Goal: Task Accomplishment & Management: Use online tool/utility

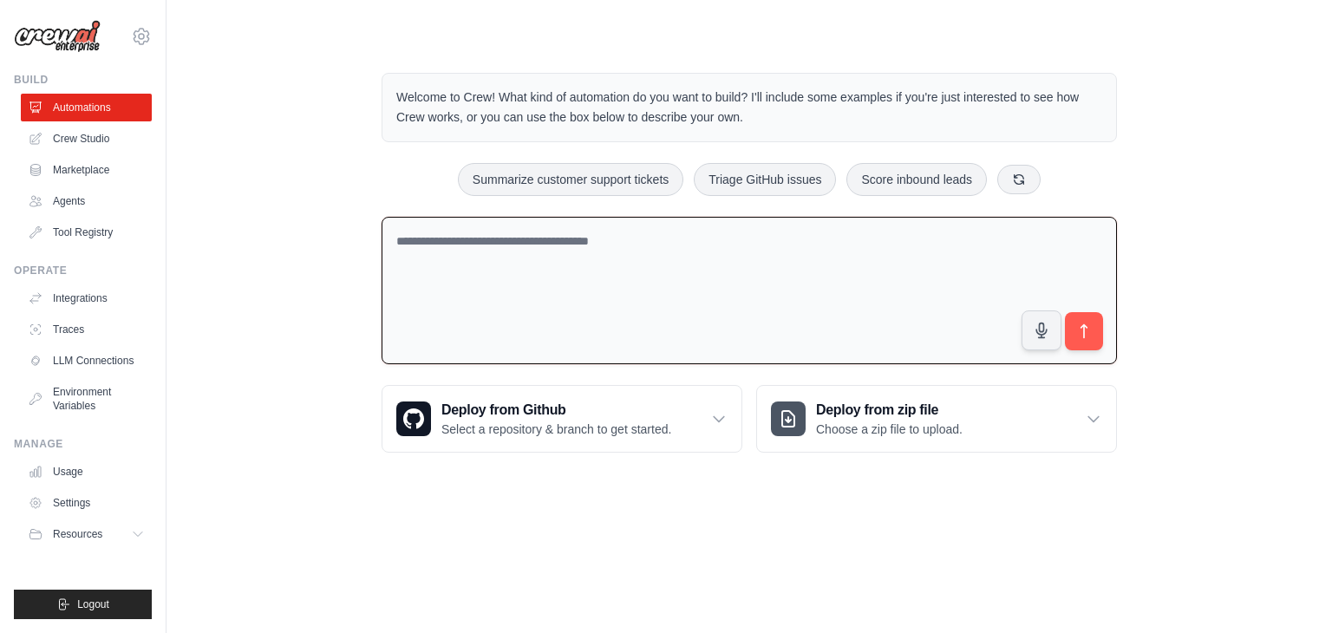
click at [472, 251] on textarea at bounding box center [748, 291] width 735 height 148
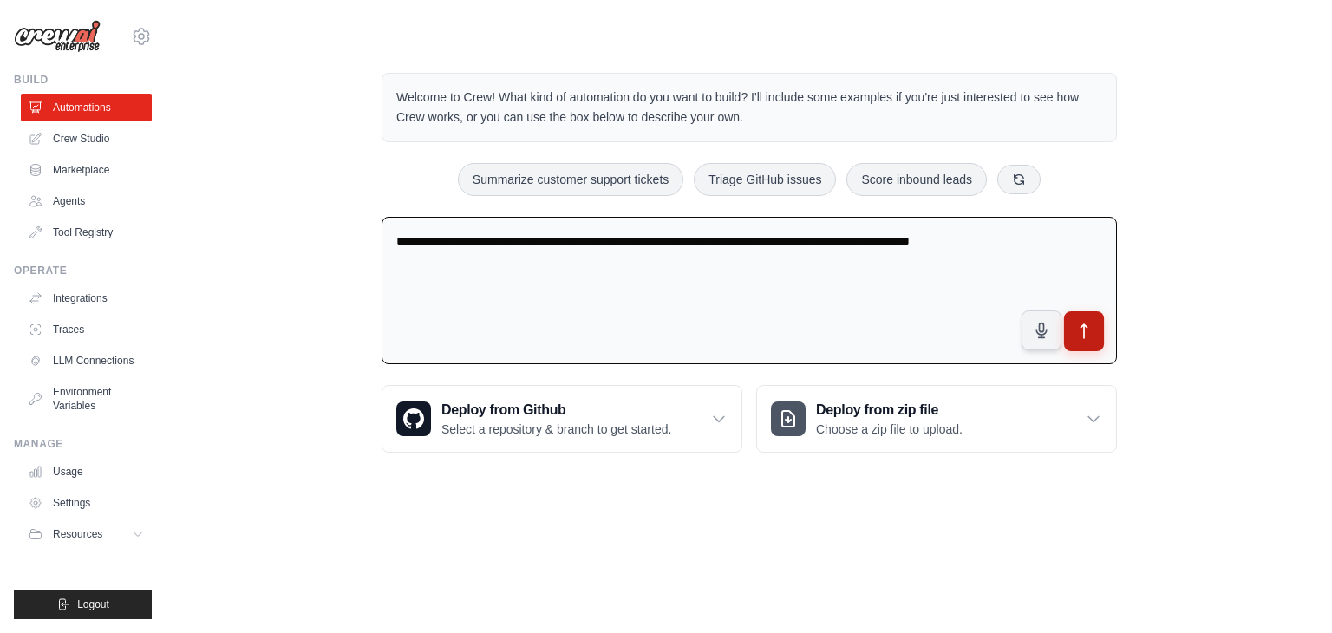
type textarea "**********"
click at [1094, 337] on button "submit" at bounding box center [1084, 331] width 40 height 40
click at [84, 202] on link "Agents" at bounding box center [88, 201] width 131 height 28
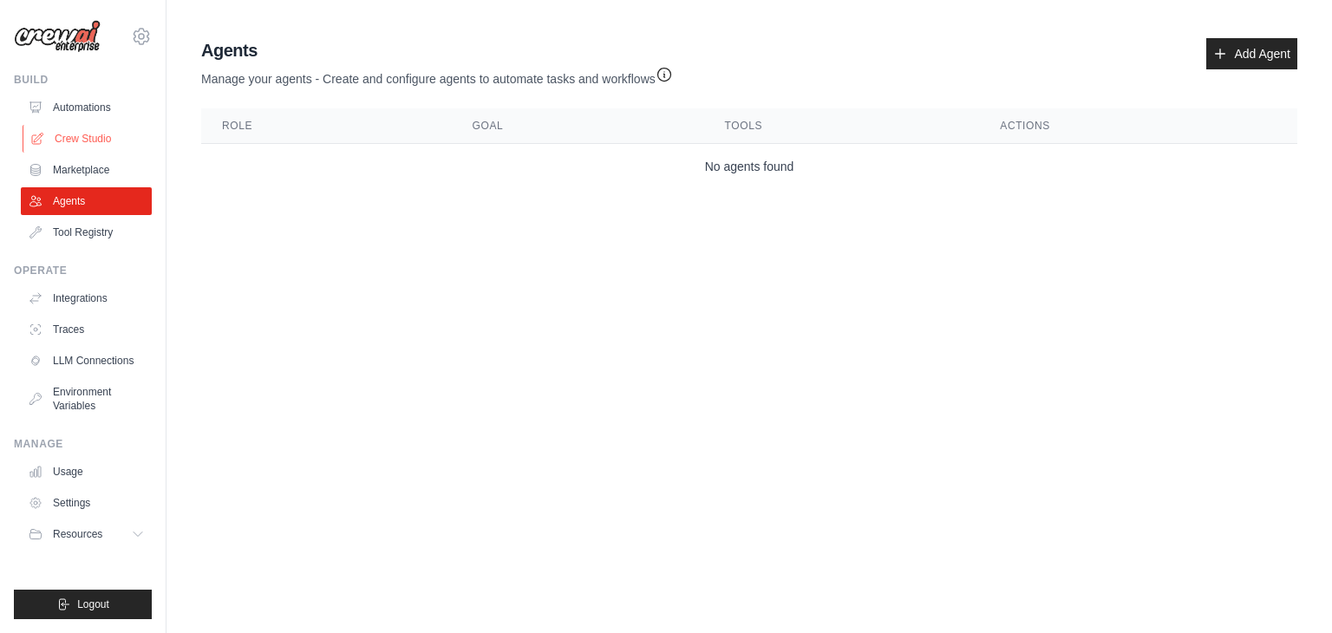
click at [96, 137] on link "Crew Studio" at bounding box center [88, 139] width 131 height 28
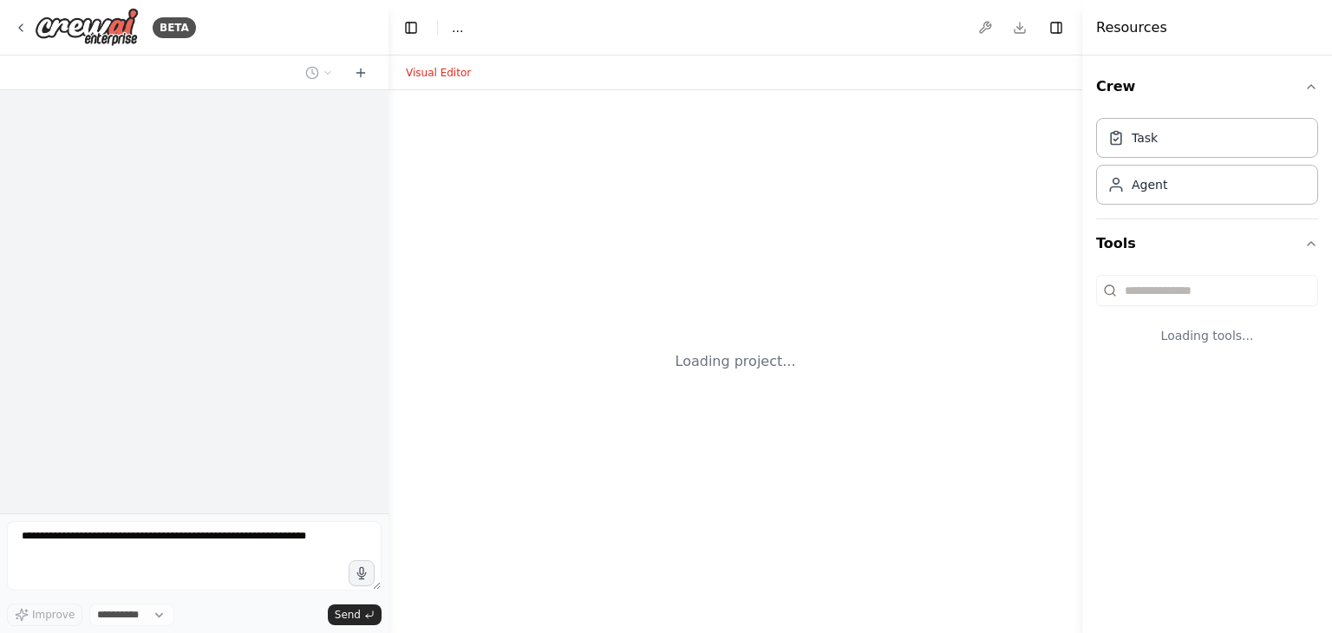
select select "****"
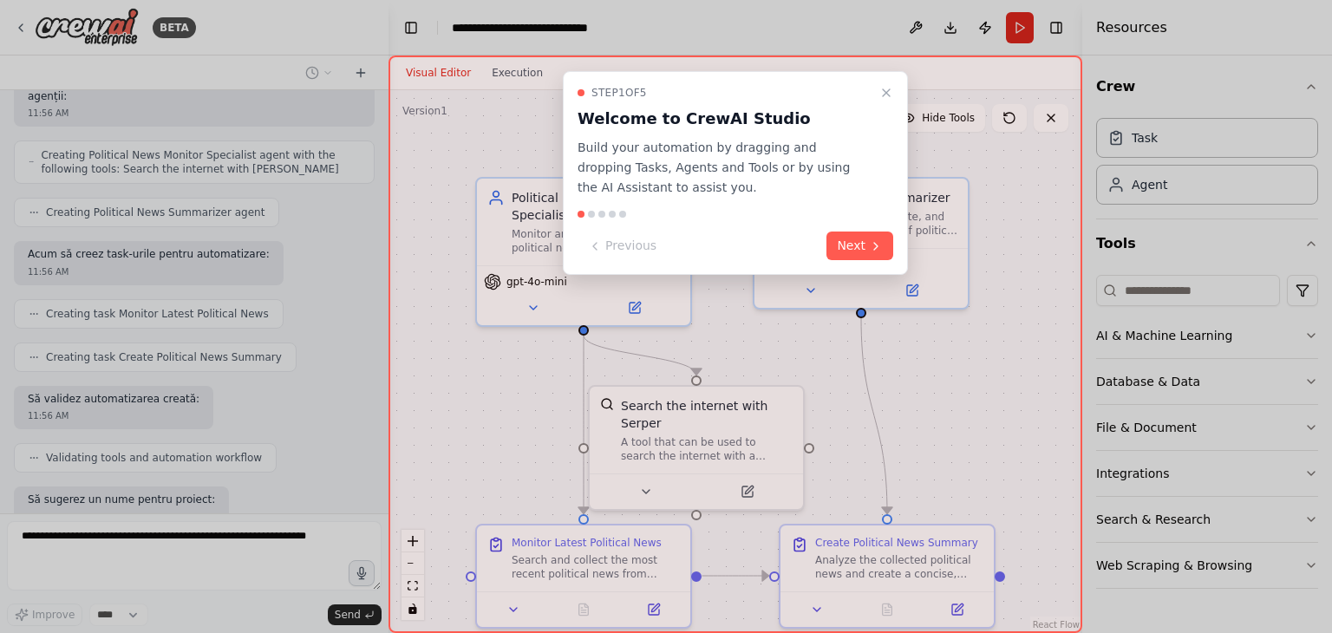
scroll to position [639, 0]
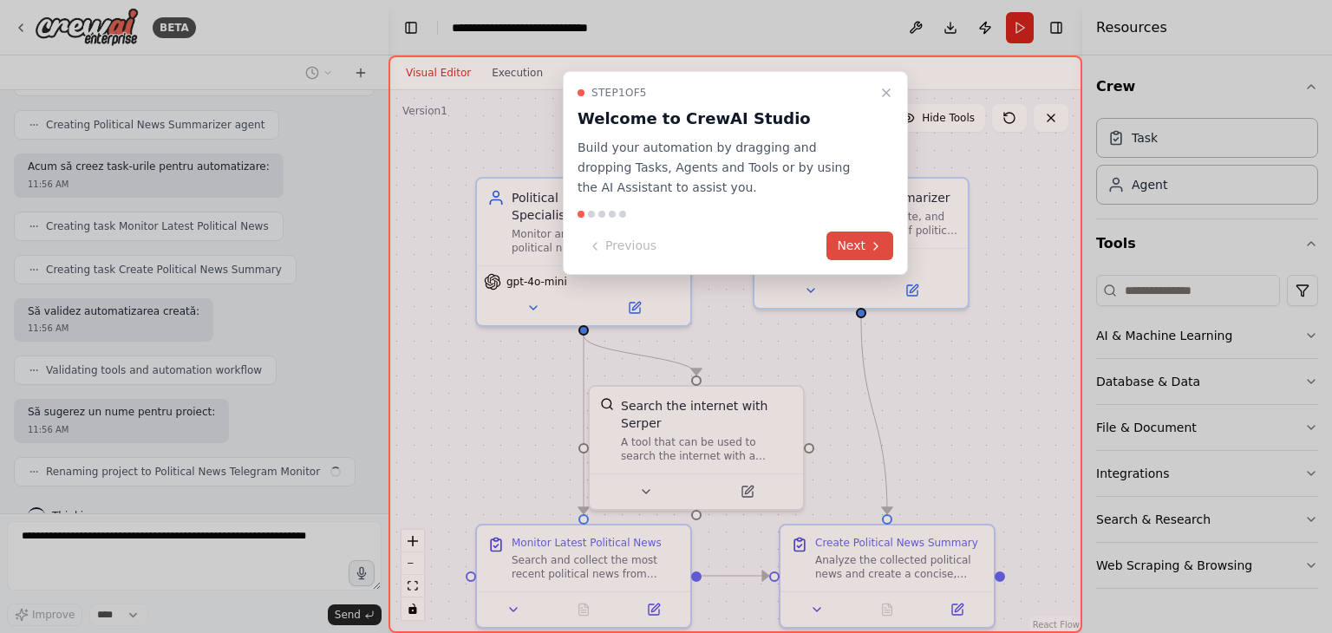
click at [862, 244] on button "Next" at bounding box center [859, 245] width 67 height 29
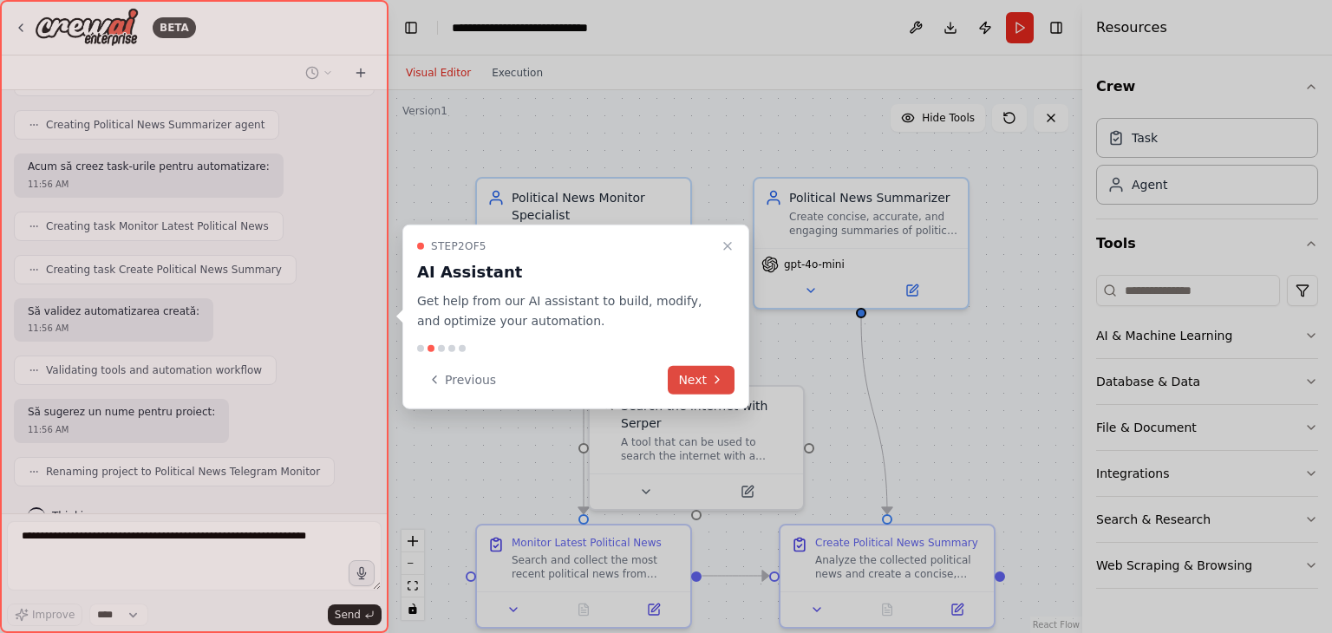
click at [697, 378] on button "Next" at bounding box center [701, 379] width 67 height 29
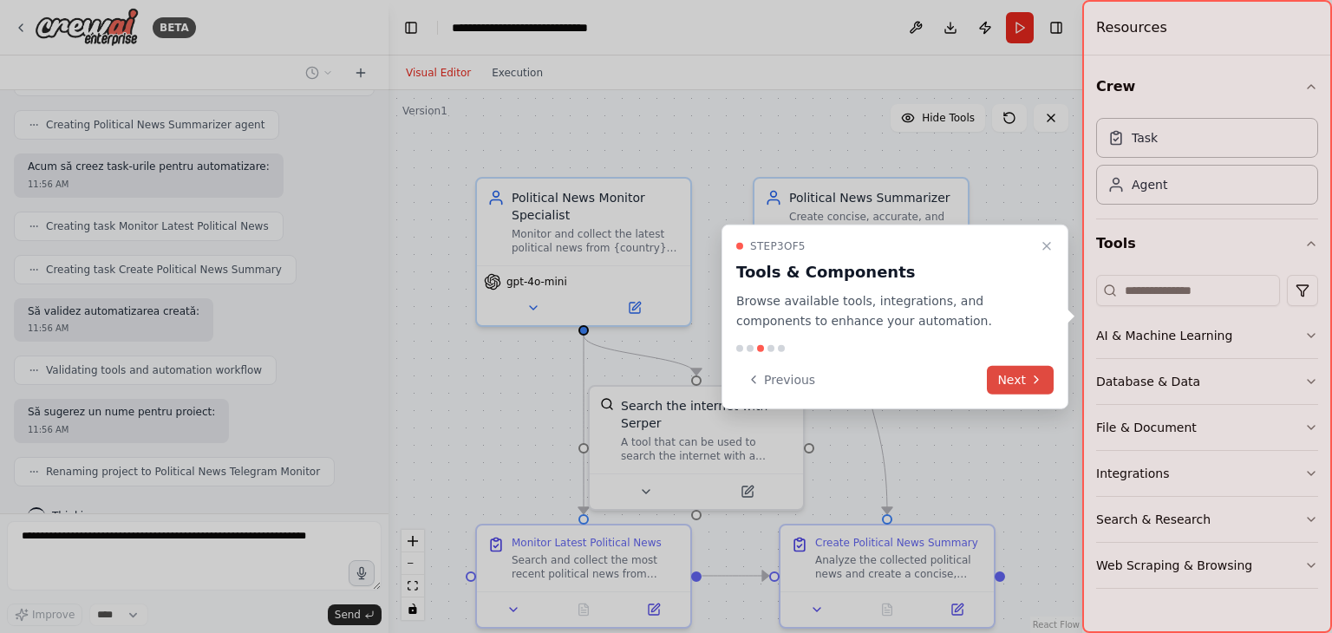
click at [1014, 383] on button "Next" at bounding box center [1020, 379] width 67 height 29
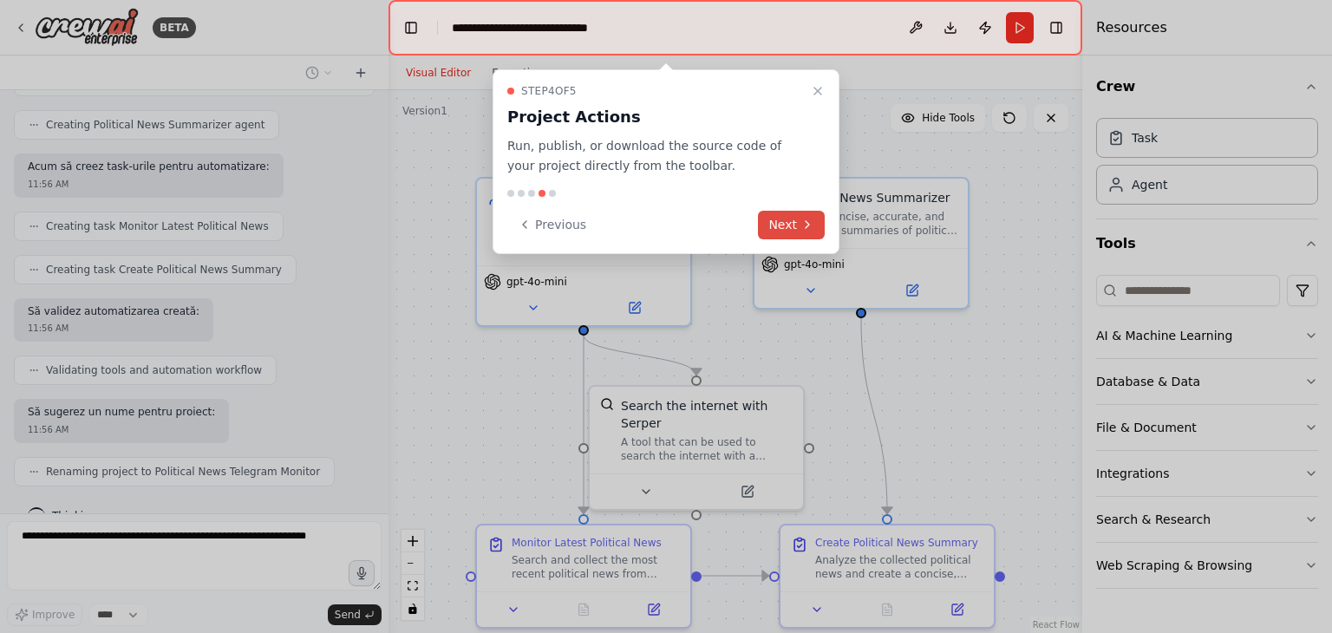
click at [795, 223] on button "Next" at bounding box center [791, 225] width 67 height 29
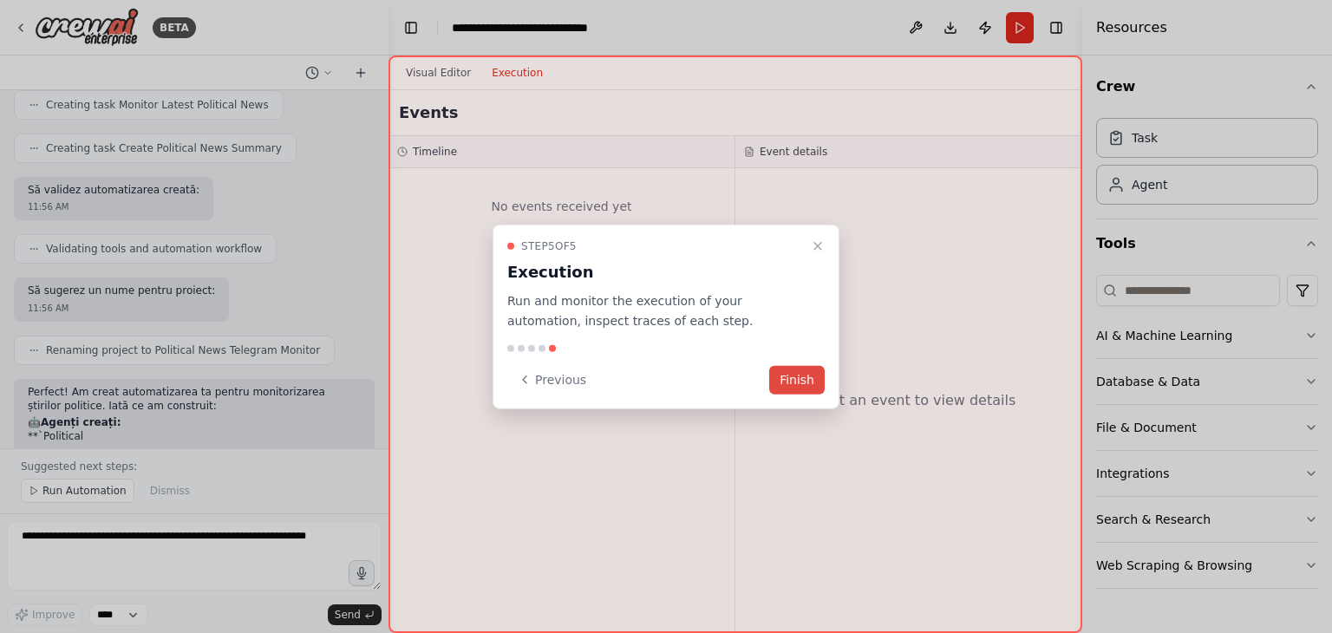
click at [781, 379] on button "Finish" at bounding box center [796, 379] width 55 height 29
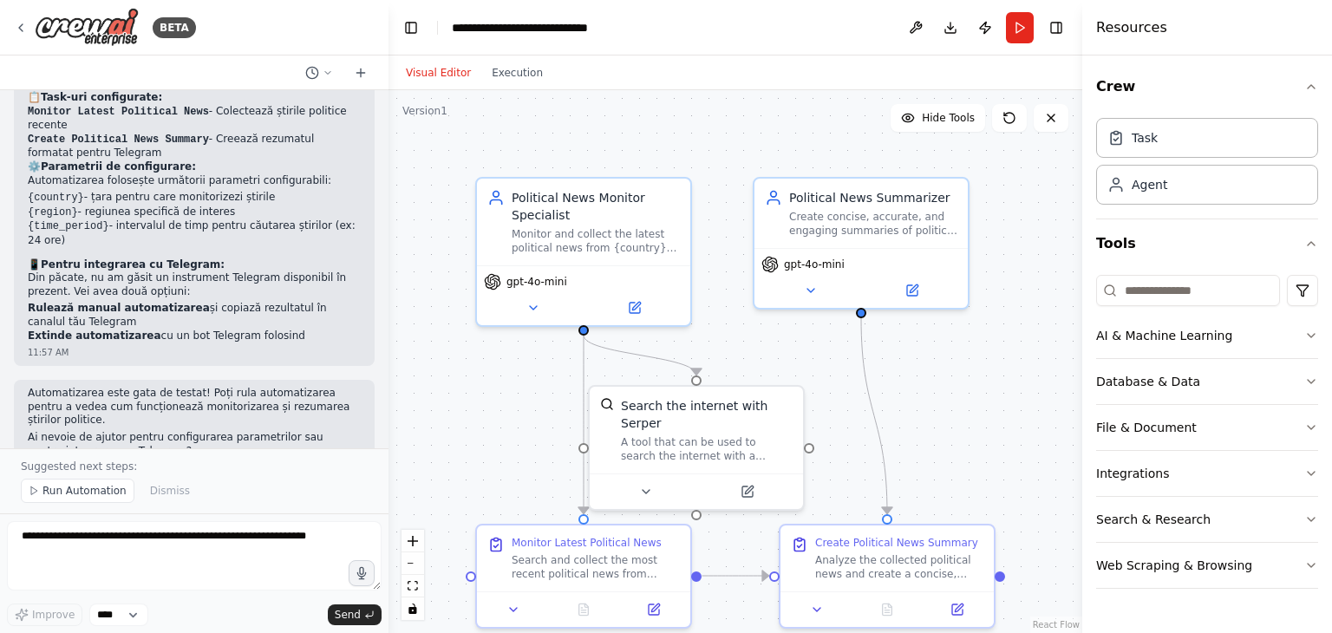
scroll to position [1182, 0]
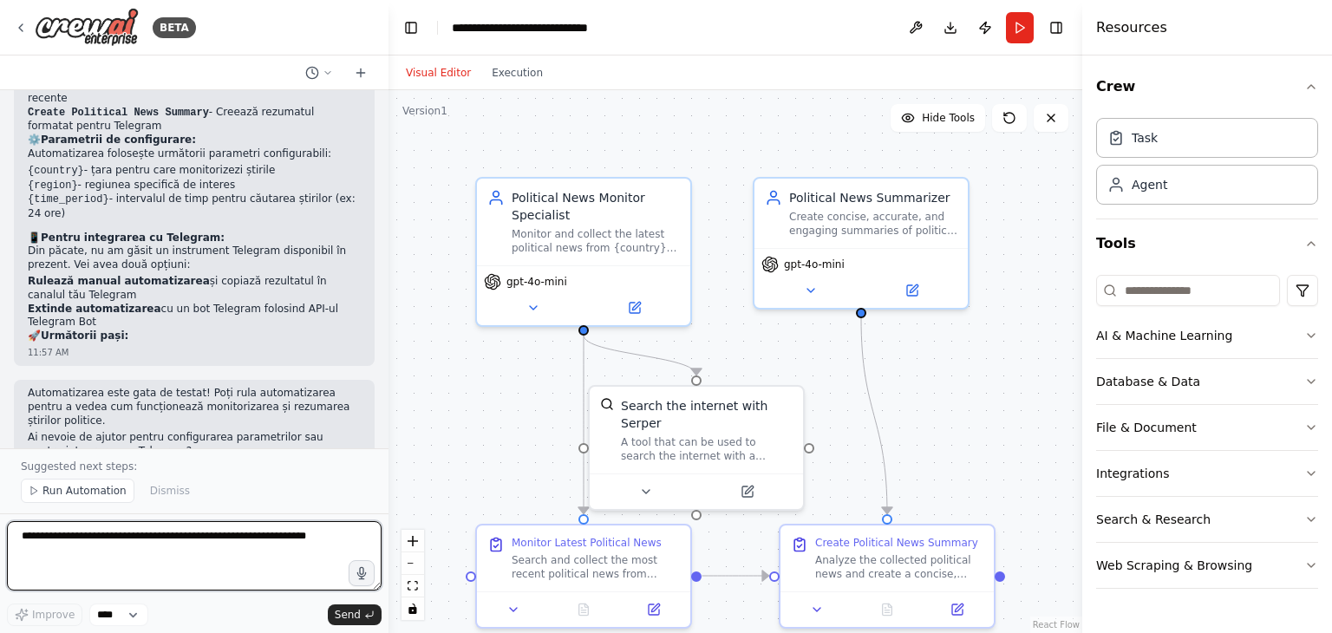
click at [157, 537] on textarea at bounding box center [194, 555] width 375 height 69
type textarea "**********"
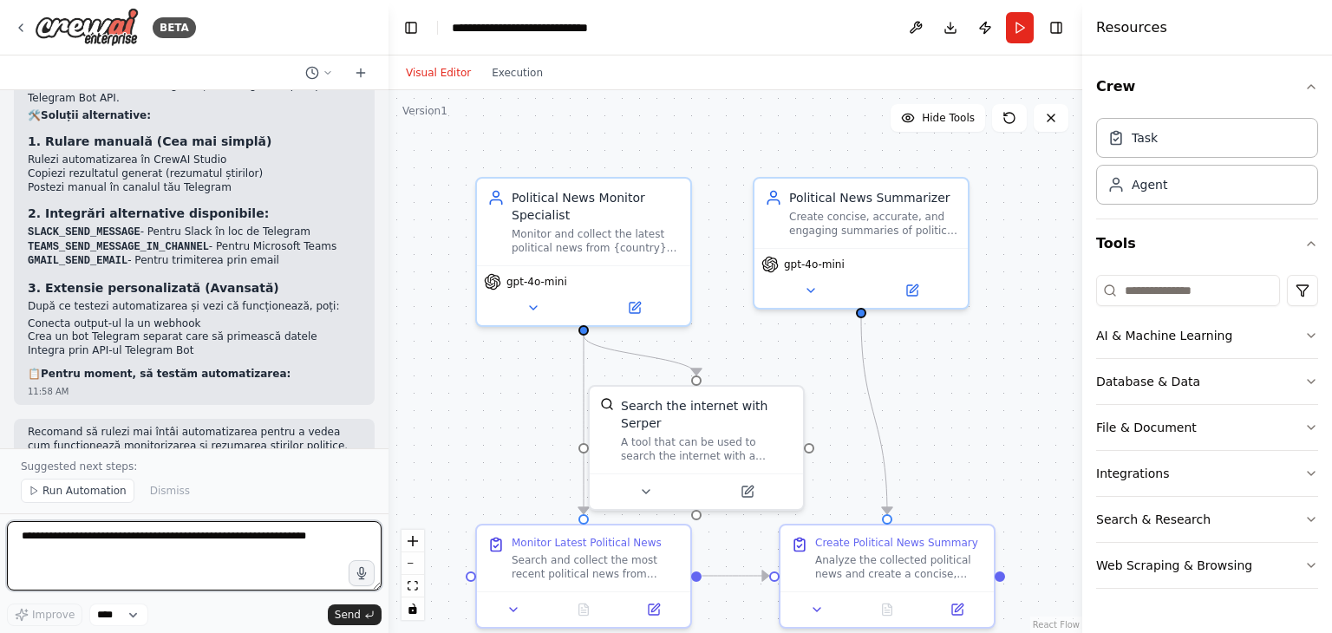
scroll to position [2021, 0]
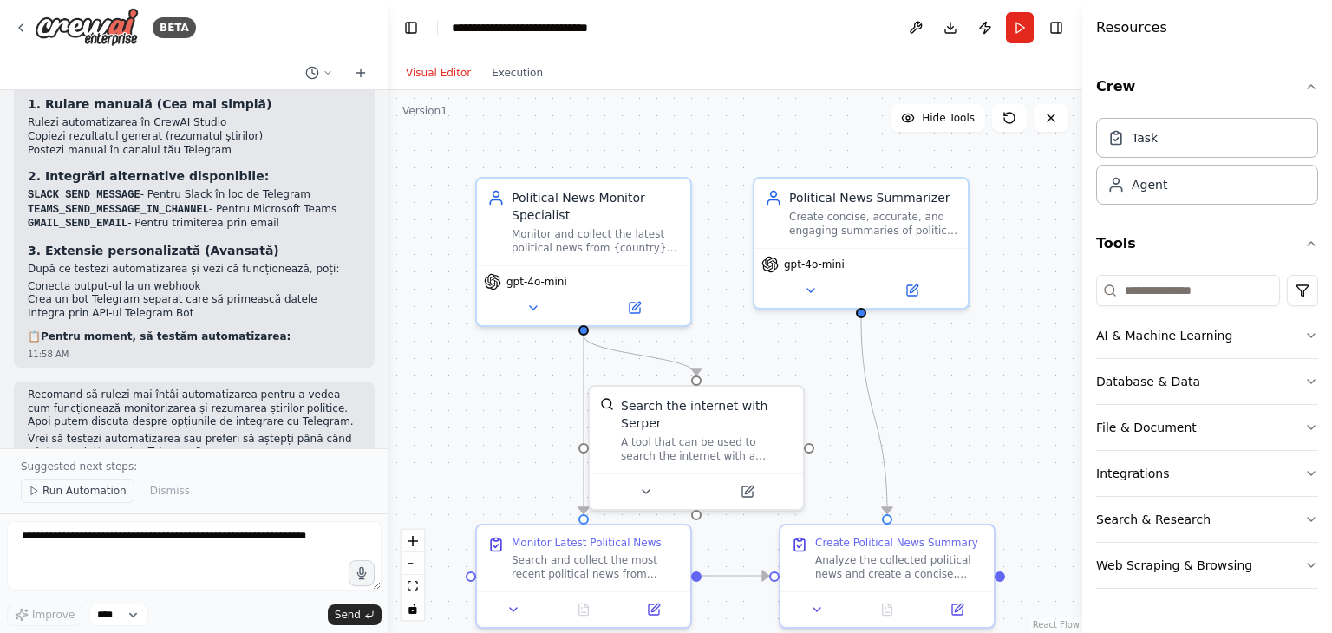
click at [68, 493] on span "Run Automation" at bounding box center [84, 491] width 84 height 14
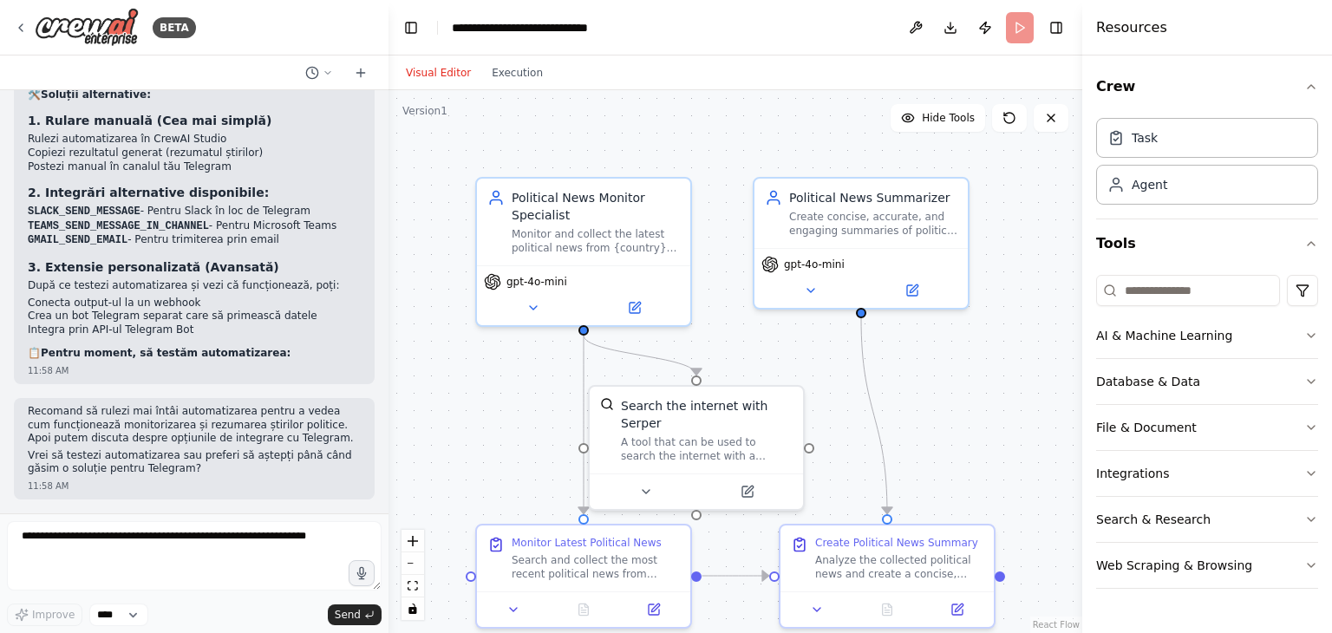
scroll to position [1956, 0]
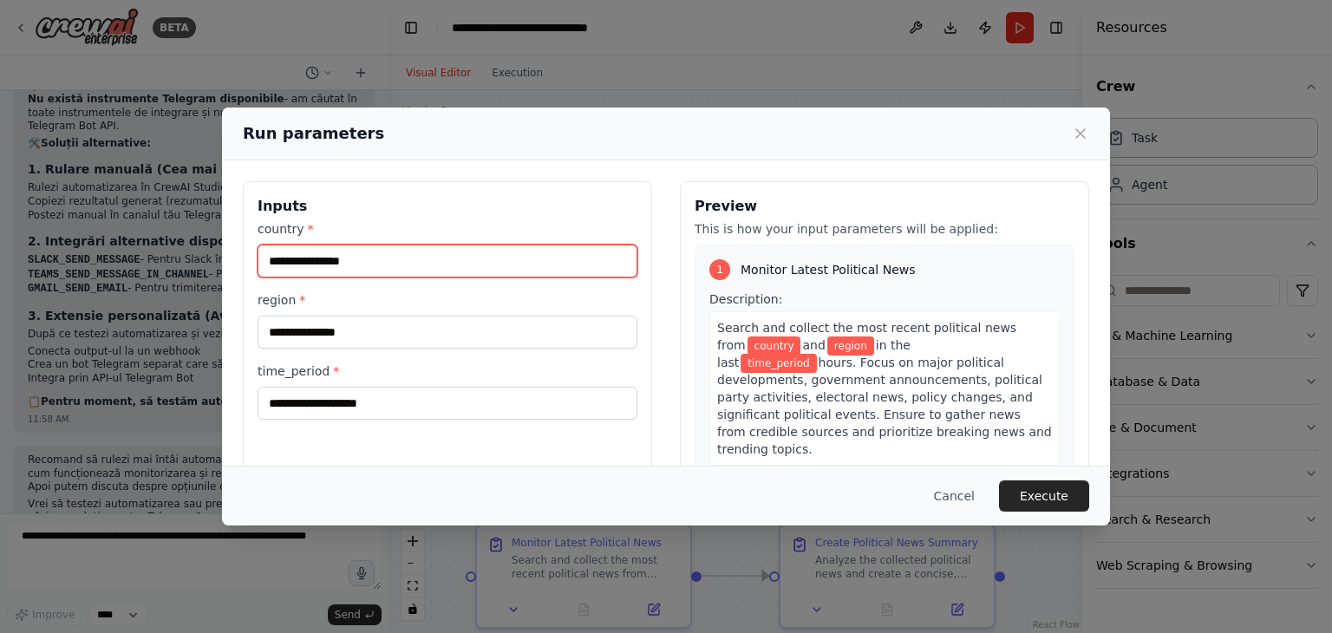
click at [387, 264] on input "country *" at bounding box center [447, 260] width 380 height 33
type input "*******"
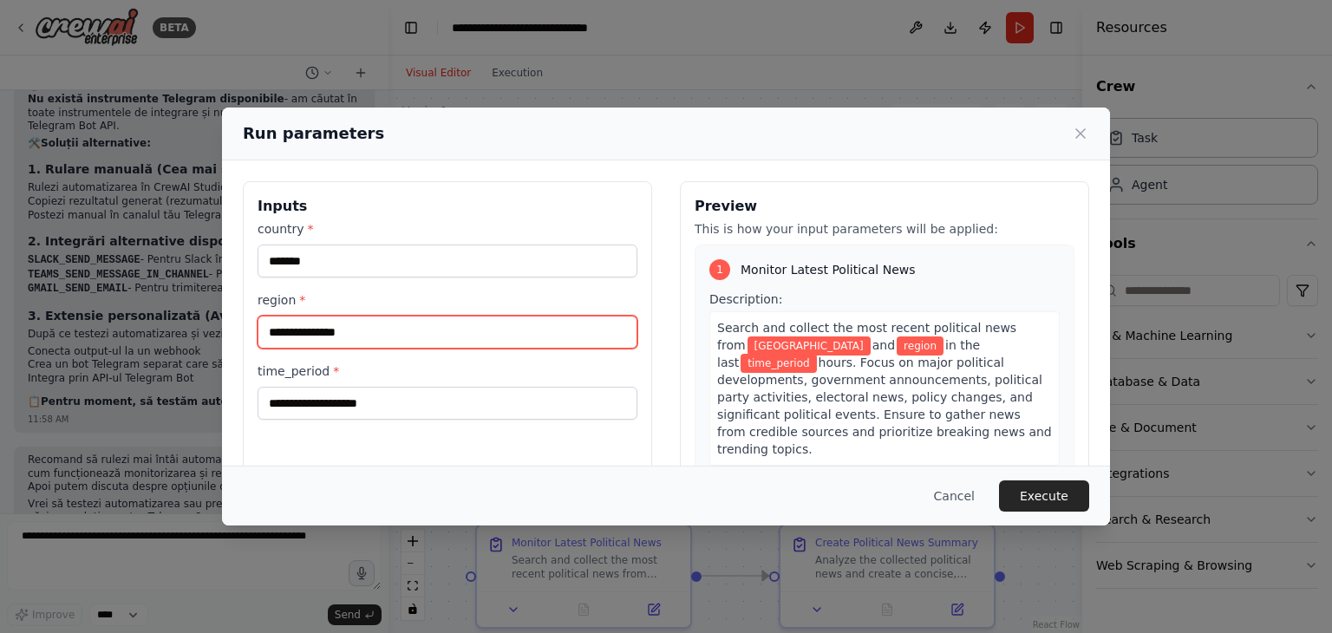
click at [341, 327] on input "region *" at bounding box center [447, 332] width 380 height 33
type input "*********"
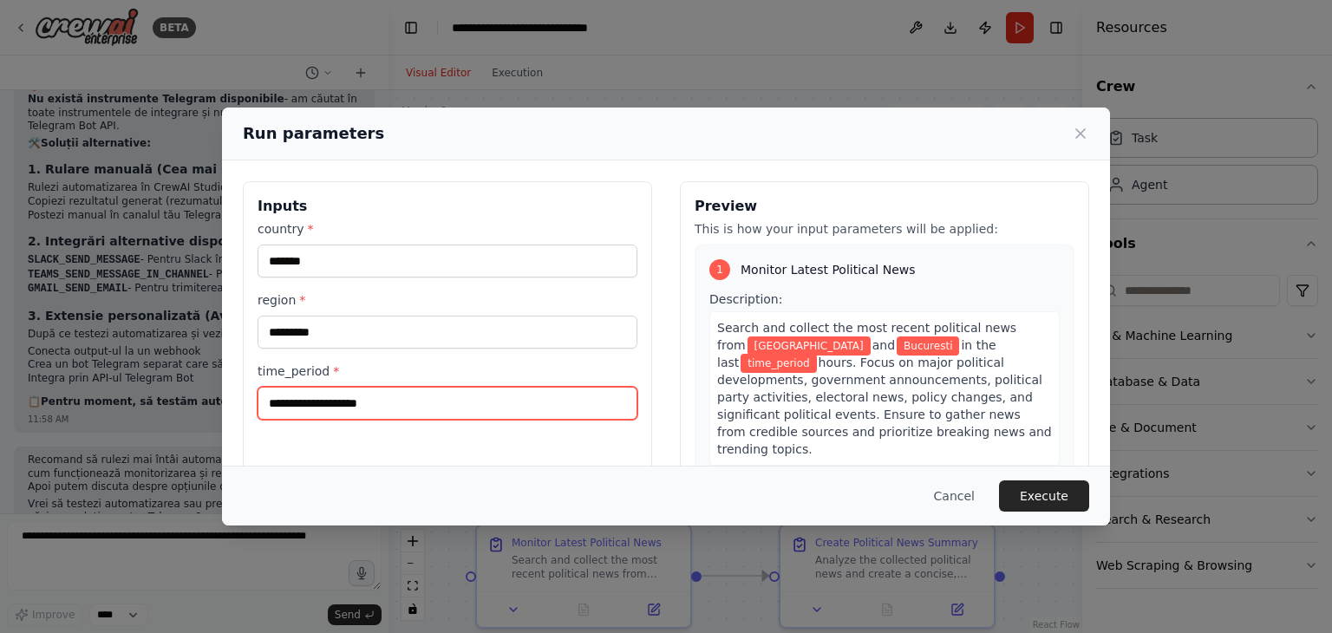
click at [341, 407] on input "time_period *" at bounding box center [447, 403] width 380 height 33
type input "**"
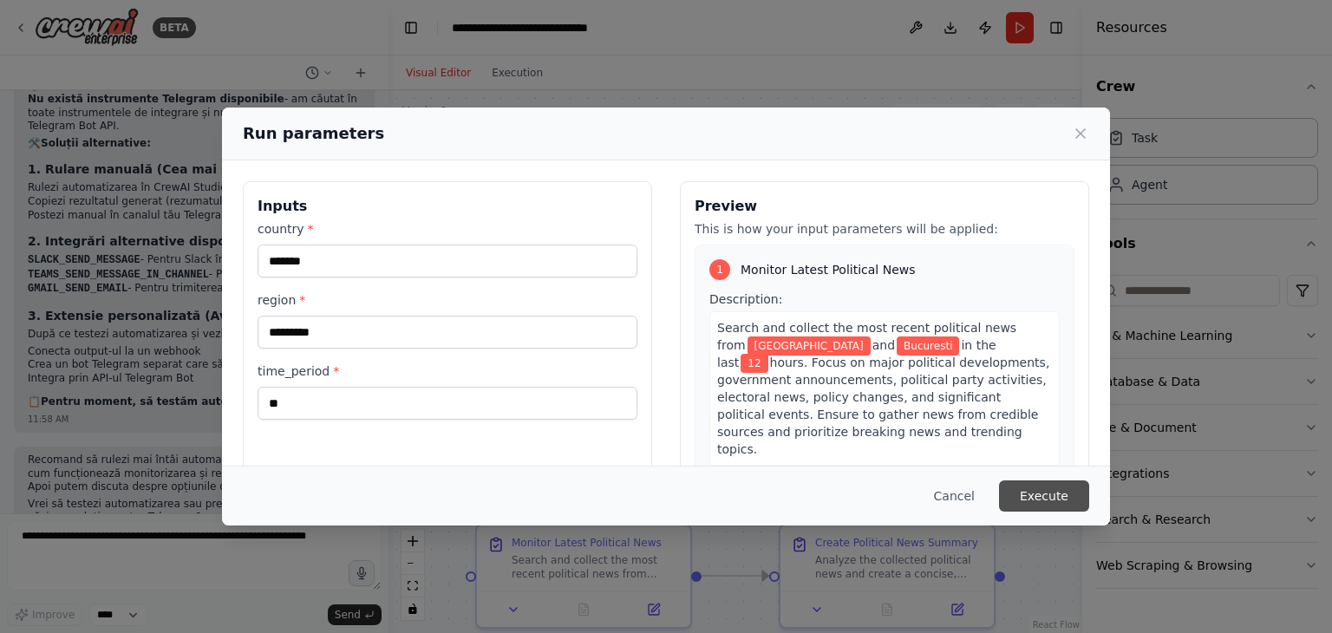
click at [1065, 495] on button "Execute" at bounding box center [1044, 495] width 90 height 31
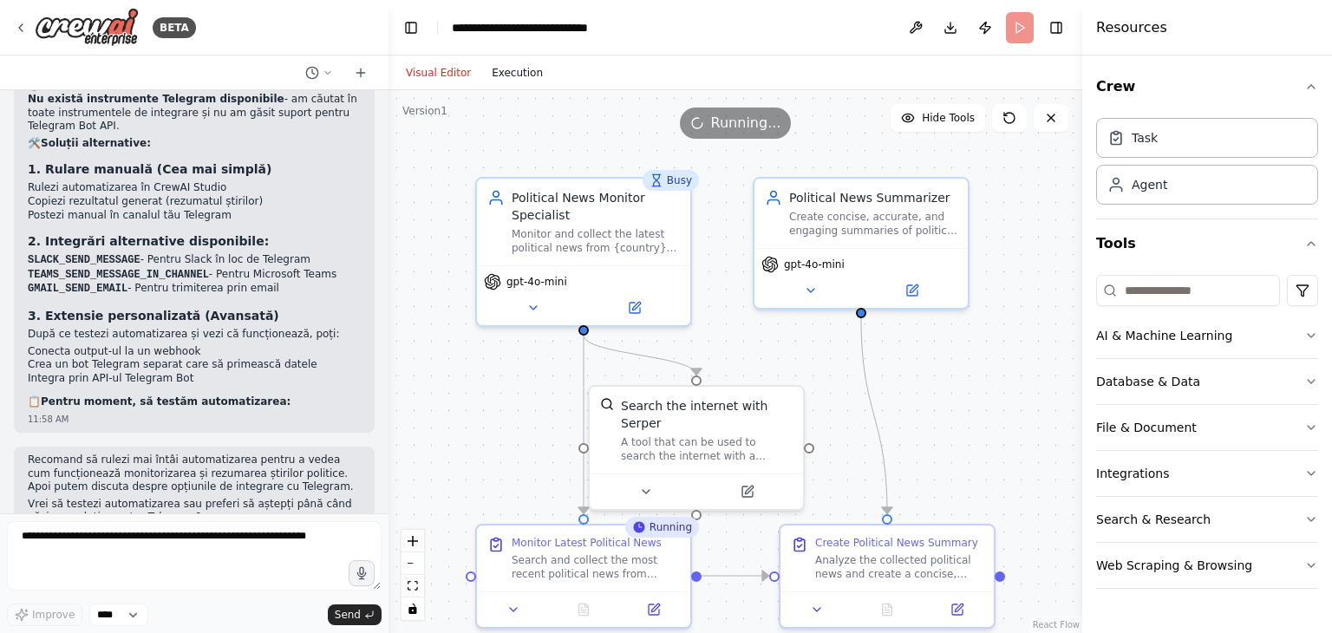
click at [515, 74] on button "Execution" at bounding box center [517, 72] width 72 height 21
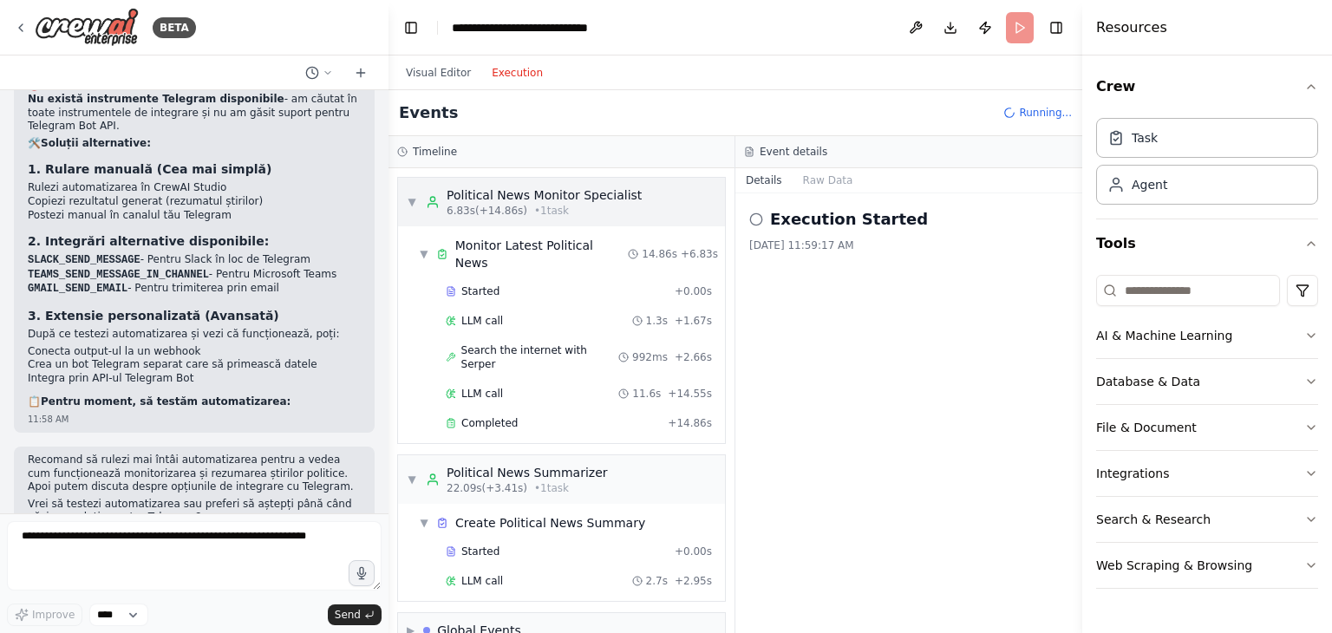
scroll to position [29, 0]
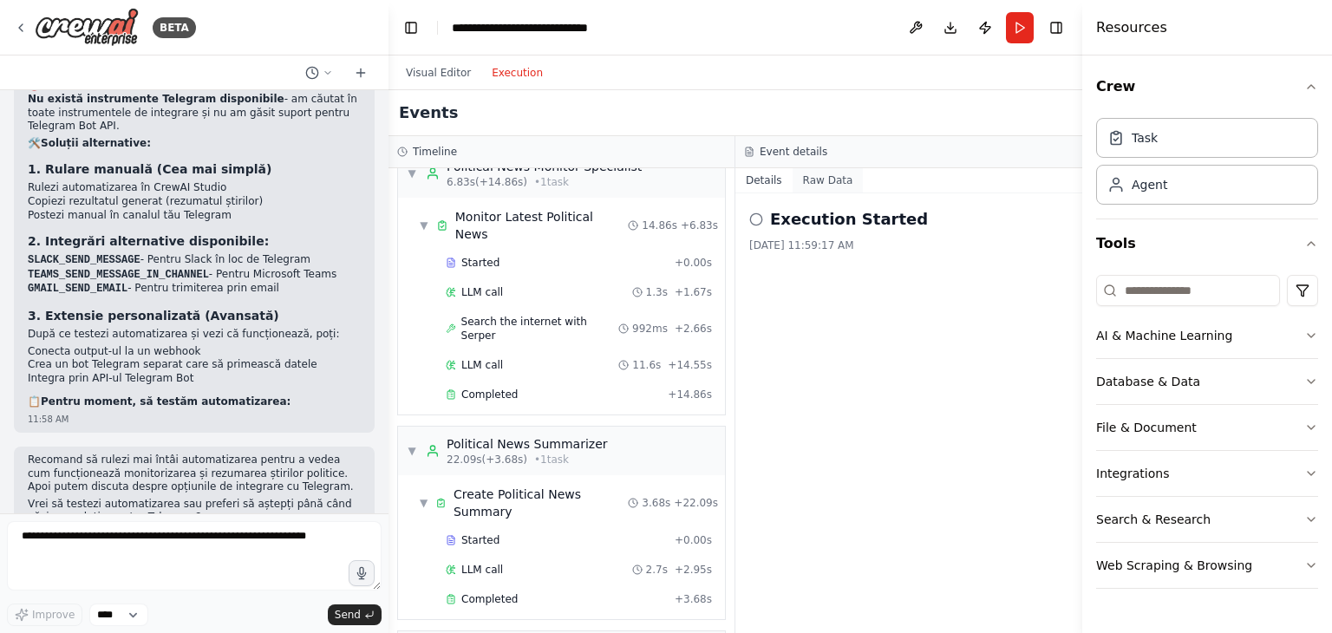
click at [846, 181] on button "Raw Data" at bounding box center [827, 180] width 71 height 24
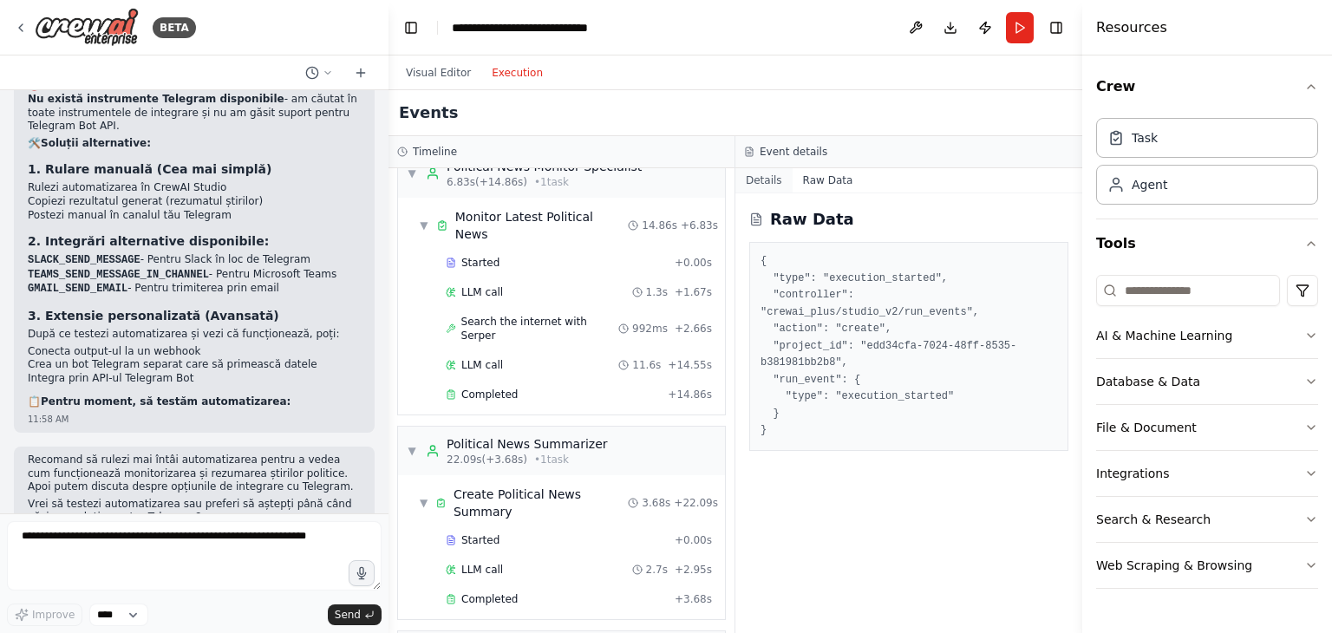
click at [761, 185] on button "Details" at bounding box center [763, 180] width 57 height 24
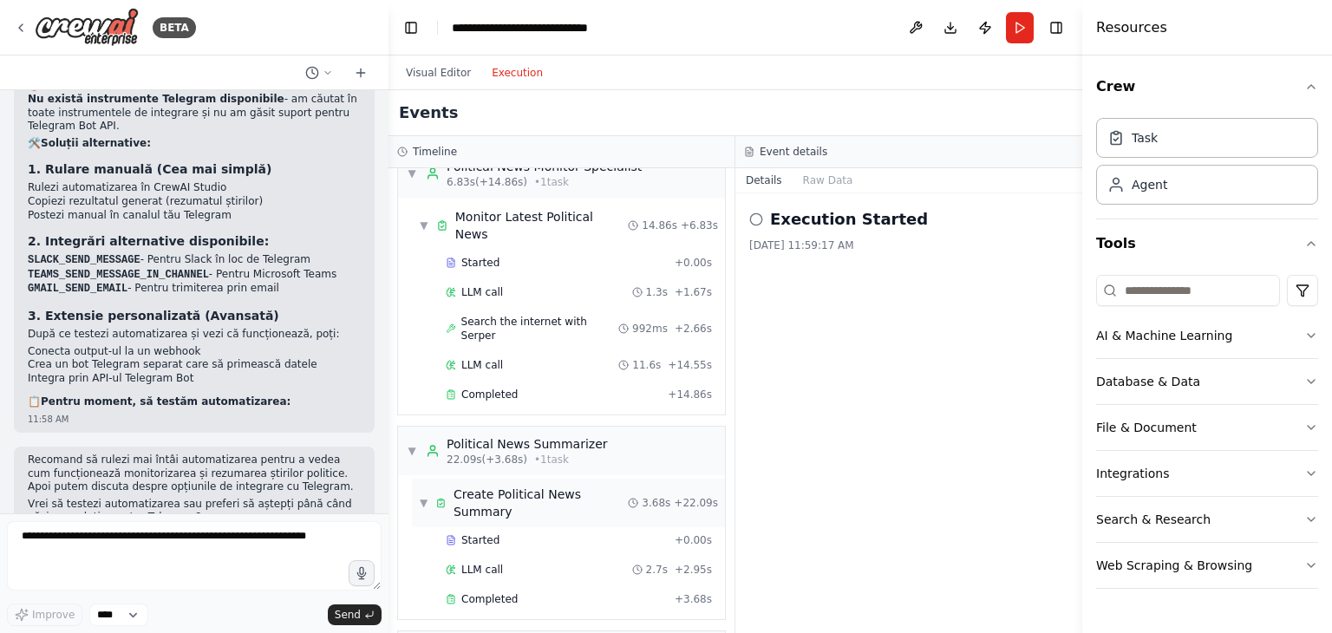
click at [421, 496] on span "▼" at bounding box center [424, 503] width 10 height 14
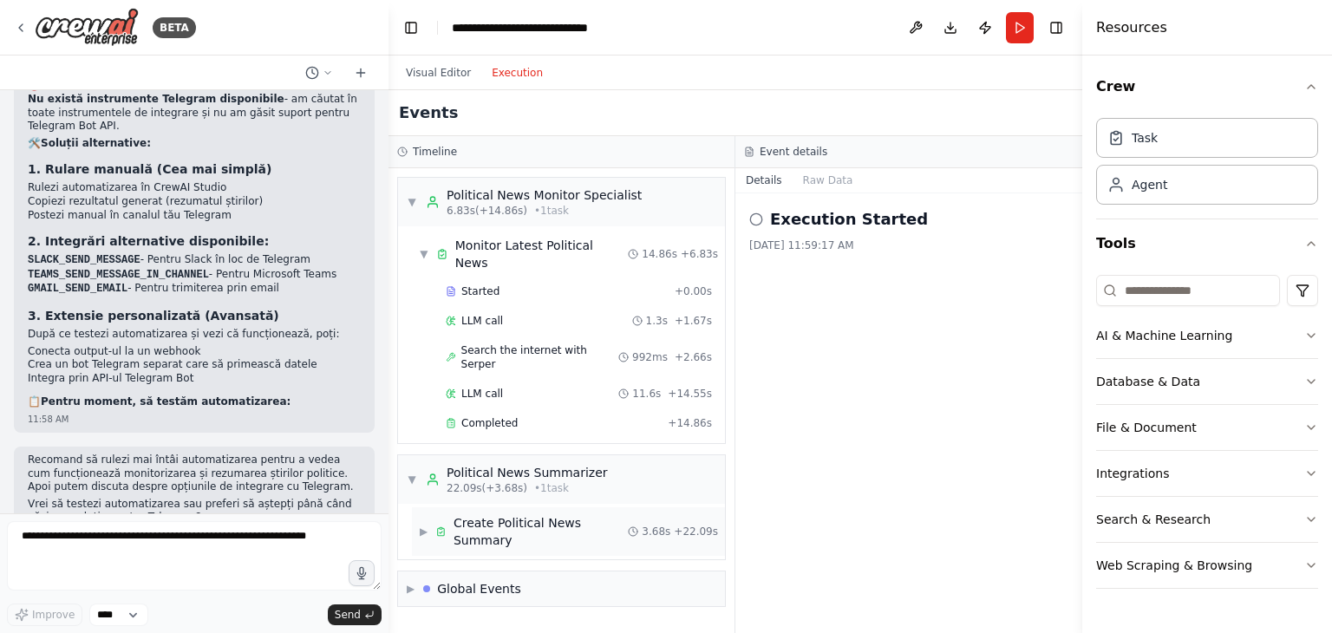
click at [427, 525] on span "▶" at bounding box center [424, 532] width 10 height 14
click at [472, 621] on span "Completed" at bounding box center [489, 628] width 56 height 14
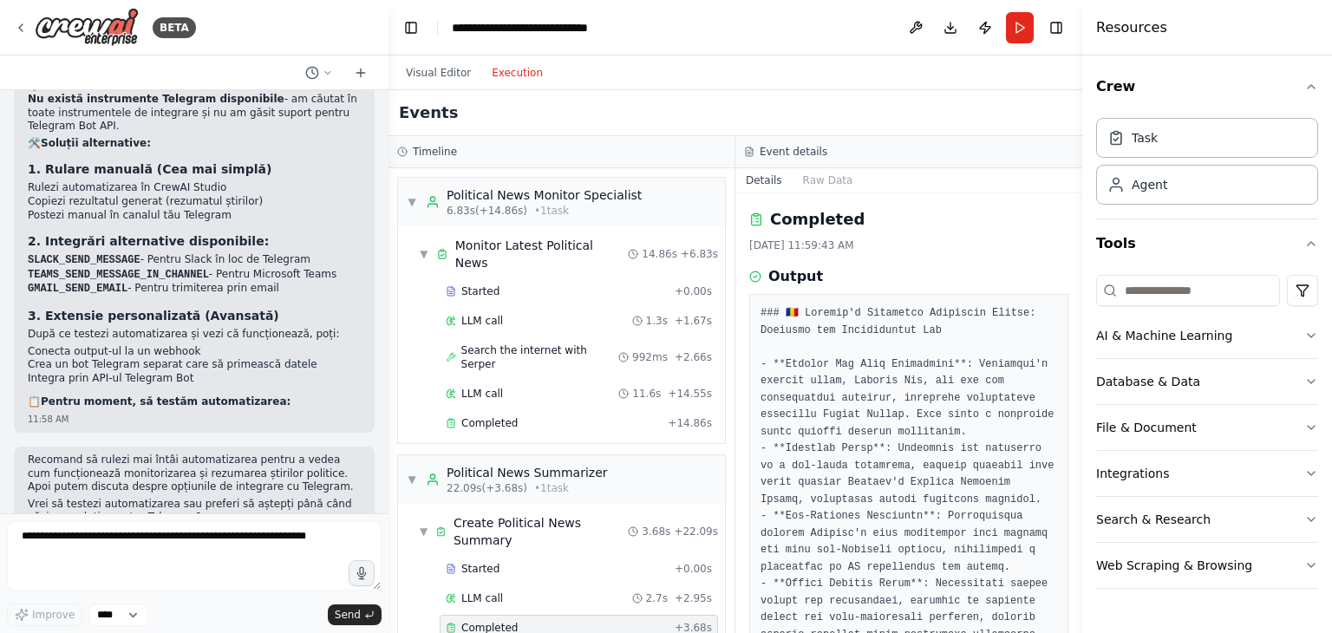
click at [1075, 338] on button "Toggle Sidebar" at bounding box center [1082, 316] width 14 height 633
click at [536, 195] on div "Political News Monitor Specialist" at bounding box center [544, 194] width 195 height 17
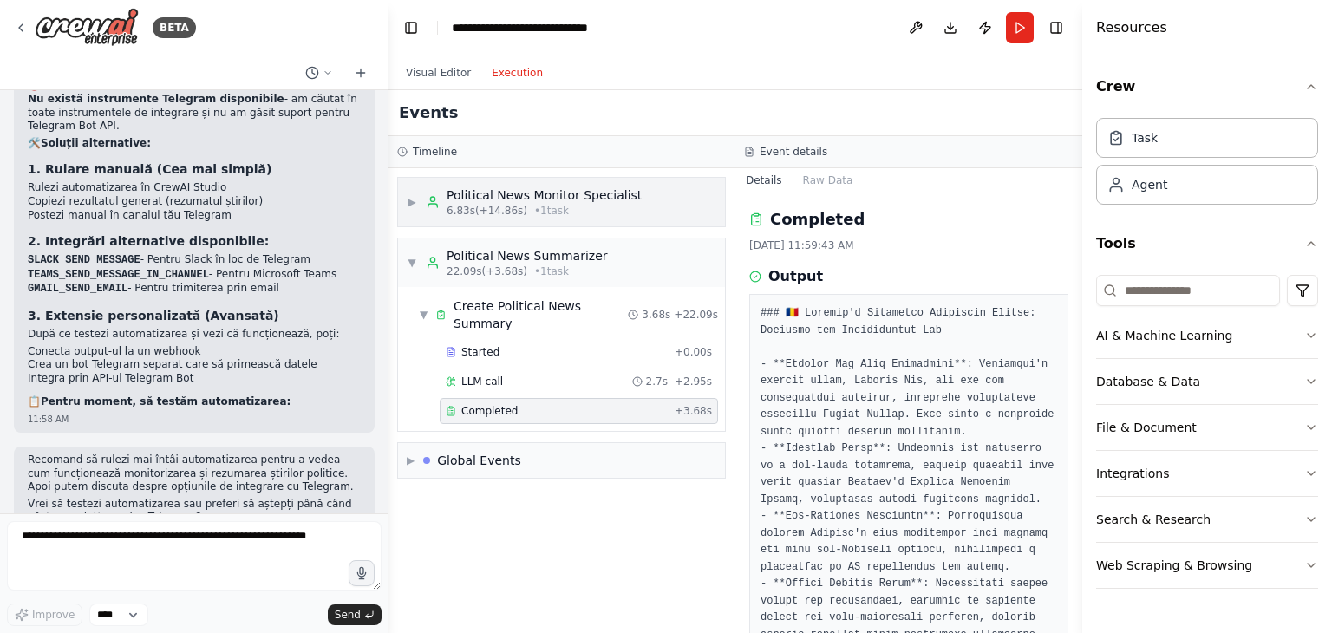
click at [536, 195] on div "Political News Monitor Specialist" at bounding box center [544, 194] width 195 height 17
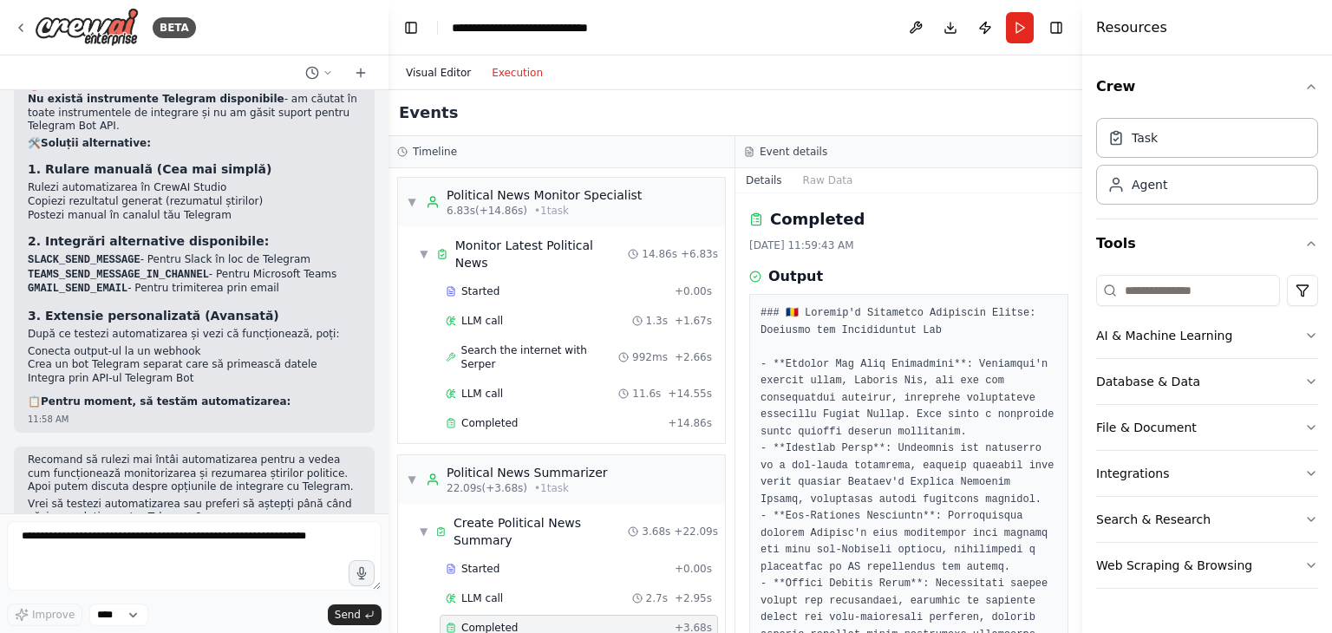
click at [444, 74] on button "Visual Editor" at bounding box center [438, 72] width 86 height 21
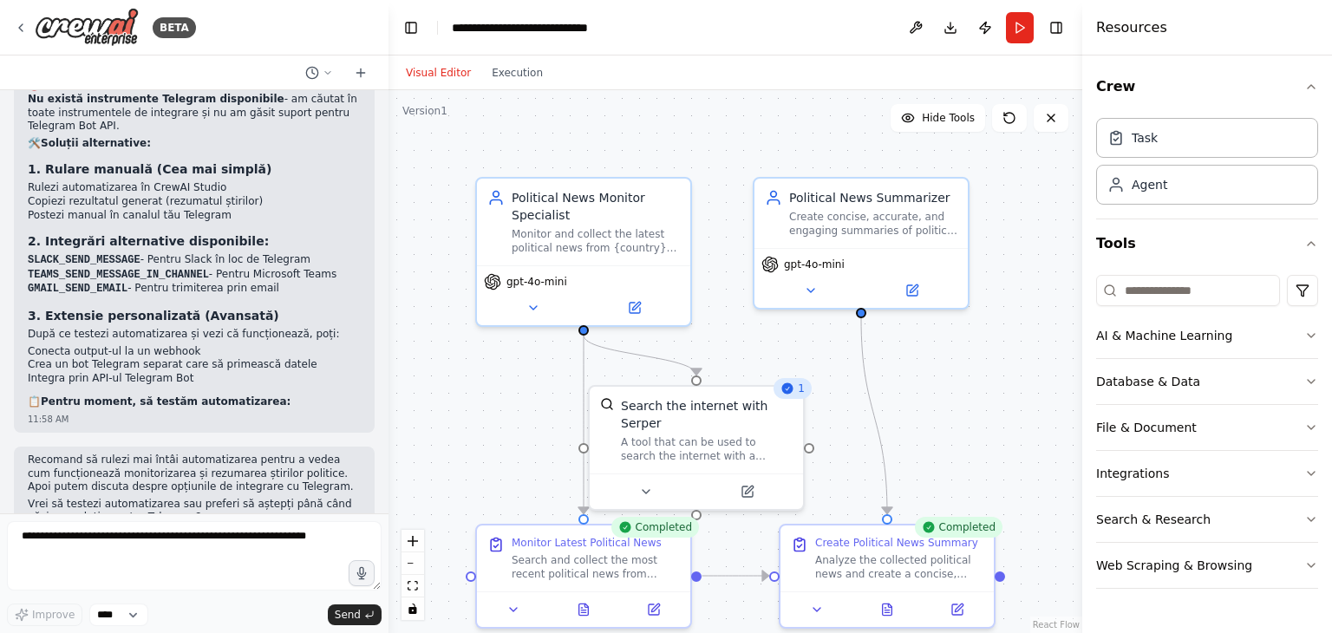
scroll to position [1956, 0]
click at [499, 78] on button "Execution" at bounding box center [517, 72] width 72 height 21
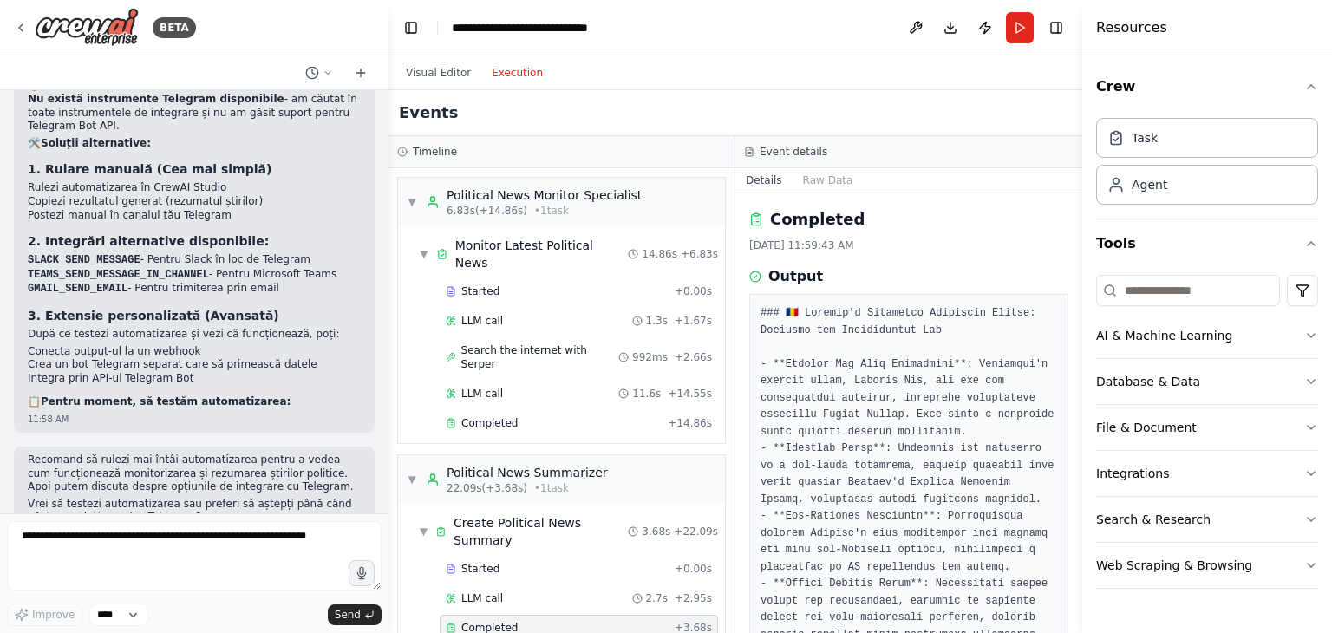
drag, startPoint x: 1075, startPoint y: 438, endPoint x: 1077, endPoint y: 475, distance: 37.3
click at [1077, 475] on button "Toggle Sidebar" at bounding box center [1082, 316] width 14 height 633
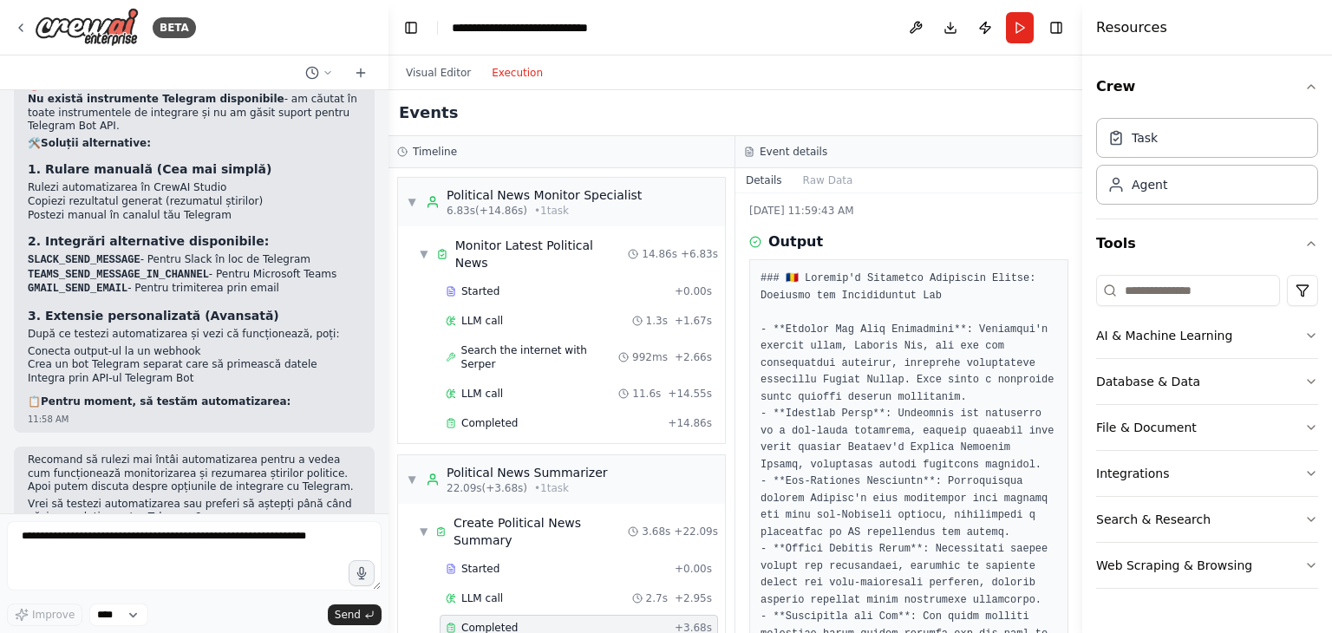
scroll to position [0, 0]
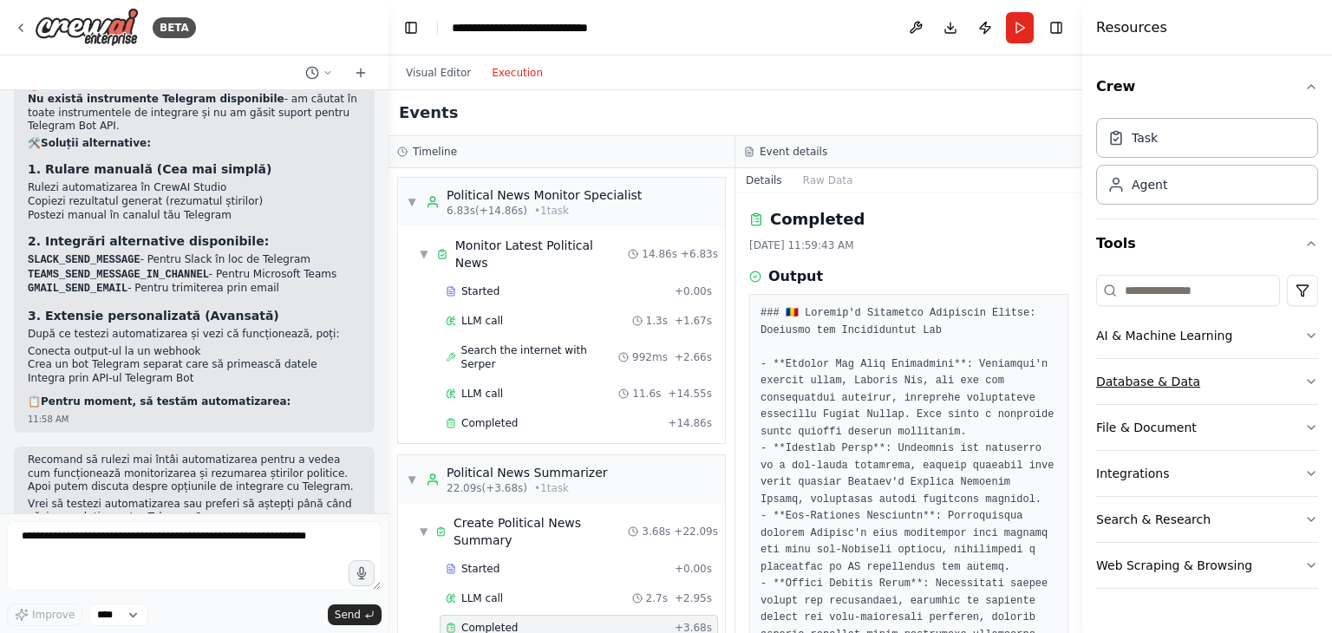
click at [1190, 382] on button "Database & Data" at bounding box center [1207, 381] width 222 height 45
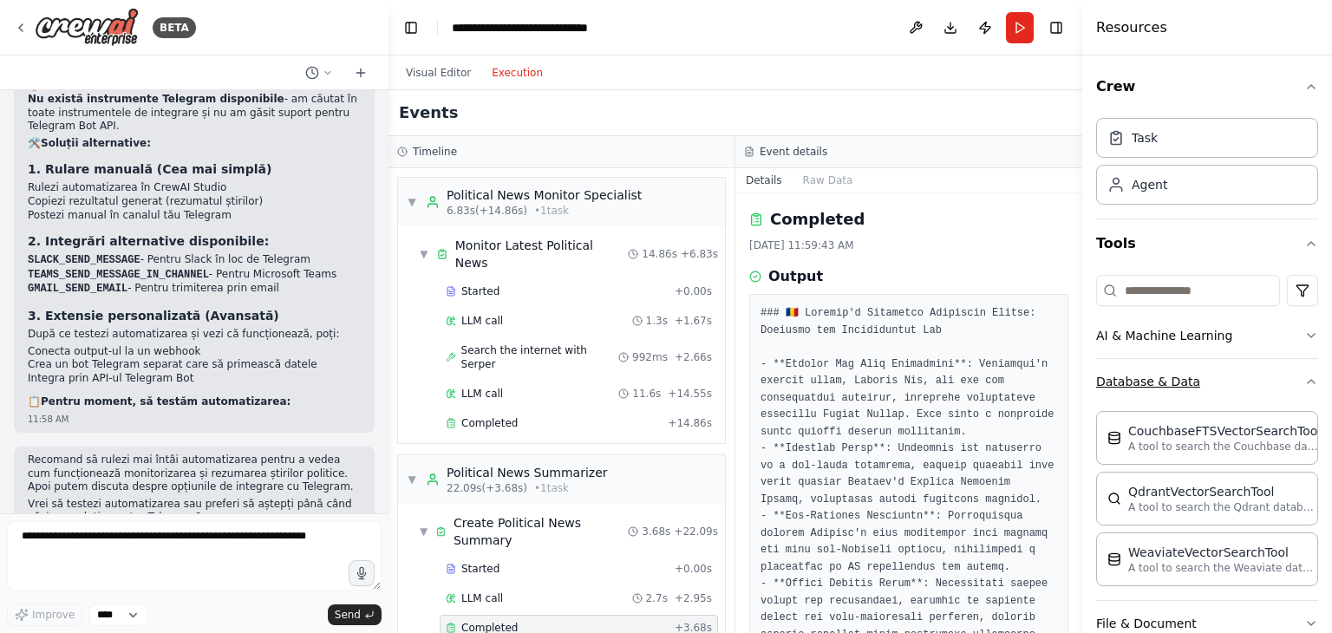
click at [1190, 382] on button "Database & Data" at bounding box center [1207, 381] width 222 height 45
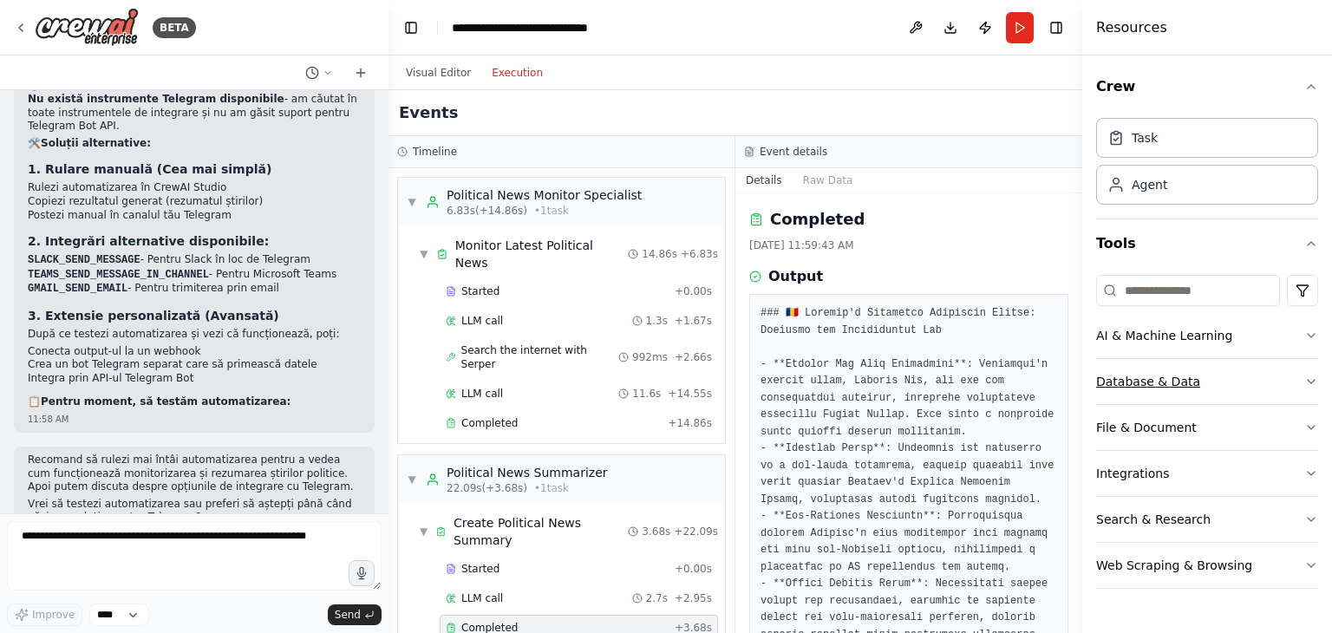
click at [1190, 382] on button "Database & Data" at bounding box center [1207, 381] width 222 height 45
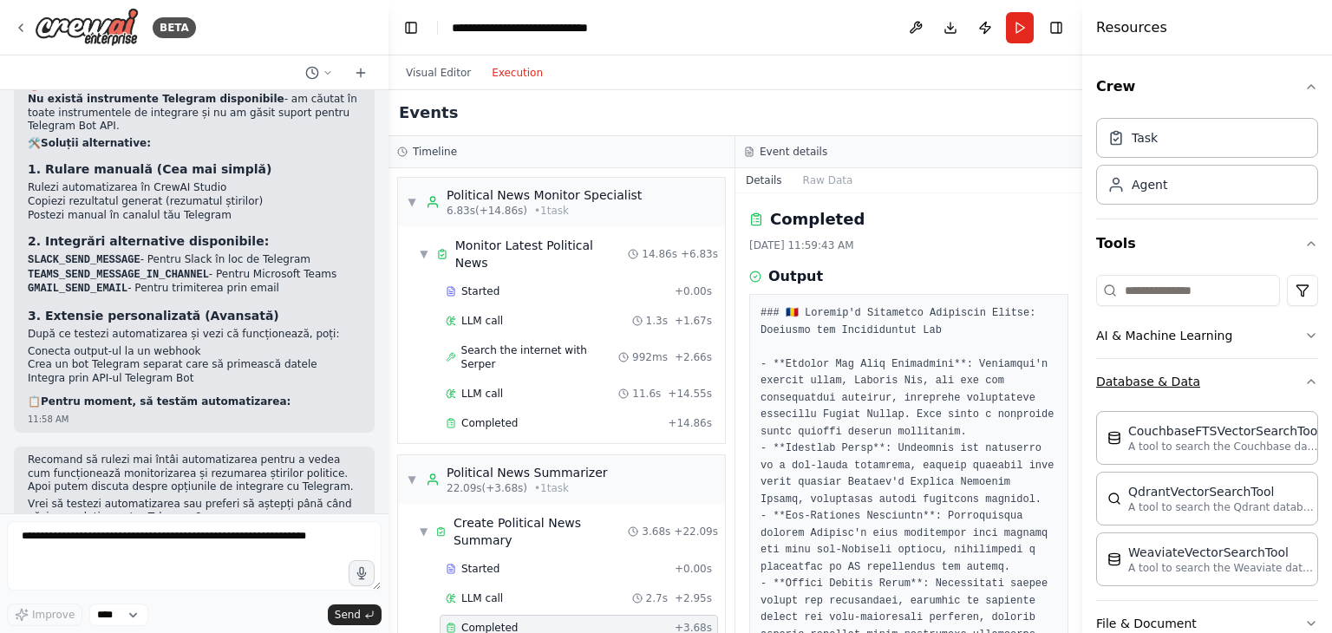
click at [1190, 382] on button "Database & Data" at bounding box center [1207, 381] width 222 height 45
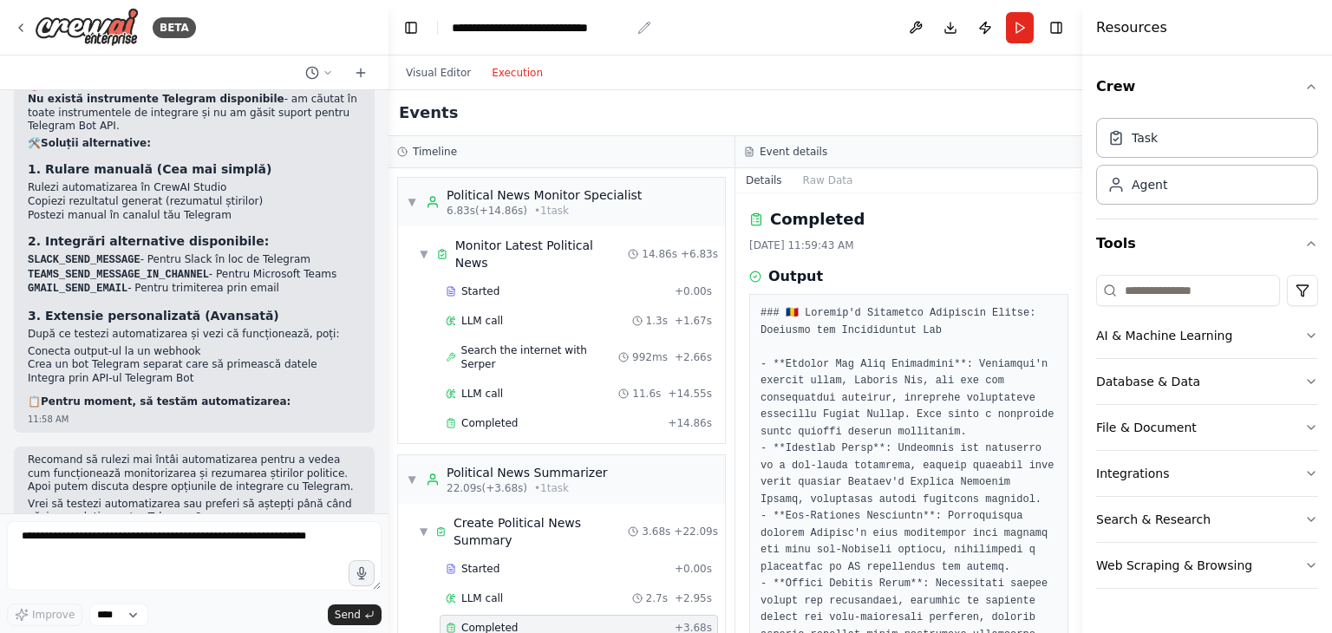
click at [548, 31] on div "**********" at bounding box center [541, 27] width 179 height 17
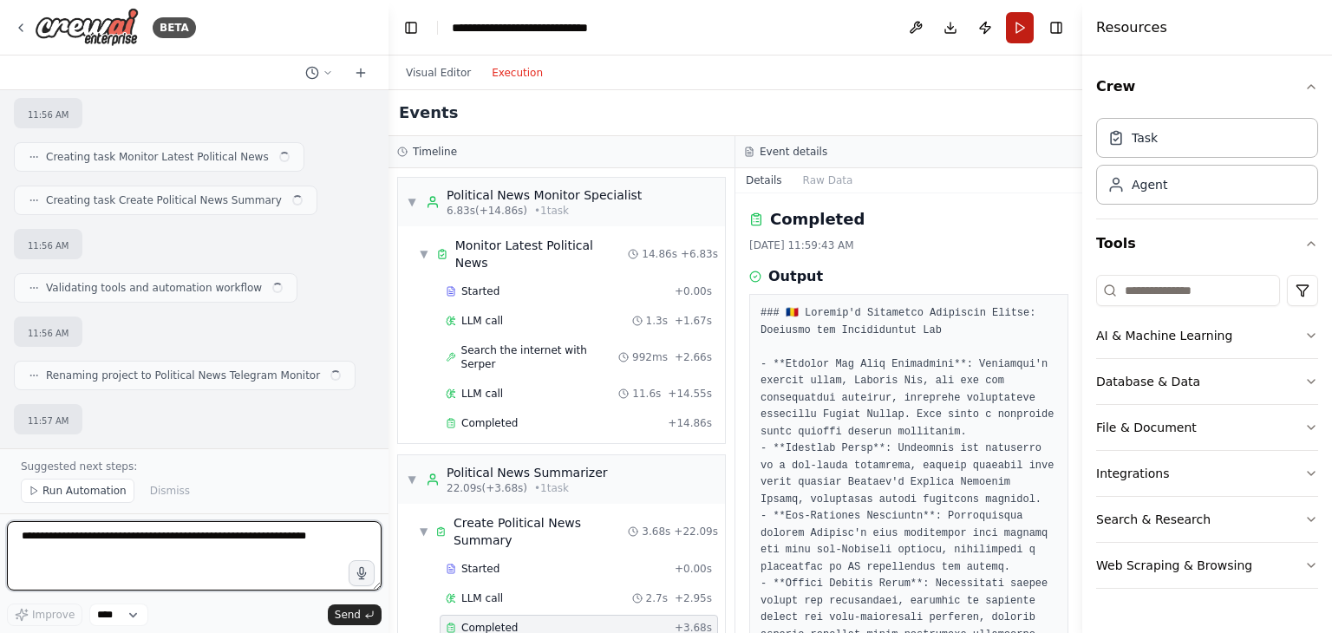
scroll to position [2021, 0]
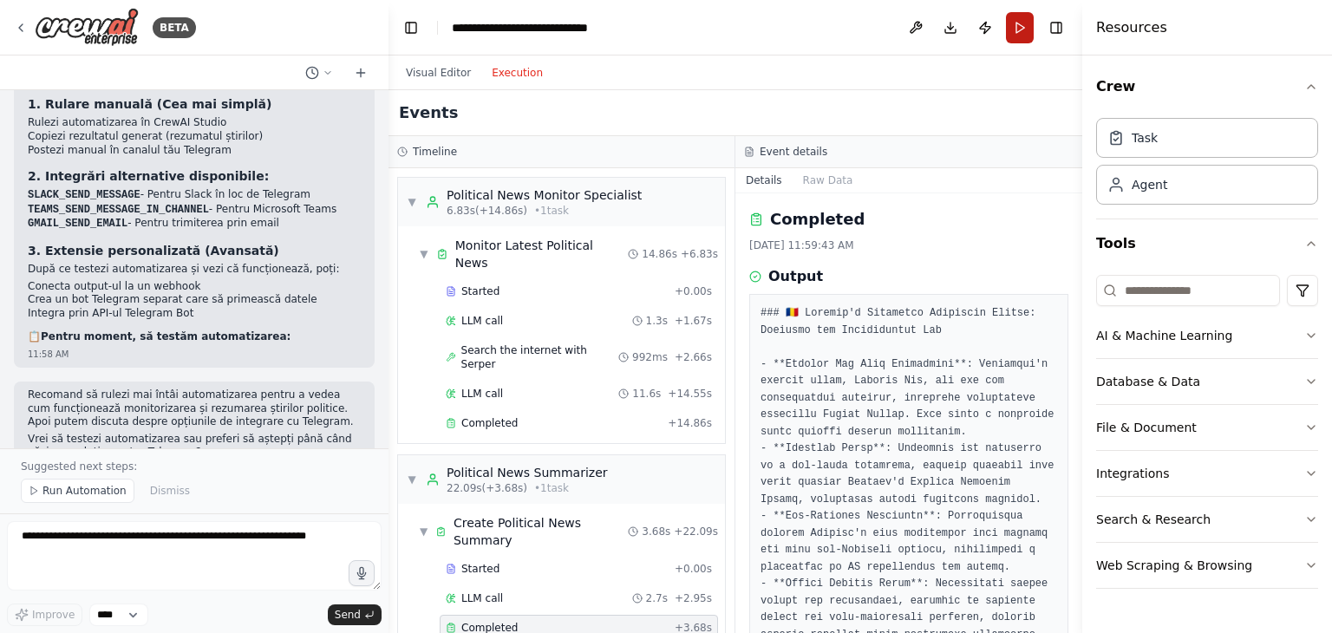
click at [1023, 34] on button "Run" at bounding box center [1020, 27] width 28 height 31
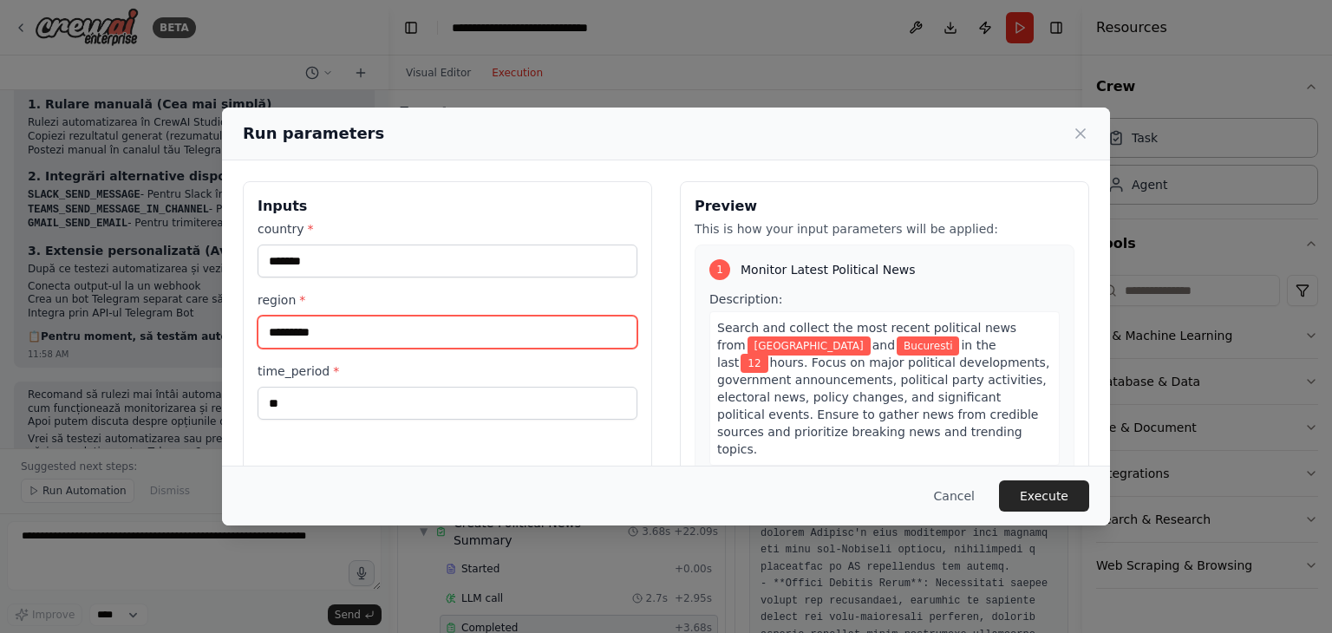
click at [291, 335] on input "*********" at bounding box center [447, 332] width 380 height 33
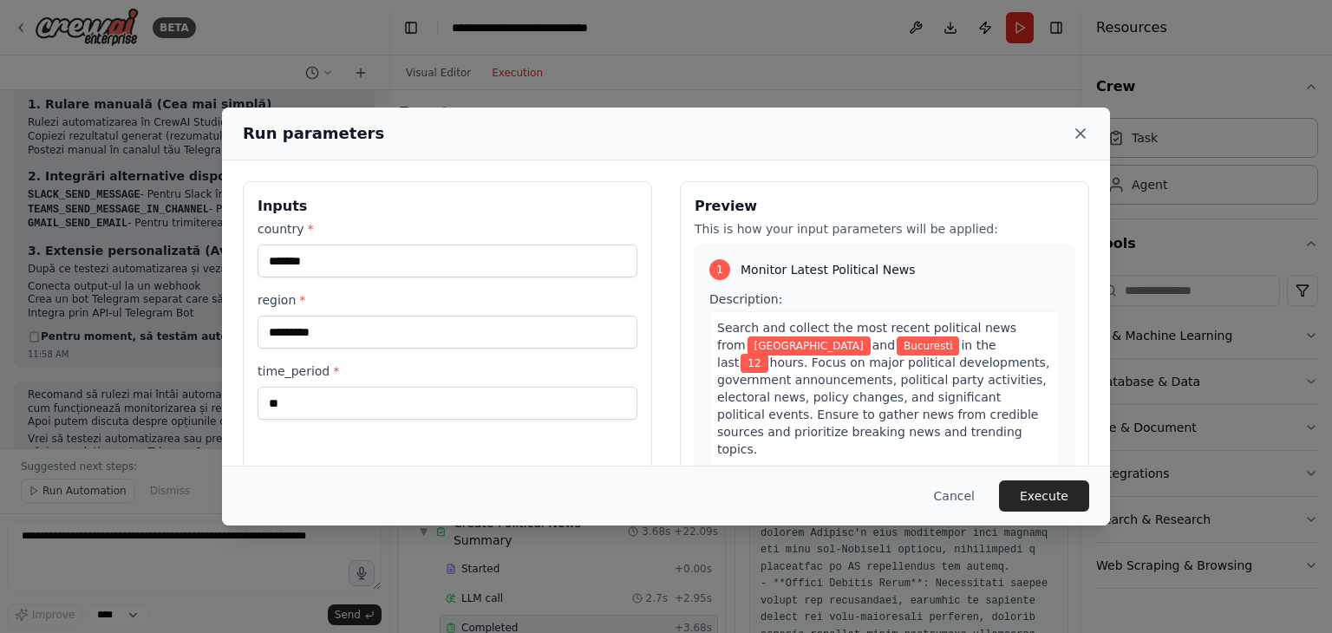
click at [1079, 129] on icon at bounding box center [1080, 133] width 17 height 17
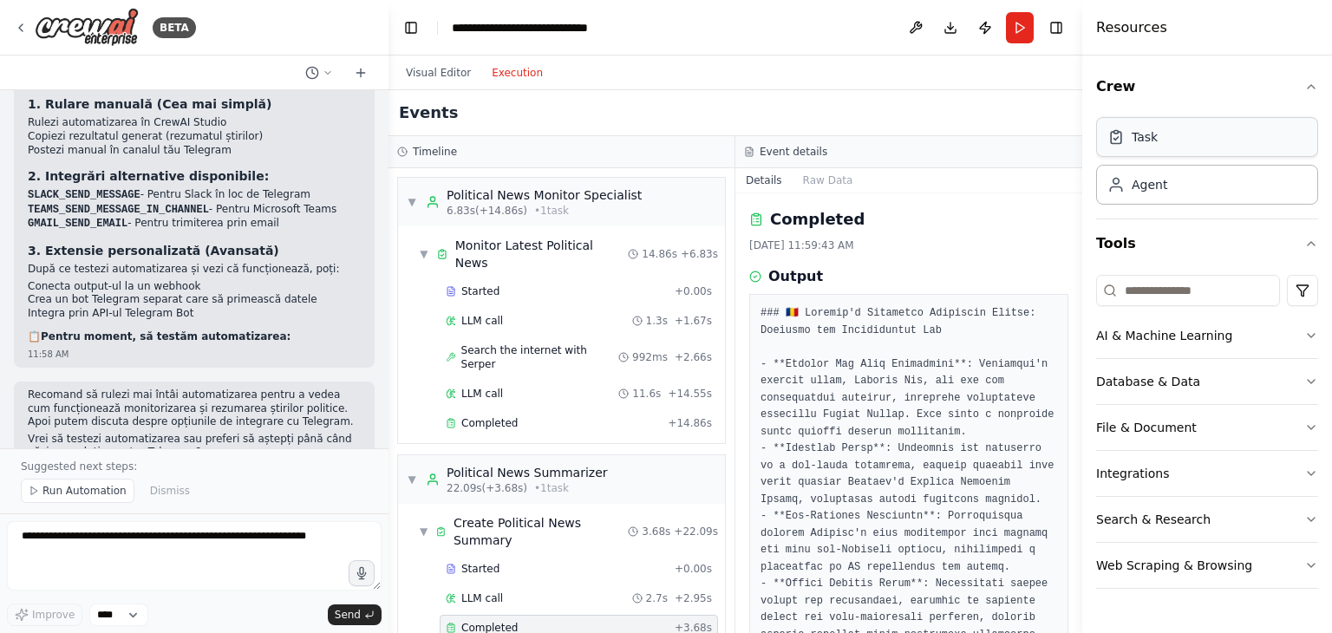
click at [1155, 140] on div "Task" at bounding box center [1207, 137] width 222 height 40
click at [1157, 202] on div "Agent" at bounding box center [1207, 184] width 222 height 40
click at [15, 29] on icon at bounding box center [21, 28] width 14 height 14
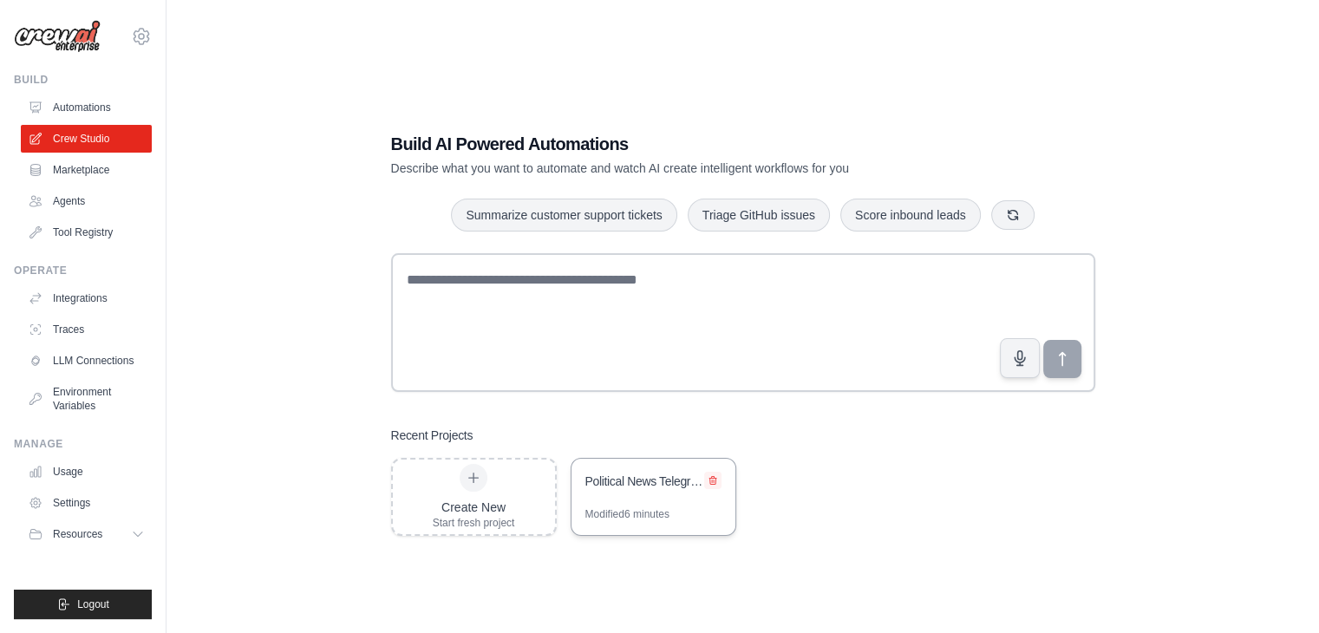
click at [713, 480] on icon at bounding box center [712, 481] width 7 height 8
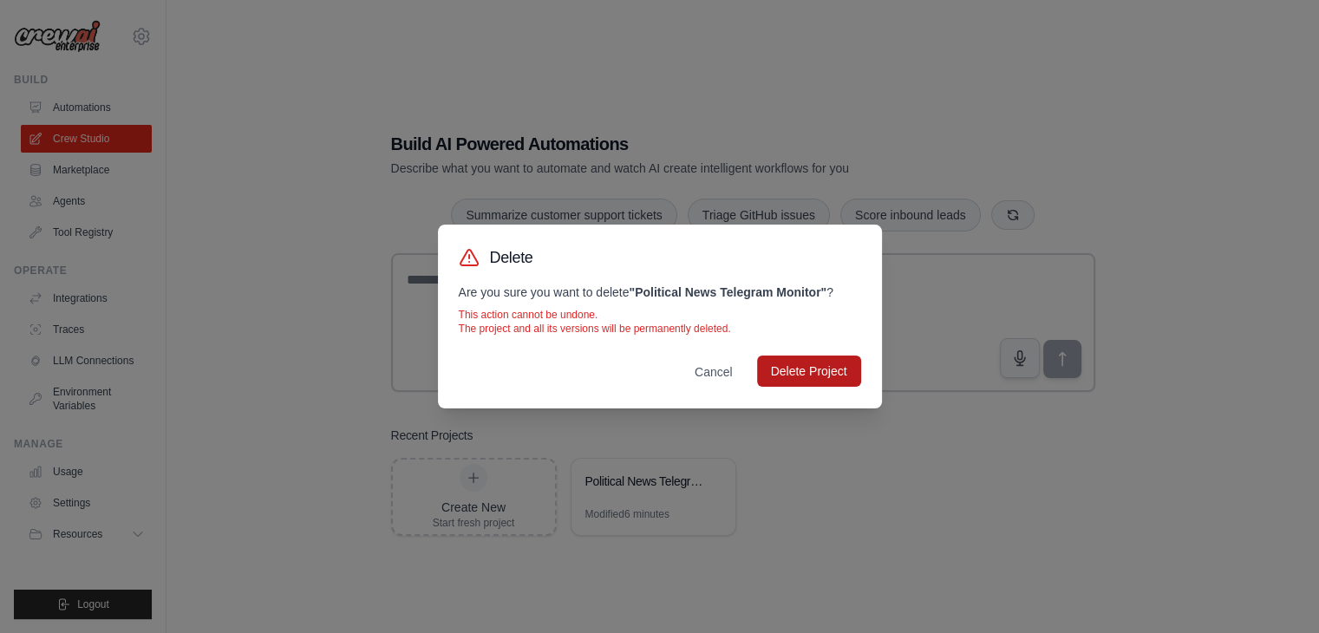
click at [827, 370] on button "Delete Project" at bounding box center [809, 370] width 104 height 31
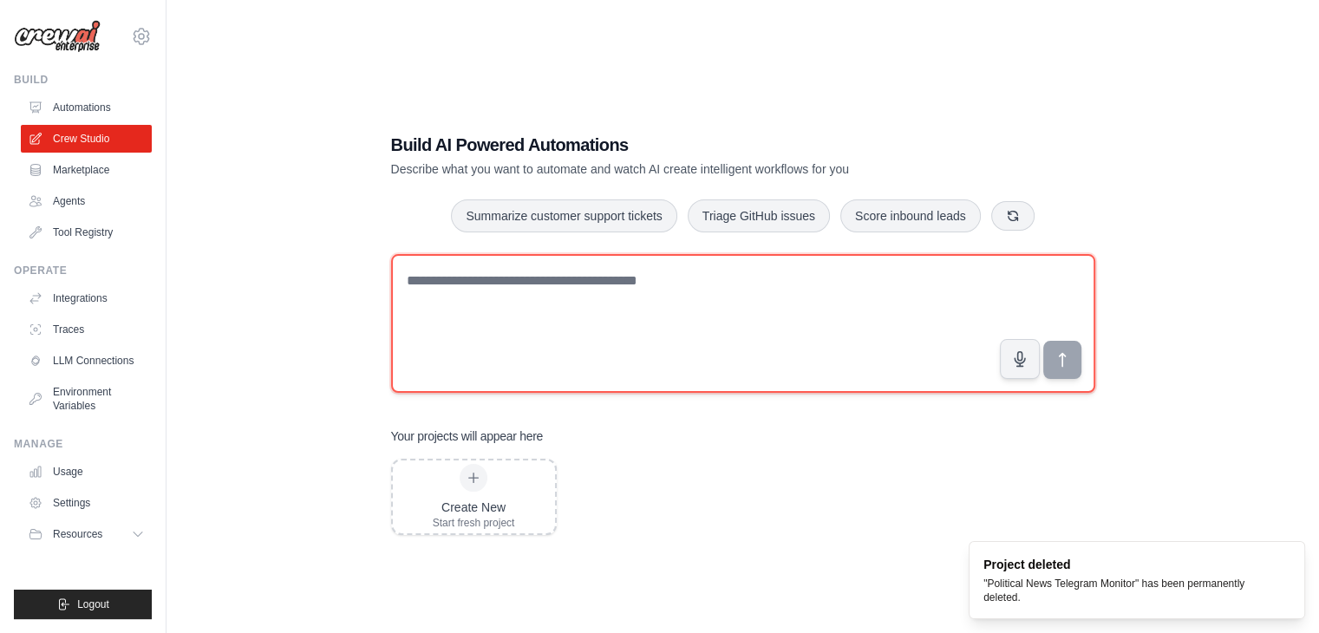
click at [620, 309] on textarea at bounding box center [743, 323] width 704 height 139
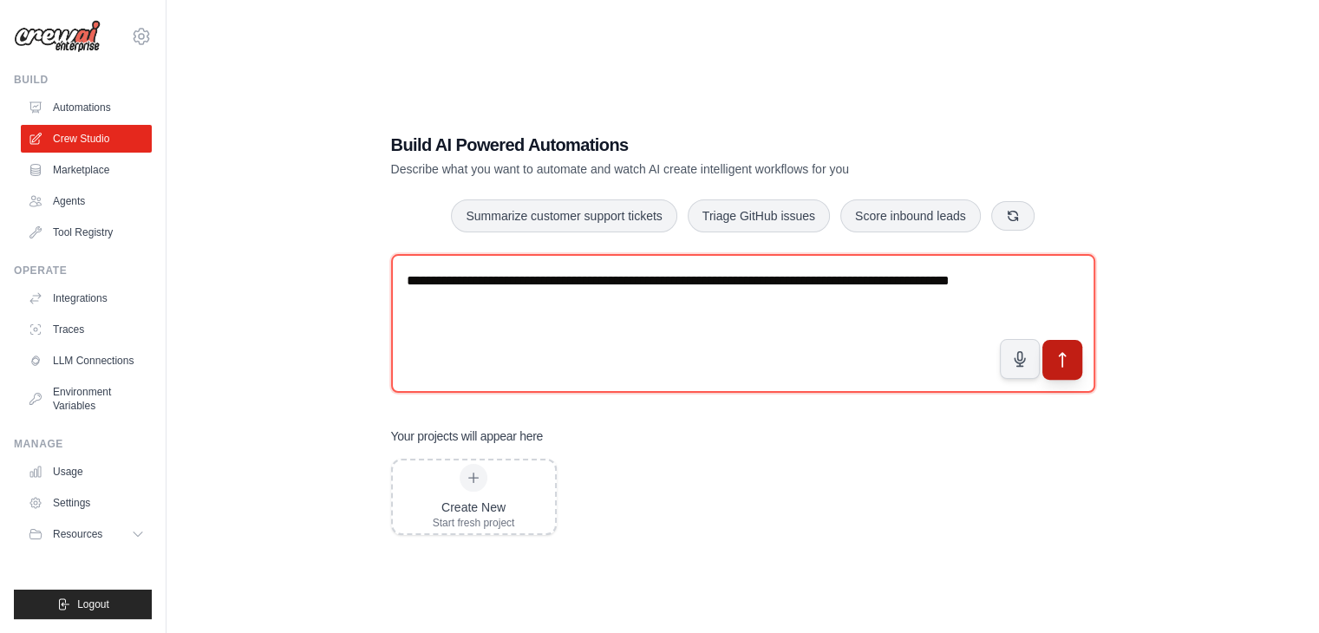
type textarea "**********"
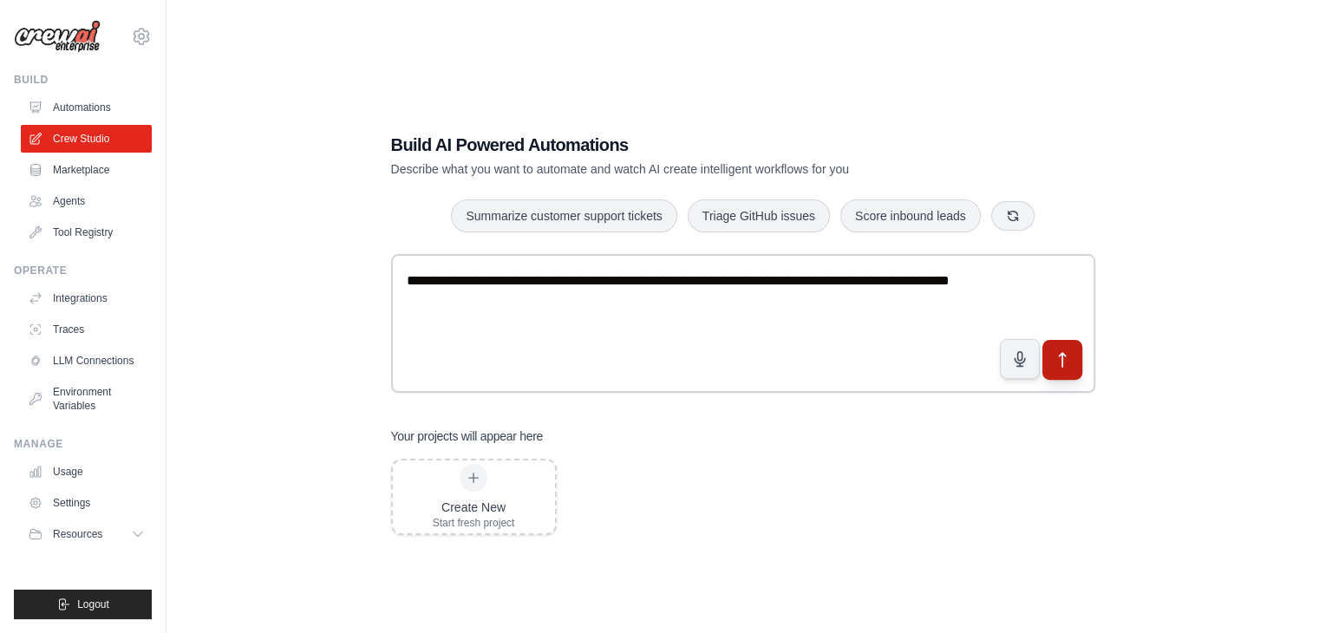
click at [1068, 351] on icon "submit" at bounding box center [1062, 360] width 18 height 18
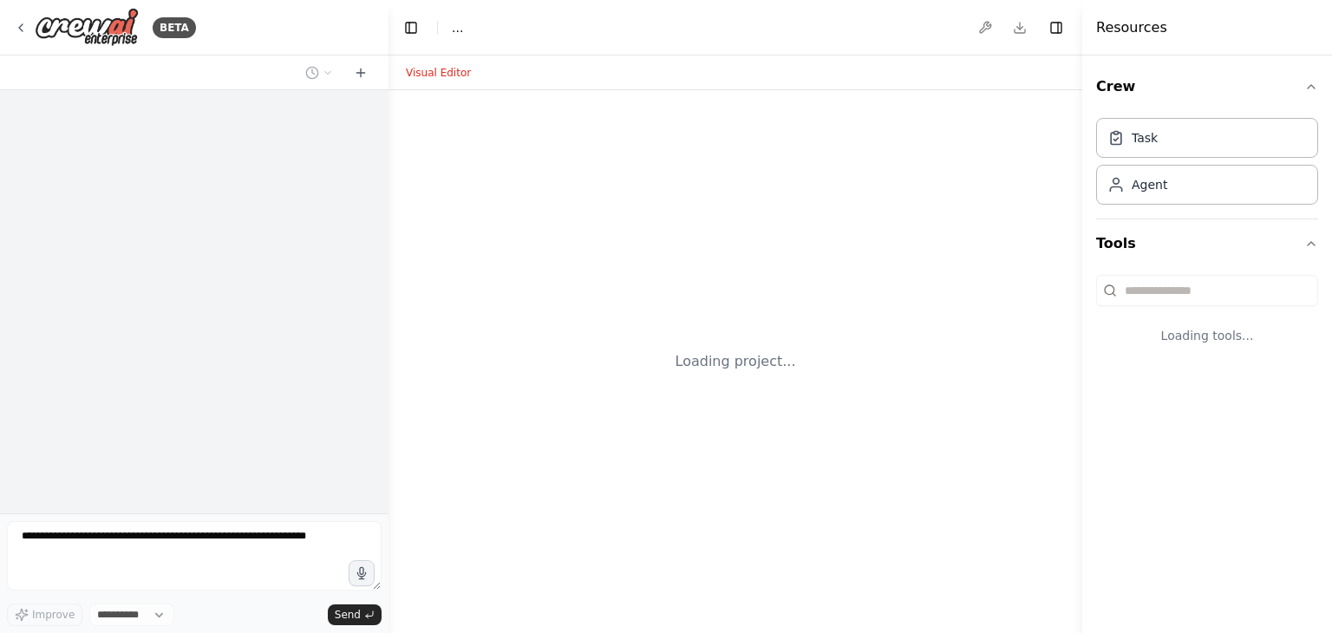
select select "****"
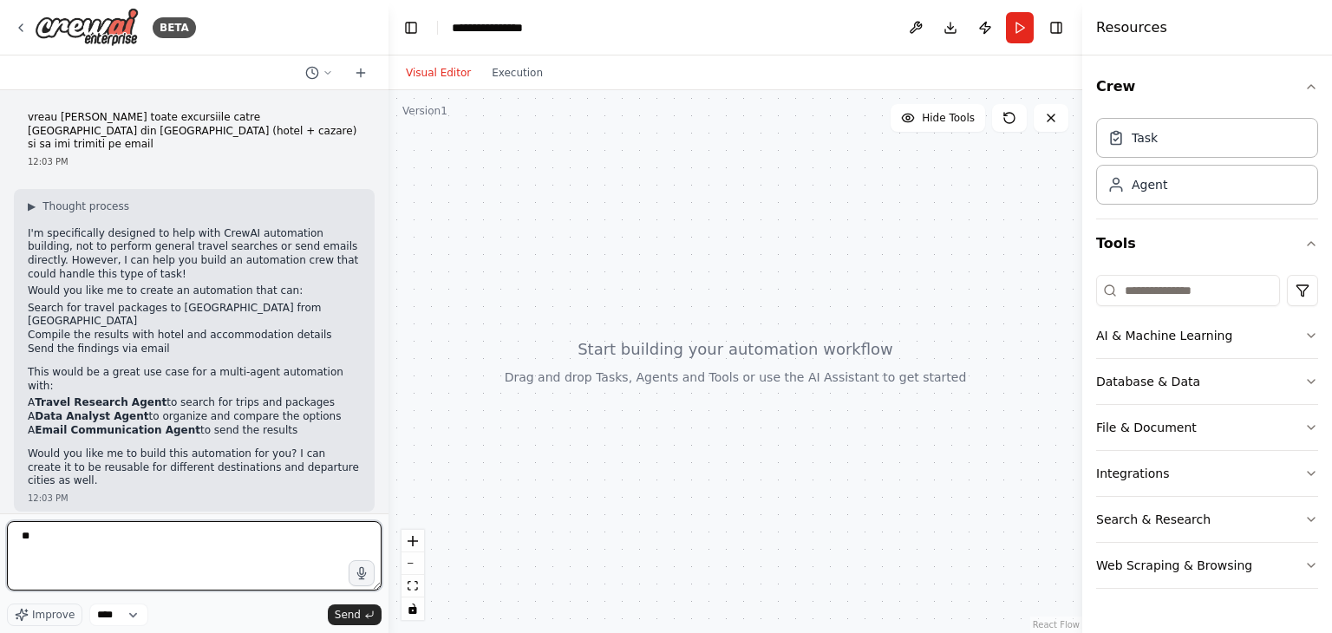
type textarea "*"
type textarea "**********"
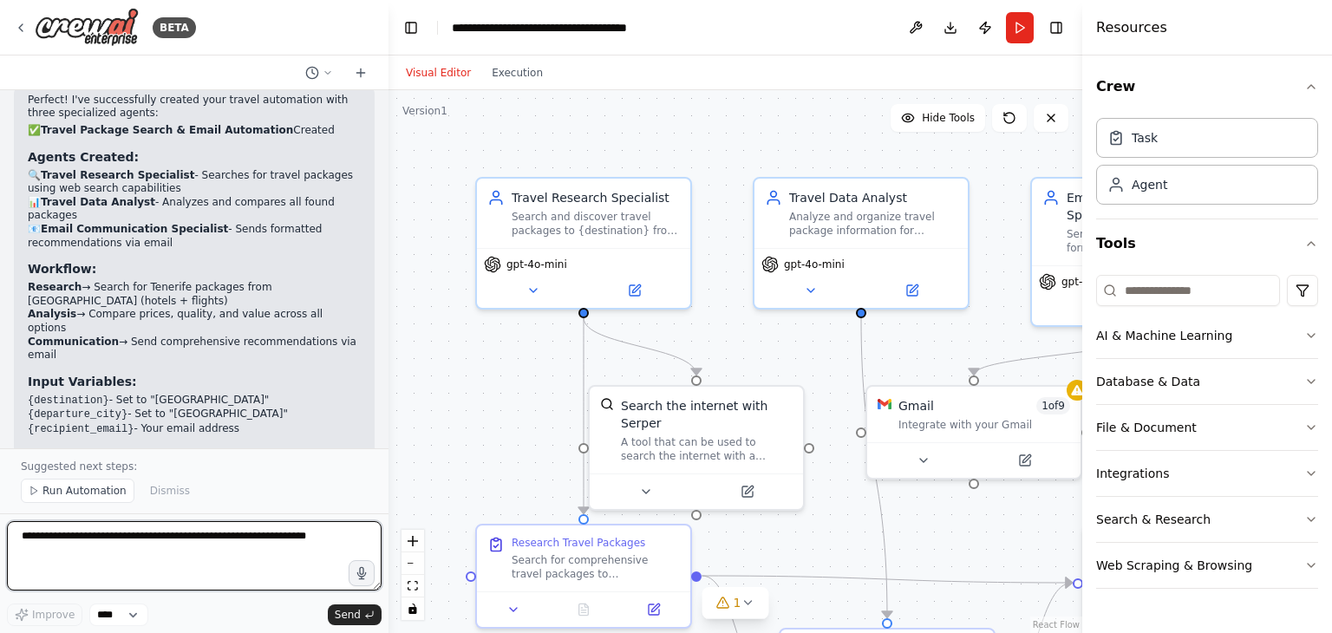
scroll to position [1660, 0]
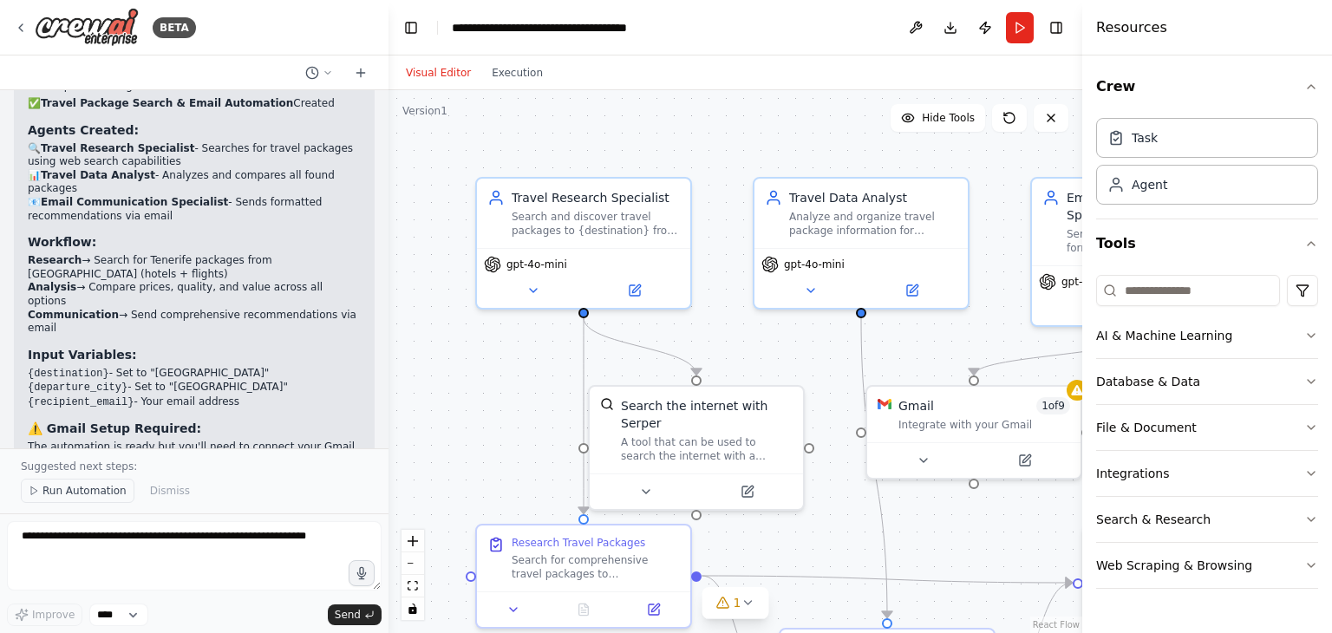
click at [103, 496] on span "Run Automation" at bounding box center [84, 491] width 84 height 14
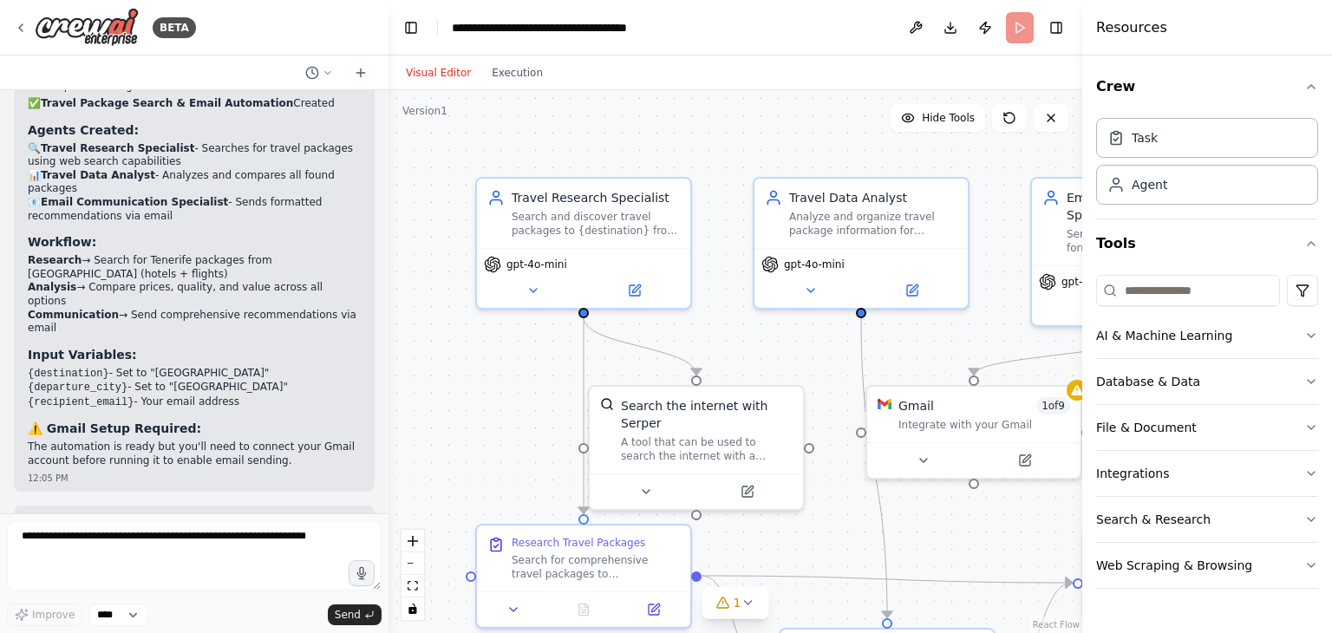
scroll to position [1595, 0]
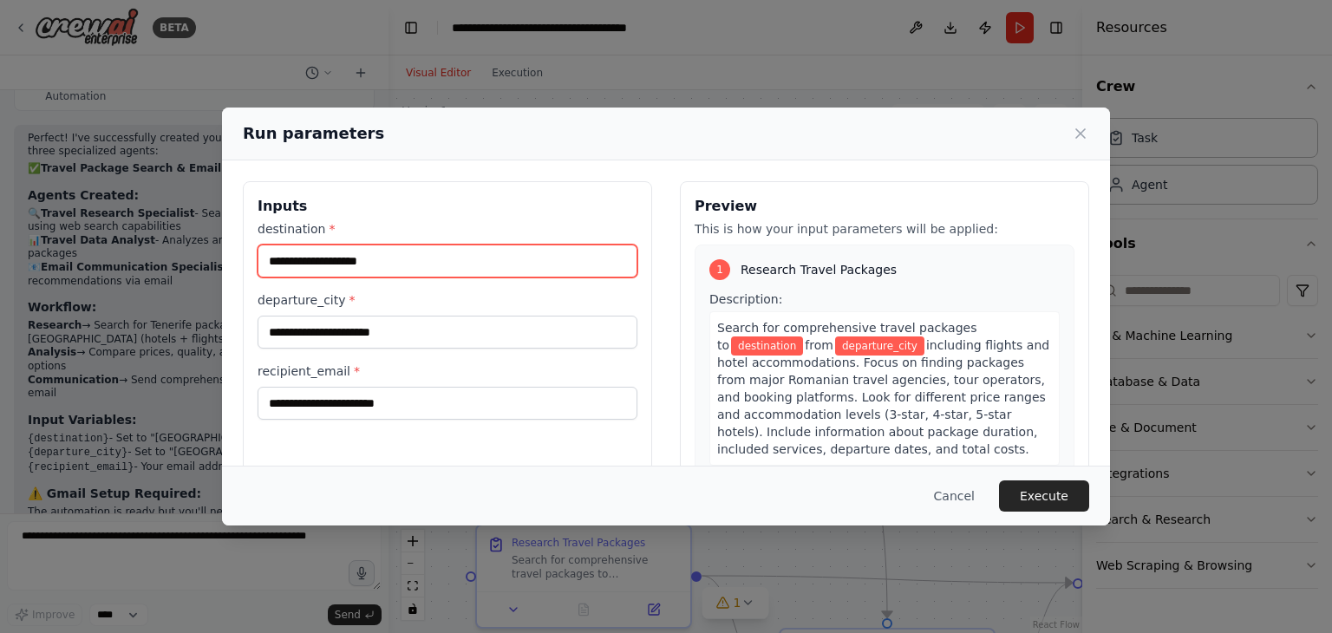
click at [359, 258] on input "destination *" at bounding box center [447, 260] width 380 height 33
type input "********"
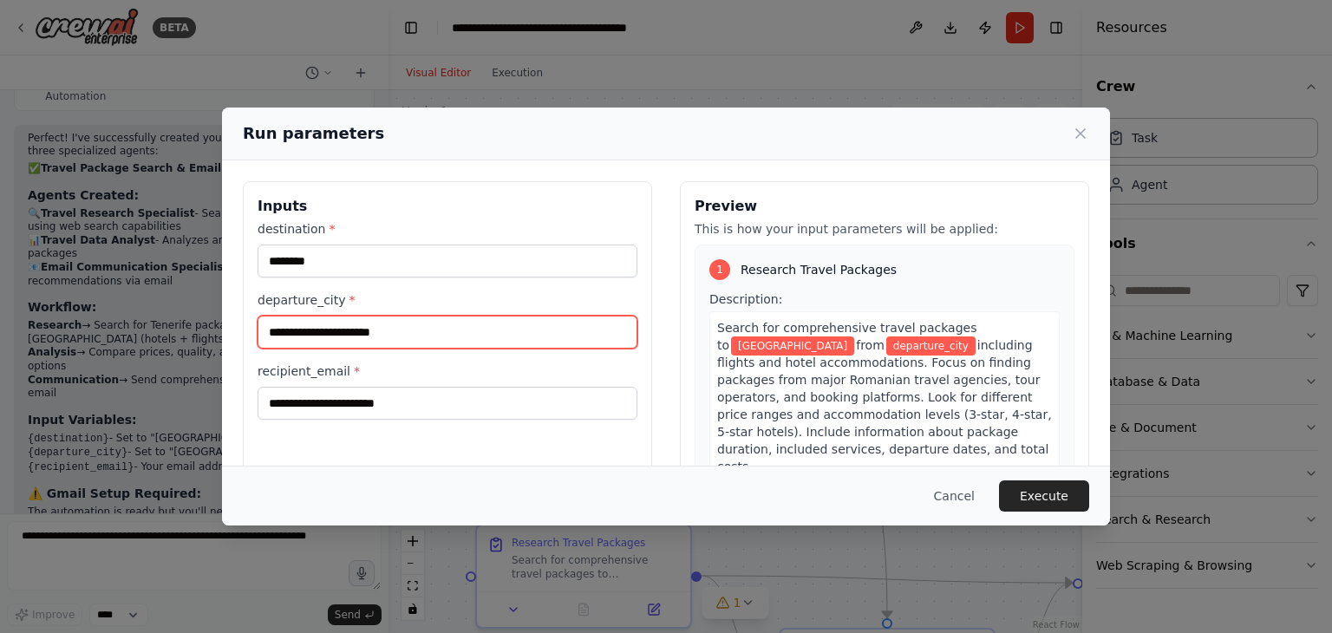
click at [334, 322] on input "departure_city *" at bounding box center [447, 332] width 380 height 33
type input "*********"
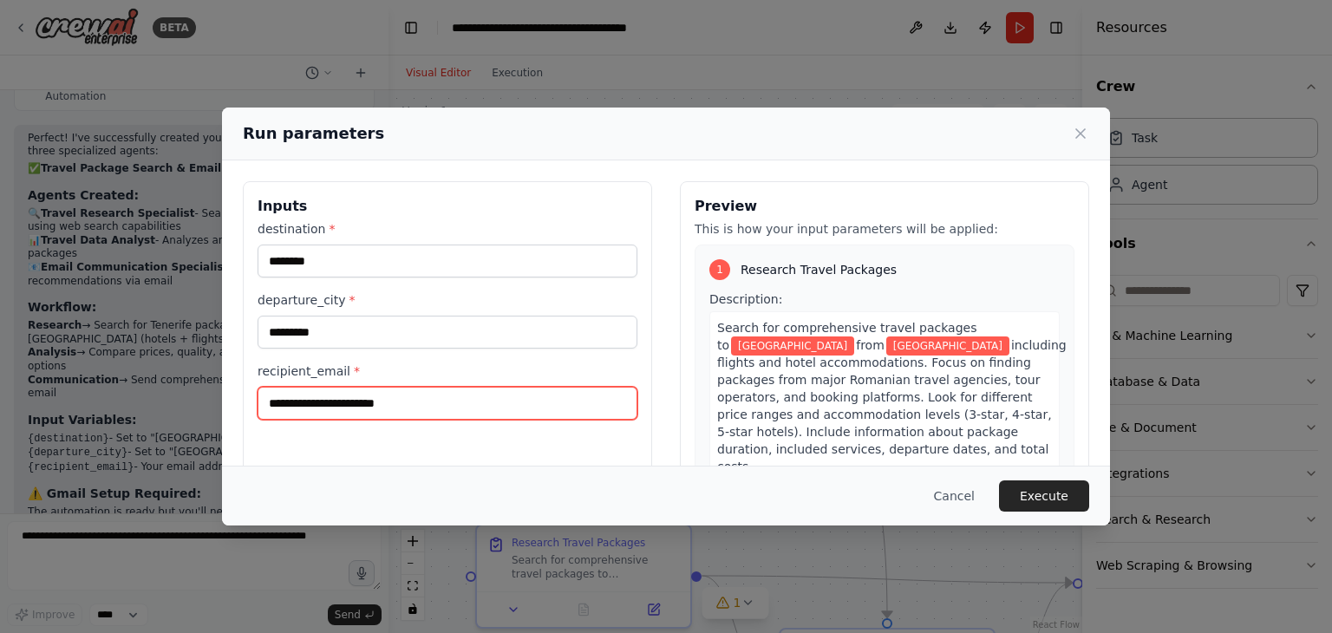
click at [343, 415] on input "recipient_email *" at bounding box center [447, 403] width 380 height 33
type input "**********"
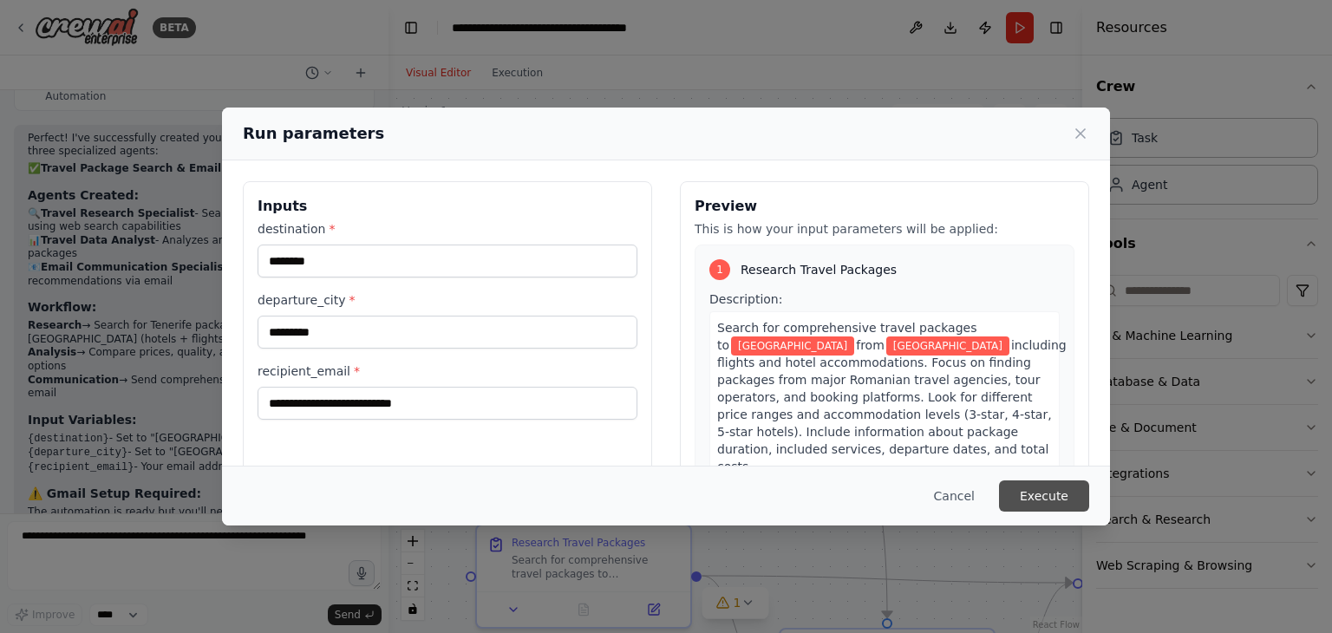
click at [1051, 491] on button "Execute" at bounding box center [1044, 495] width 90 height 31
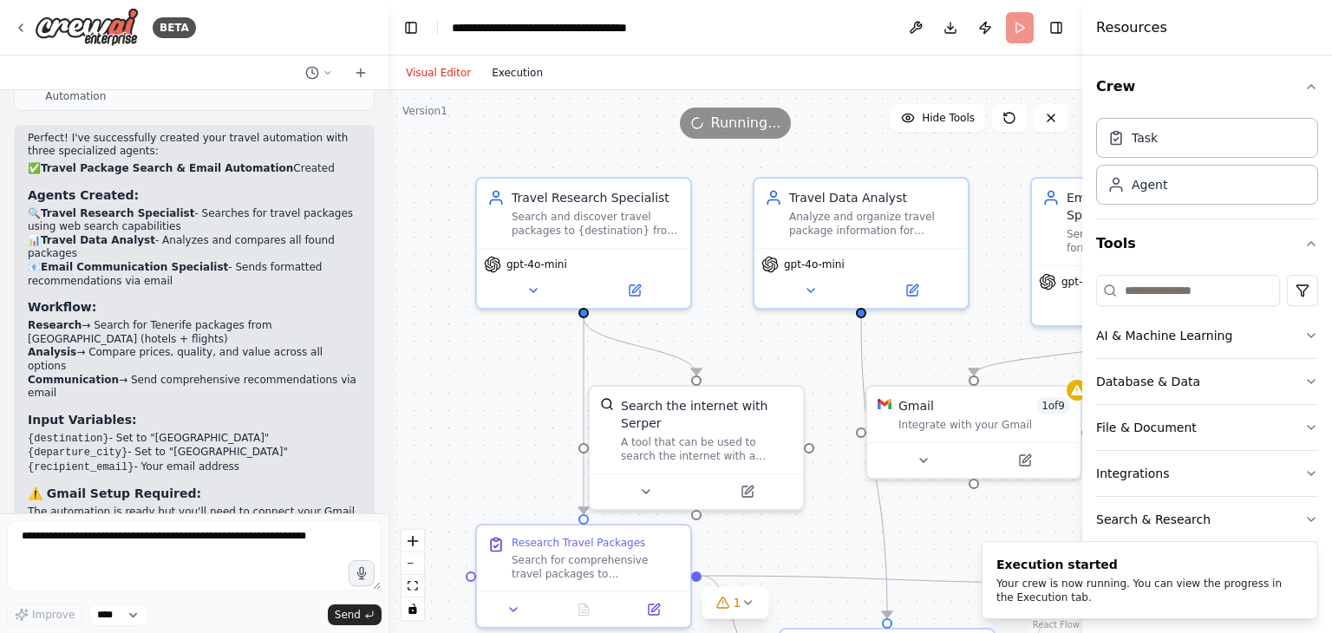
click at [501, 72] on button "Execution" at bounding box center [517, 72] width 72 height 21
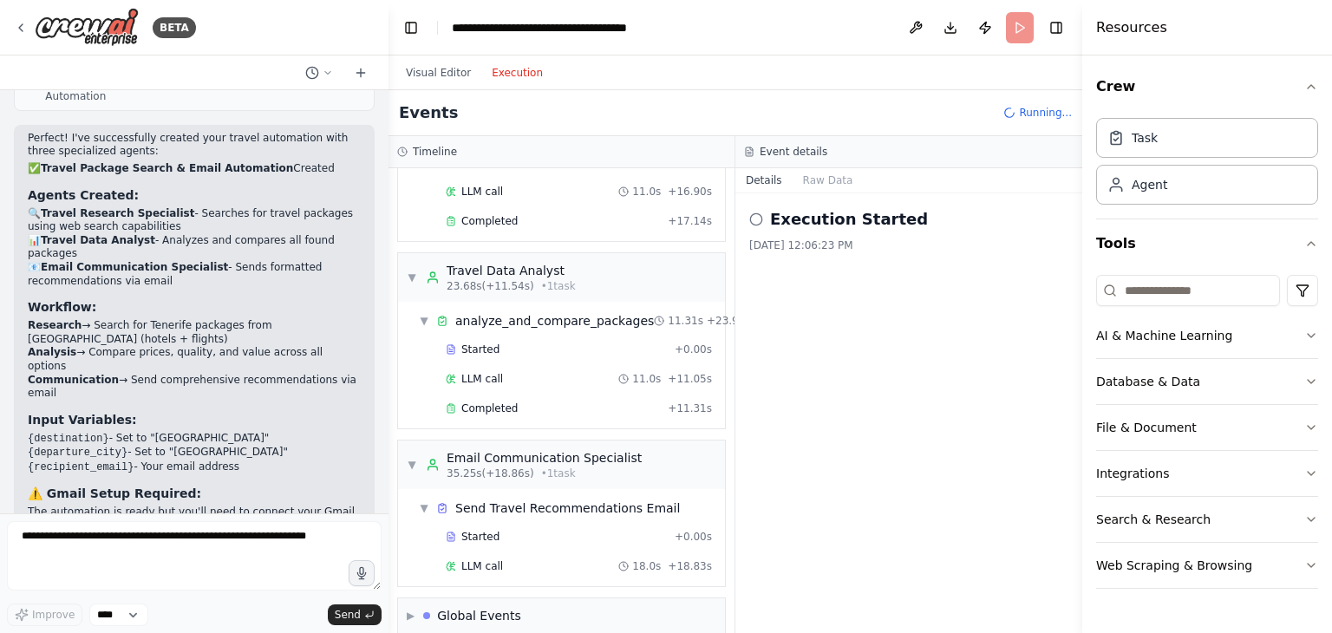
scroll to position [290, 0]
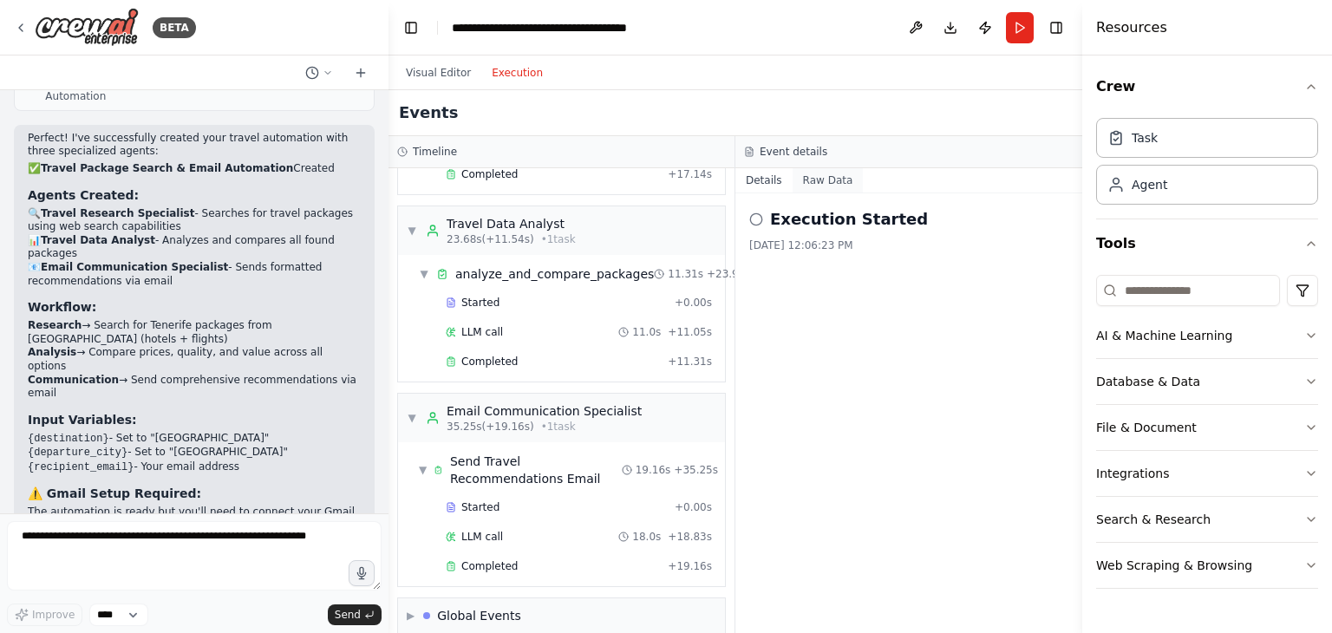
click at [823, 177] on button "Raw Data" at bounding box center [827, 180] width 71 height 24
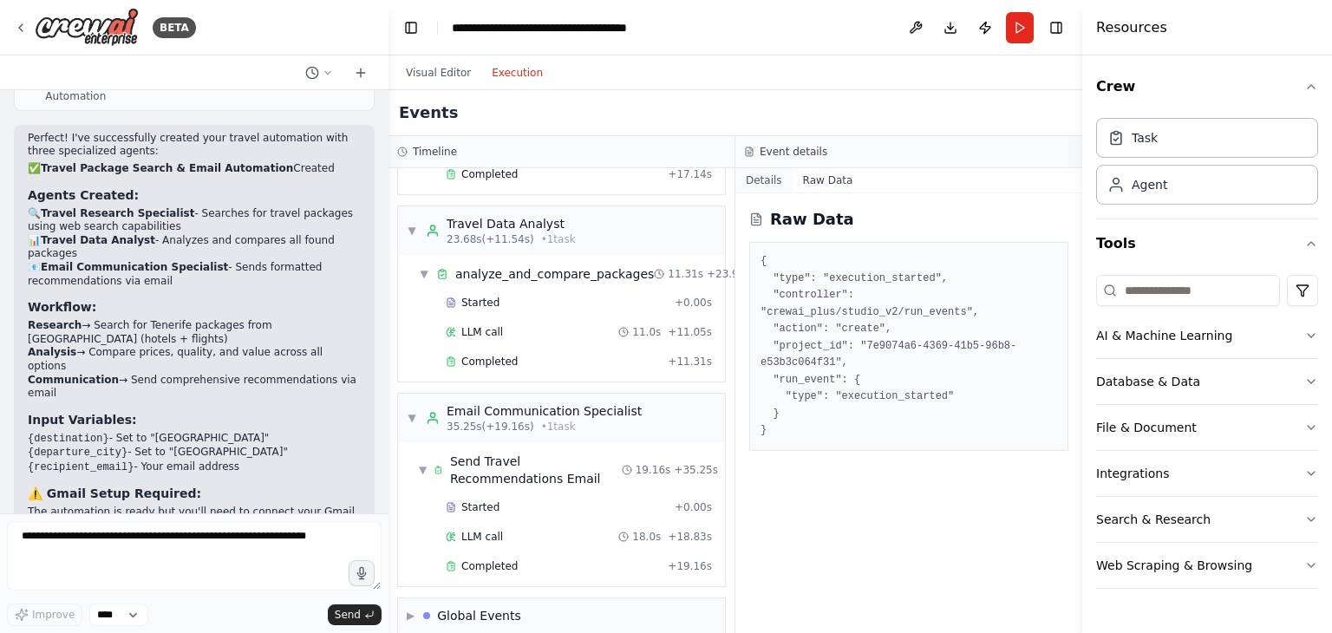
click at [772, 181] on button "Details" at bounding box center [763, 180] width 57 height 24
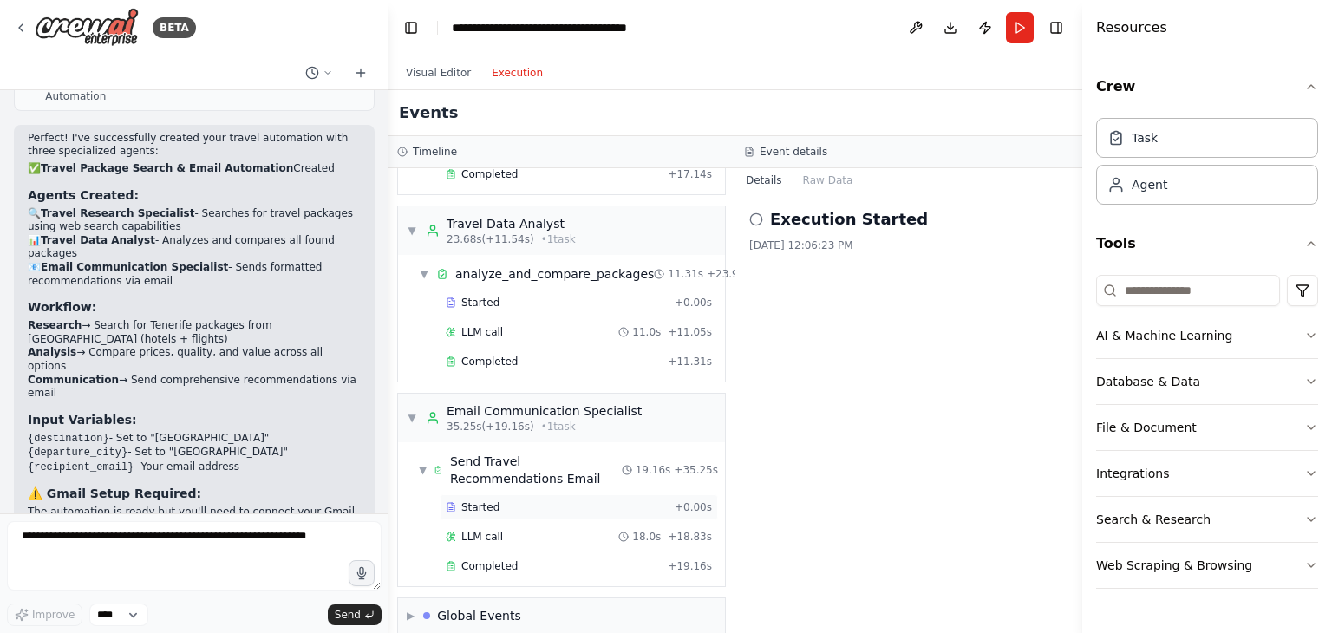
click at [491, 500] on span "Started" at bounding box center [480, 507] width 38 height 14
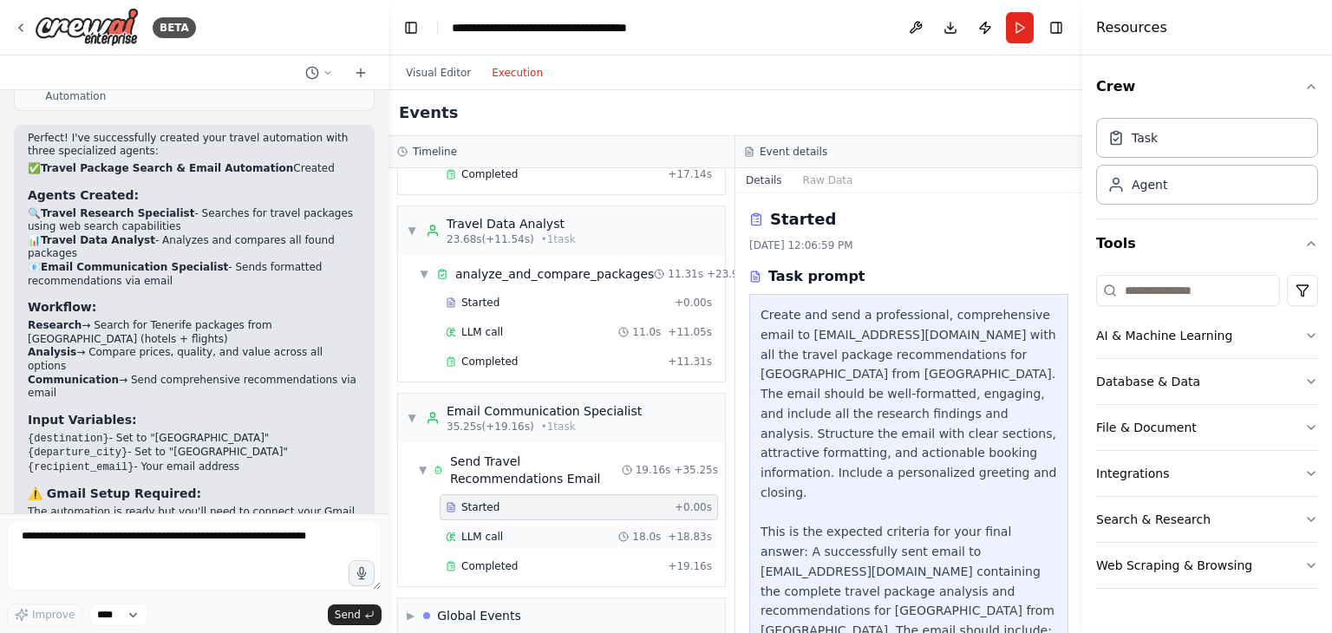
click at [475, 530] on span "LLM call" at bounding box center [482, 537] width 42 height 14
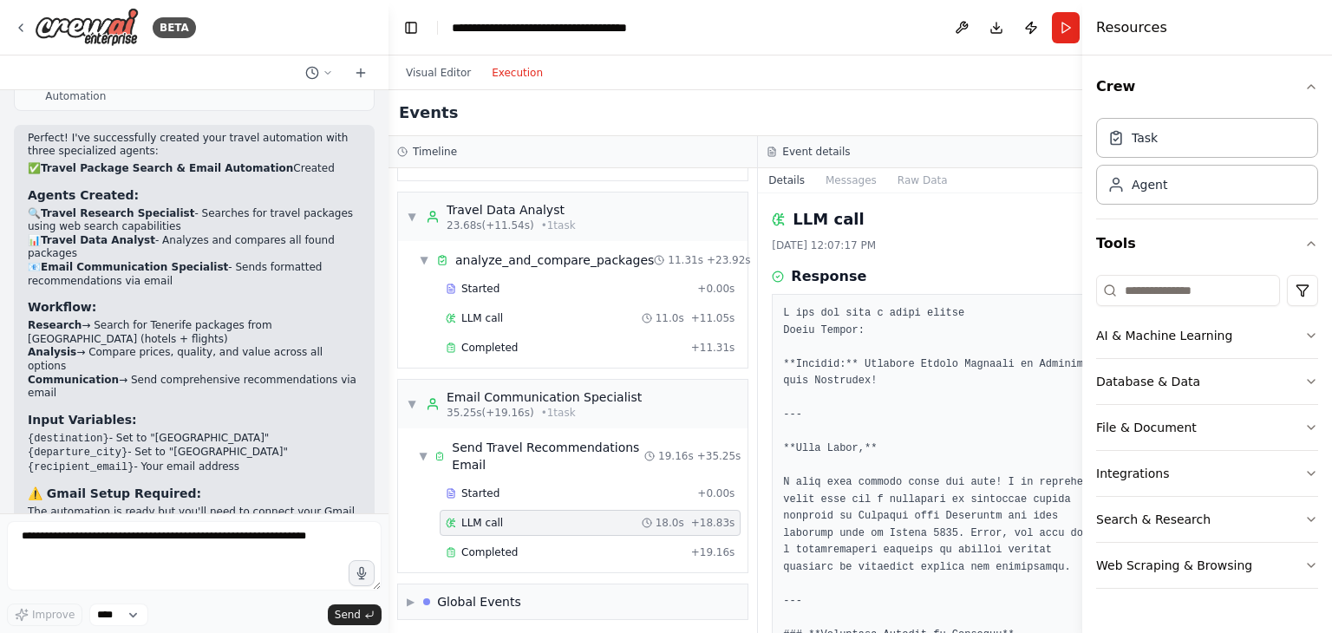
drag, startPoint x: 1077, startPoint y: 251, endPoint x: 1066, endPoint y: 298, distance: 49.0
click at [1066, 298] on div "BETA vreau sa cauti toate excursiile catre Tenerife din Bucuresti (hotel + caza…" at bounding box center [666, 316] width 1332 height 633
drag, startPoint x: 1075, startPoint y: 240, endPoint x: 1078, endPoint y: 315, distance: 74.6
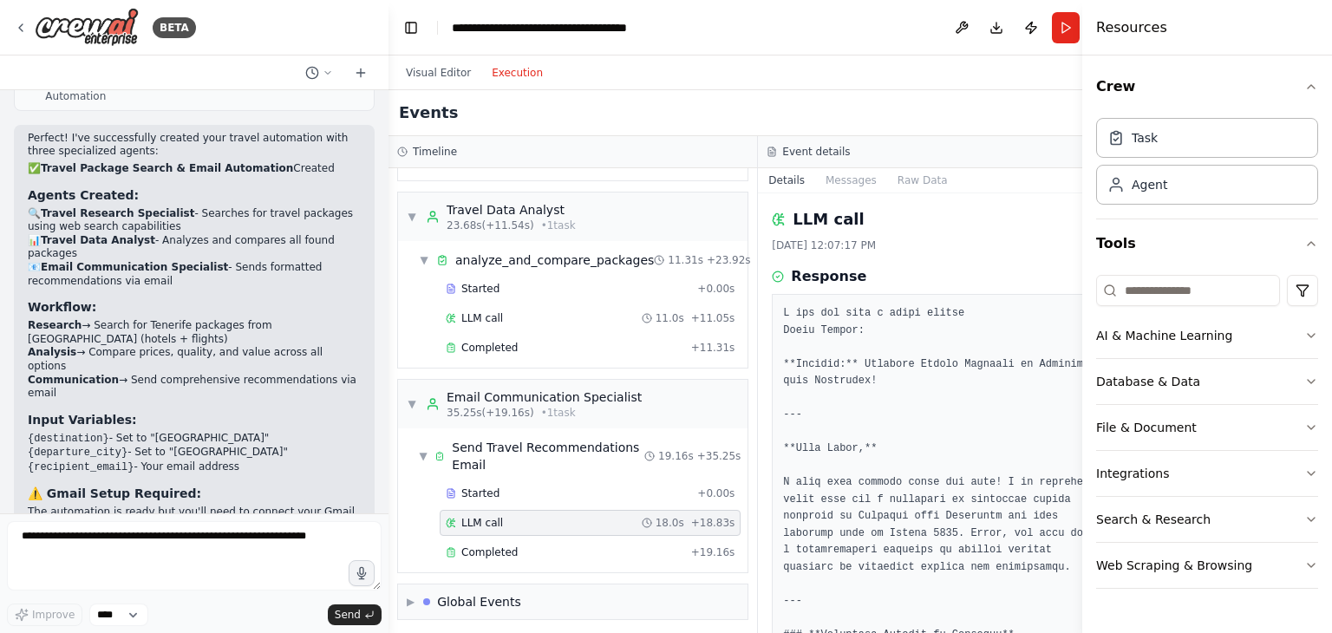
click at [1078, 315] on button "Toggle Sidebar" at bounding box center [1082, 316] width 14 height 633
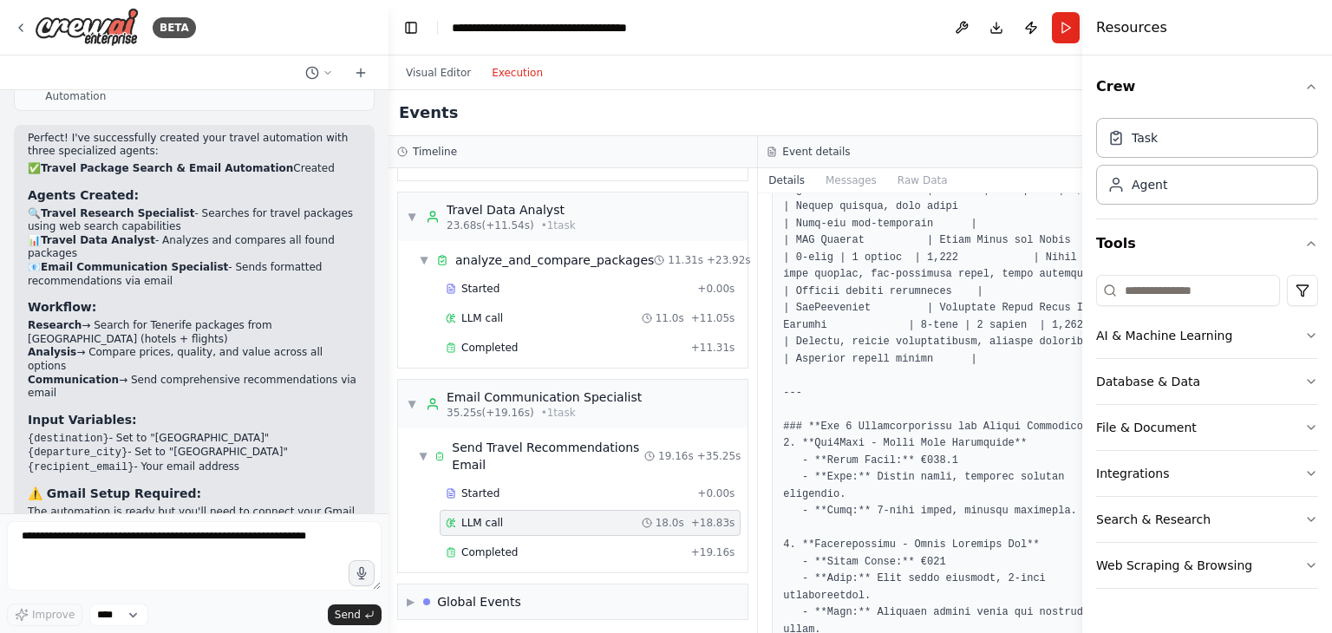
scroll to position [1214, 0]
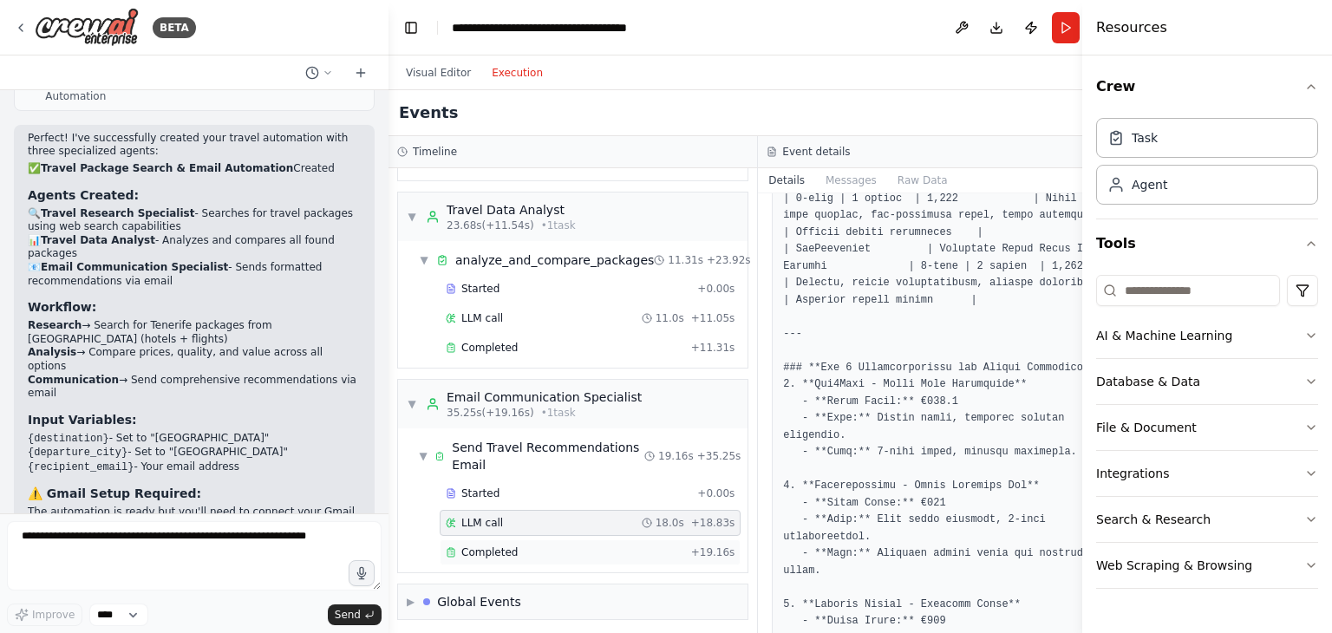
click at [480, 551] on span "Completed" at bounding box center [489, 552] width 56 height 14
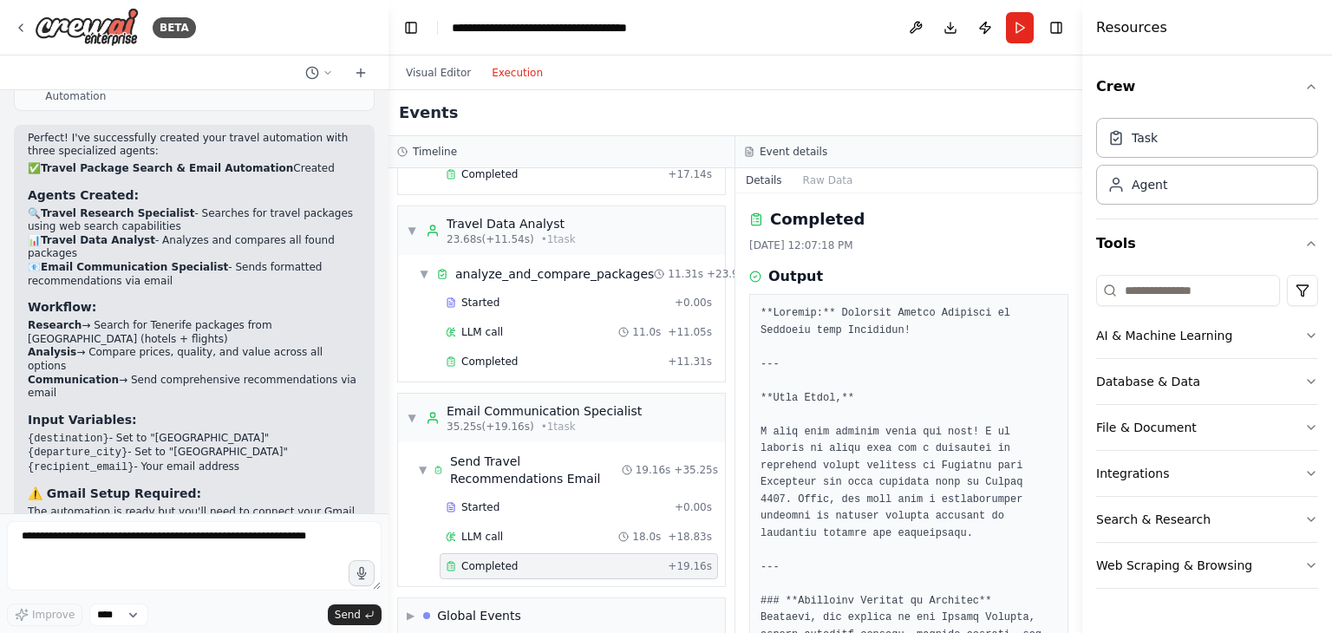
drag, startPoint x: 1076, startPoint y: 247, endPoint x: 1062, endPoint y: 323, distance: 77.5
click at [1062, 323] on div "BETA vreau sa cauti toate excursiile catre Tenerife din Bucuresti (hotel + caza…" at bounding box center [666, 316] width 1332 height 633
drag, startPoint x: 1075, startPoint y: 261, endPoint x: 1066, endPoint y: 368, distance: 107.9
click at [1066, 368] on div "BETA vreau sa cauti toate excursiile catre Tenerife din Bucuresti (hotel + caza…" at bounding box center [666, 316] width 1332 height 633
drag, startPoint x: 1075, startPoint y: 257, endPoint x: 1076, endPoint y: 427, distance: 169.9
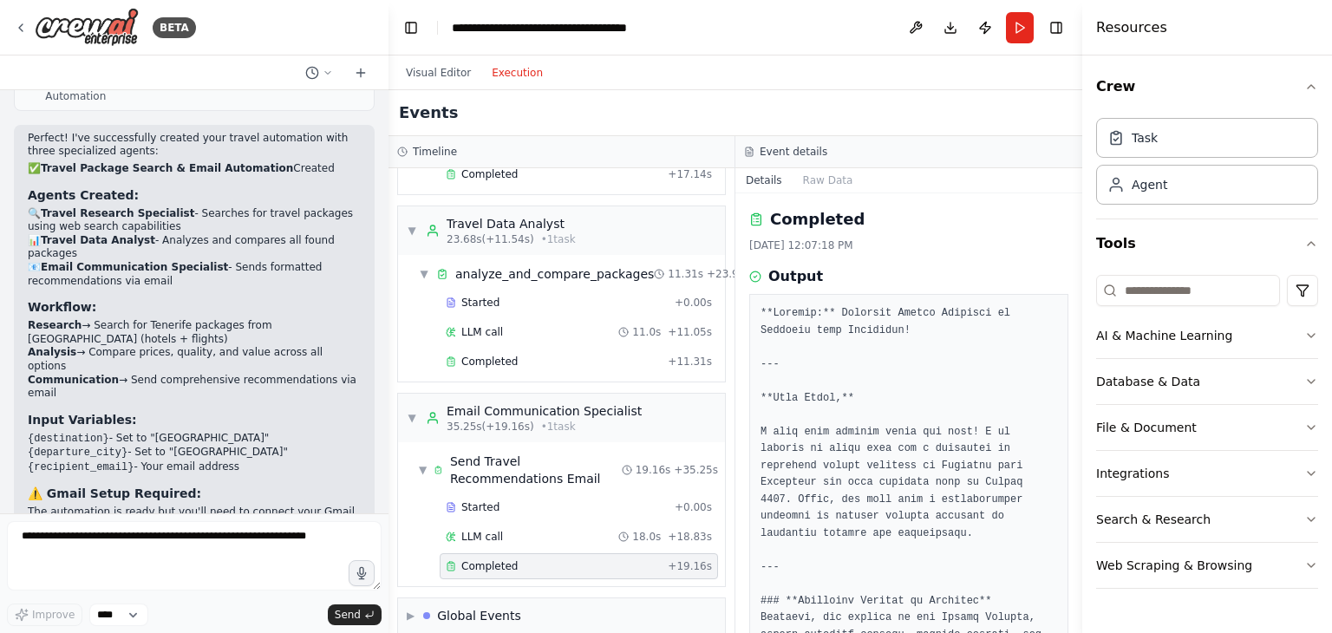
click at [1076, 427] on button "Toggle Sidebar" at bounding box center [1082, 316] width 14 height 633
click at [1155, 471] on button "Integrations" at bounding box center [1207, 473] width 222 height 45
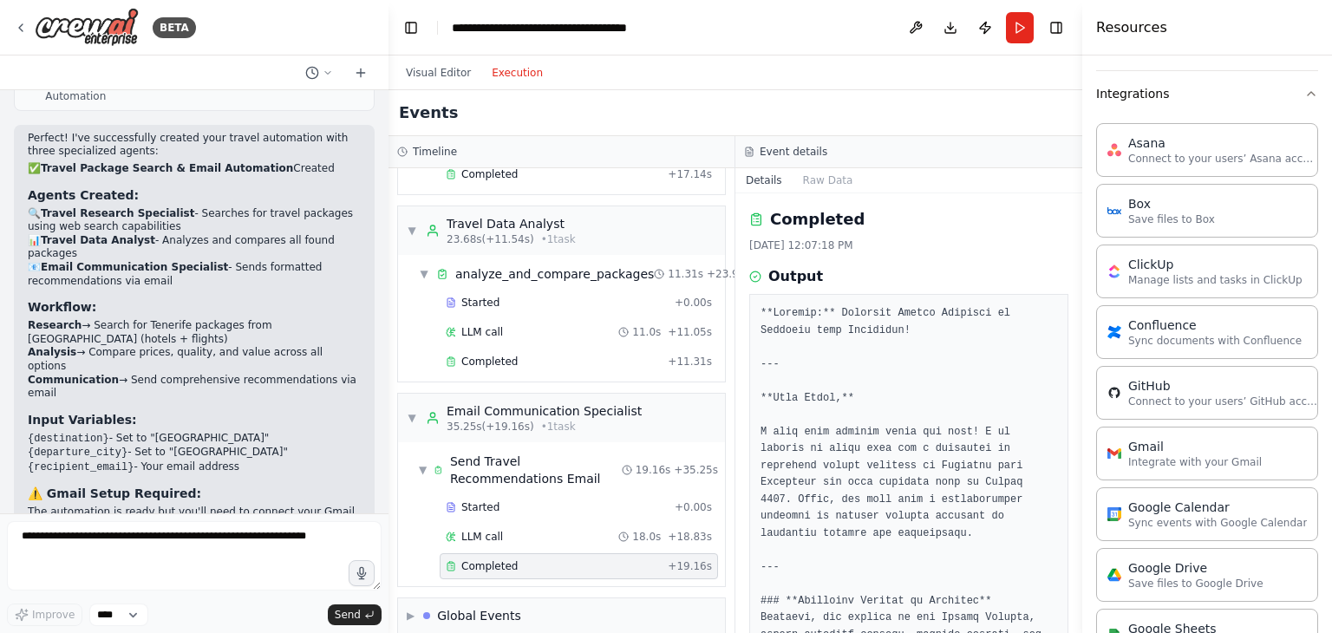
scroll to position [395, 0]
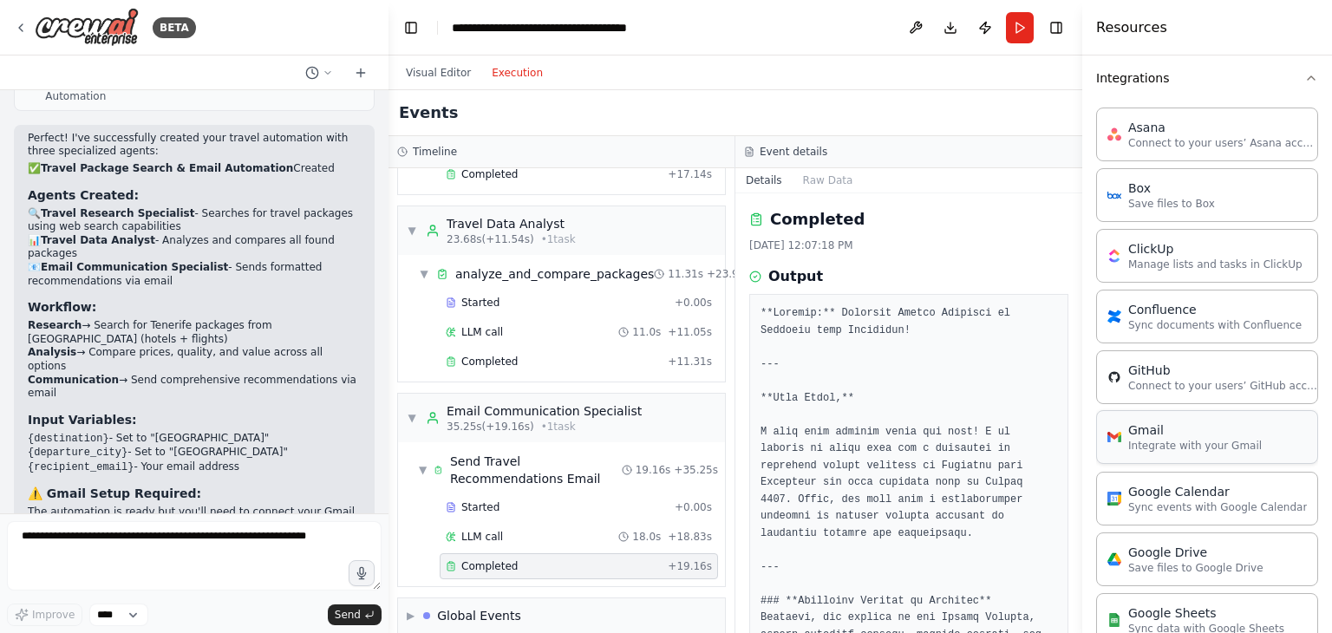
click at [1214, 429] on div "Gmail" at bounding box center [1195, 429] width 134 height 17
click at [1135, 439] on p "Integrate with your Gmail" at bounding box center [1195, 446] width 134 height 14
click at [1104, 435] on div "Gmail Integrate with your Gmail" at bounding box center [1207, 437] width 222 height 54
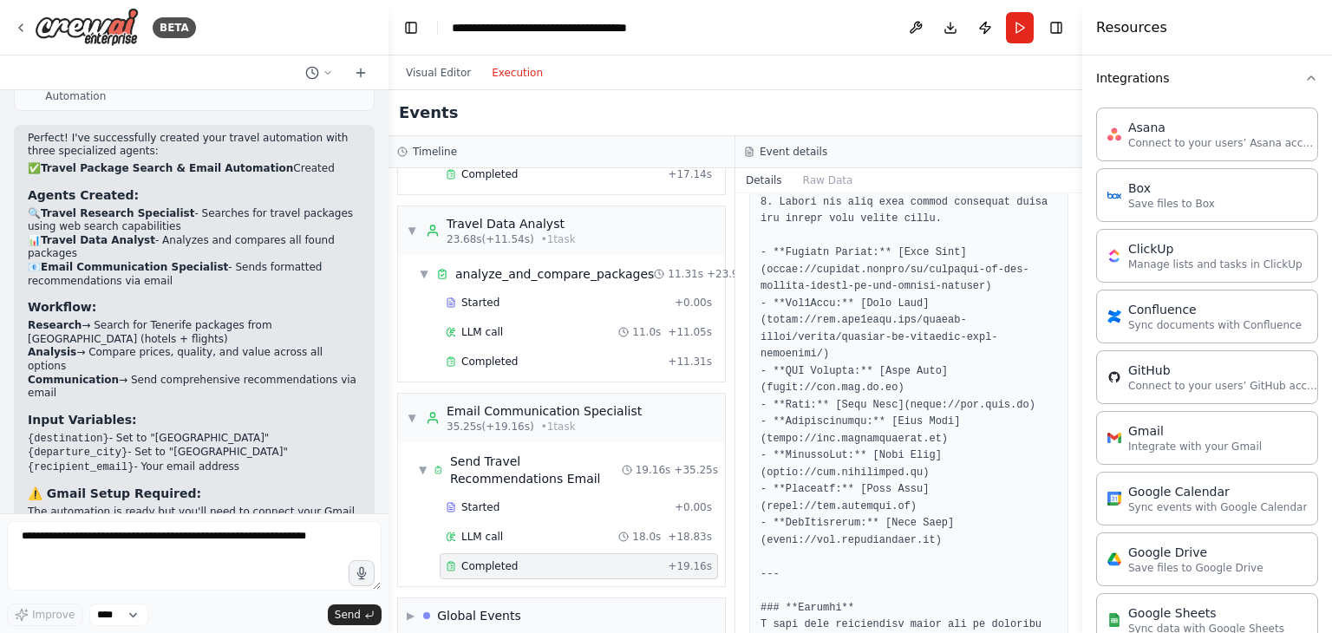
scroll to position [2585, 0]
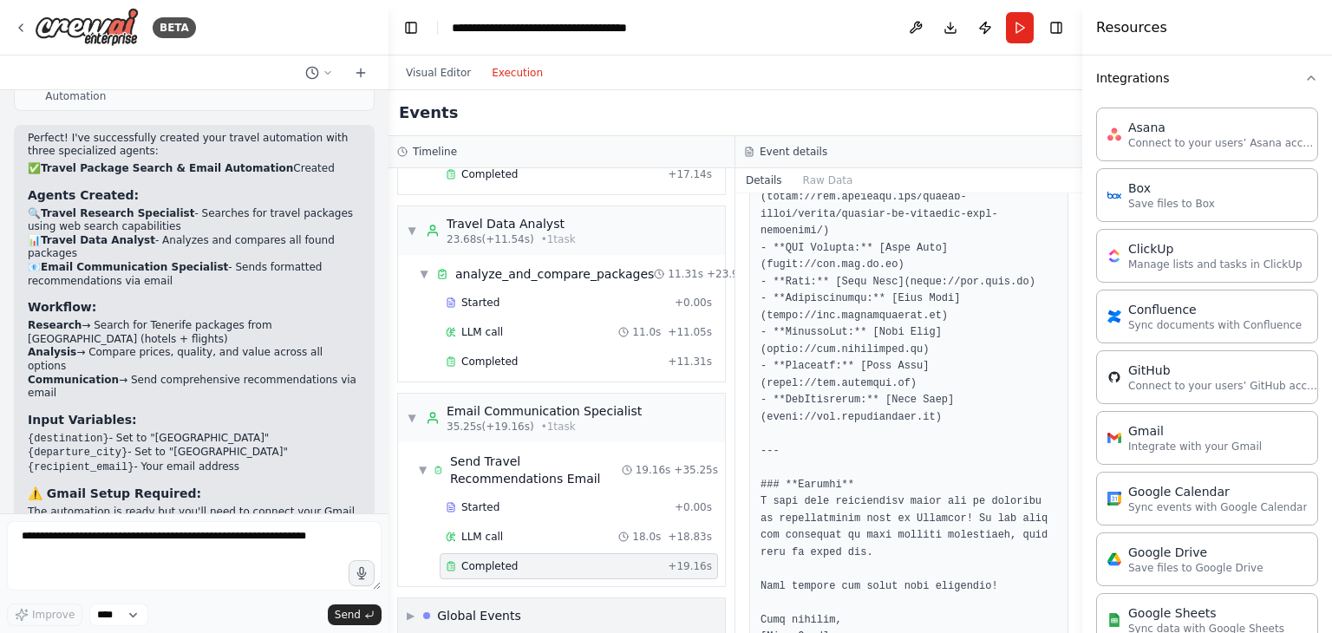
click at [471, 607] on div "Global Events" at bounding box center [479, 615] width 84 height 17
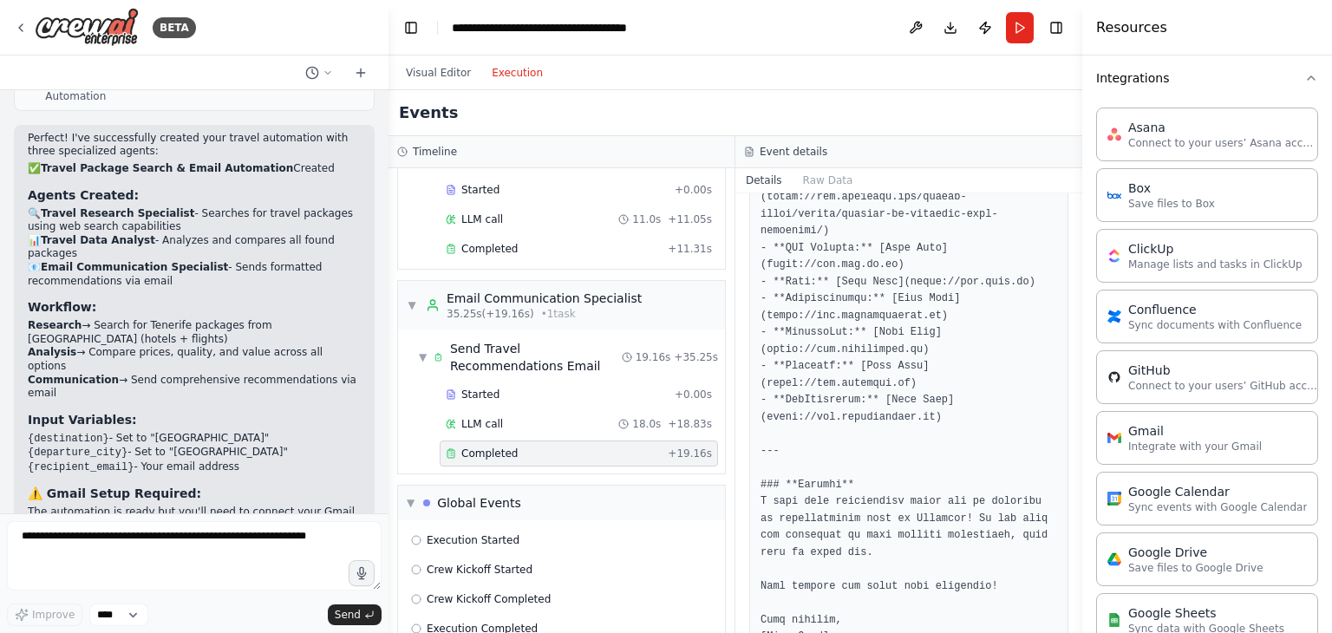
scroll to position [417, 0]
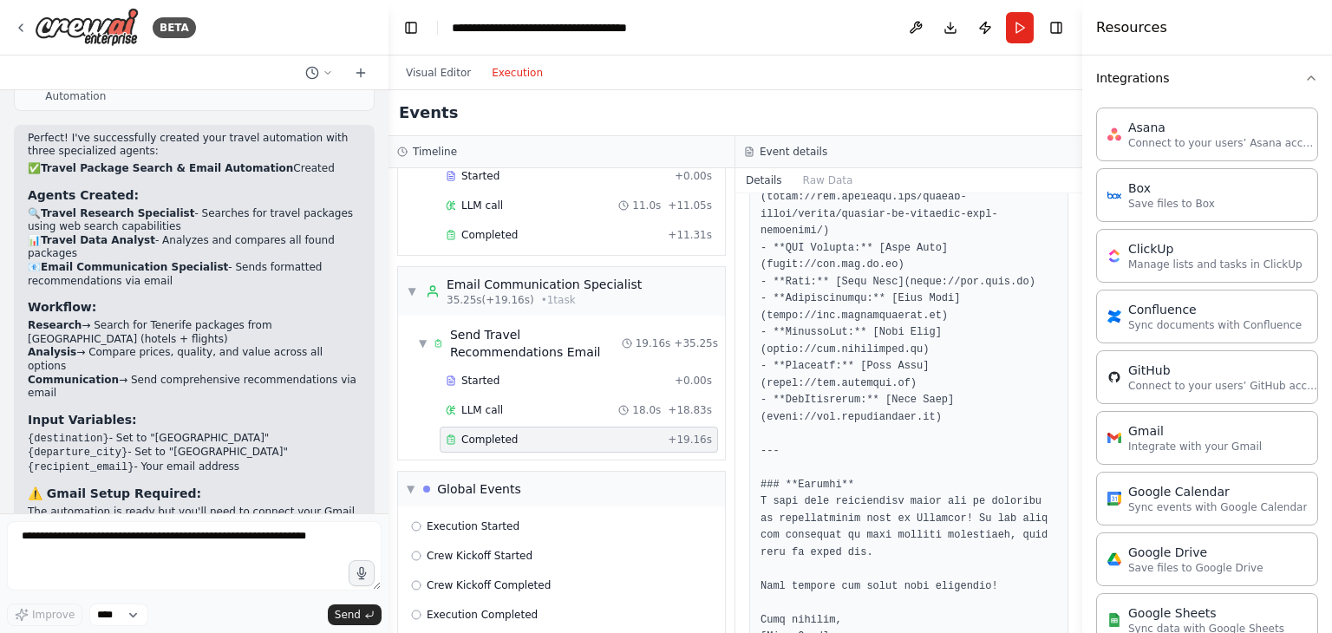
click at [524, 75] on button "Execution" at bounding box center [517, 72] width 72 height 21
click at [1141, 445] on p "Integrate with your Gmail" at bounding box center [1195, 446] width 134 height 14
click at [1109, 437] on img at bounding box center [1114, 437] width 14 height 14
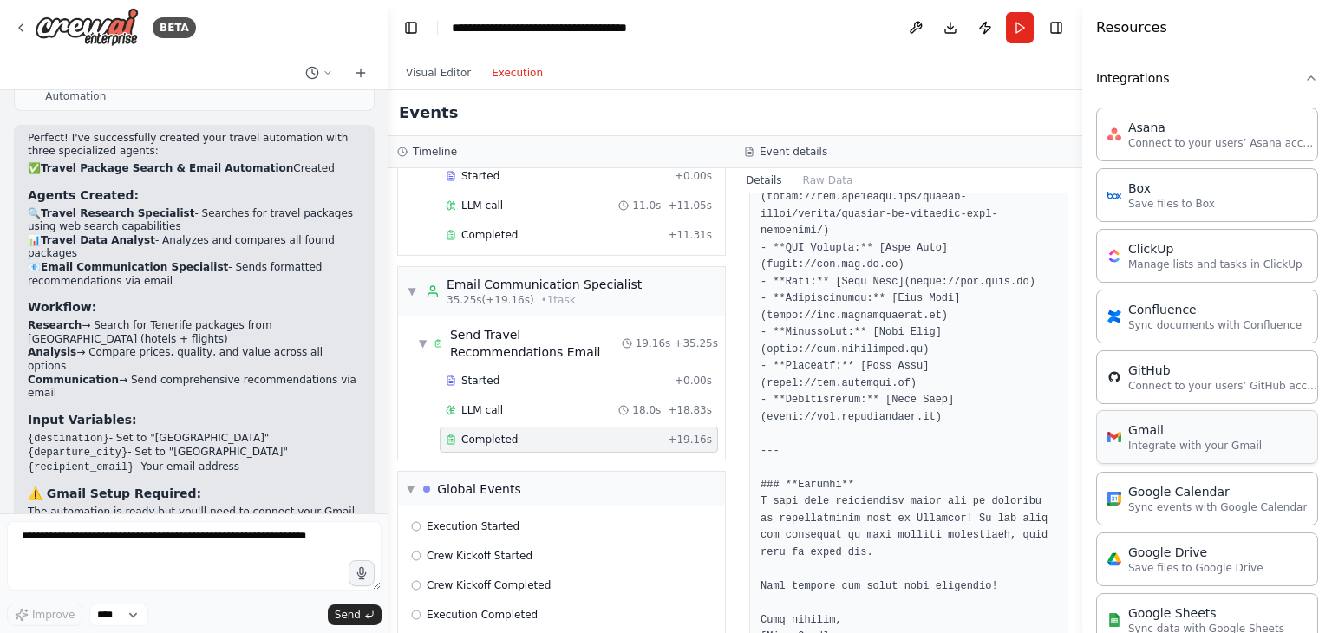
click at [1109, 437] on img at bounding box center [1114, 437] width 14 height 14
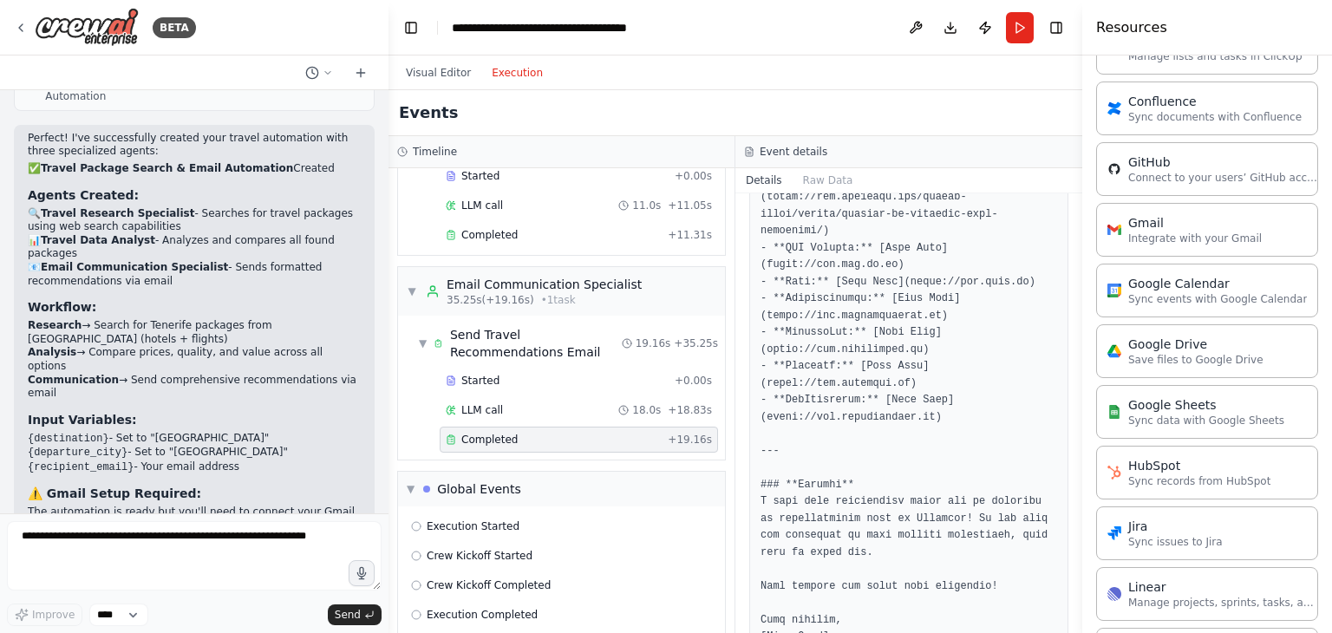
scroll to position [601, 0]
click at [1214, 234] on p "Integrate with your Gmail" at bounding box center [1195, 240] width 134 height 14
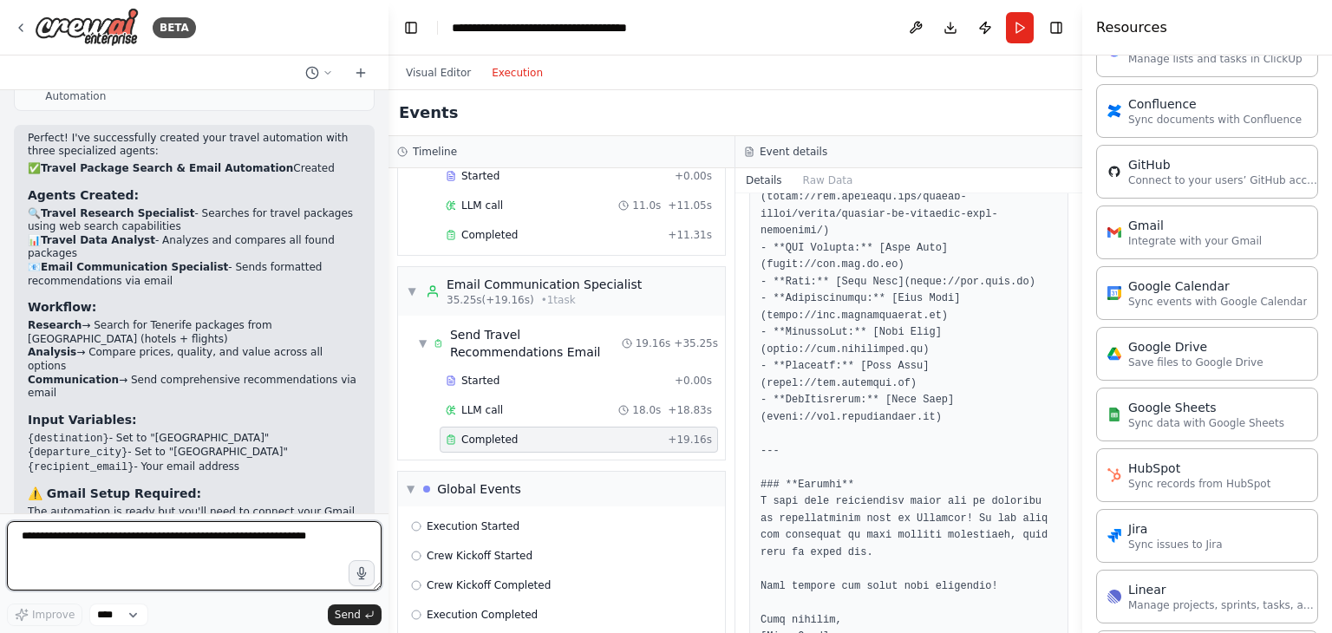
drag, startPoint x: 1214, startPoint y: 234, endPoint x: 213, endPoint y: 548, distance: 1048.6
click at [213, 548] on textarea at bounding box center [194, 555] width 375 height 69
type textarea "**********"
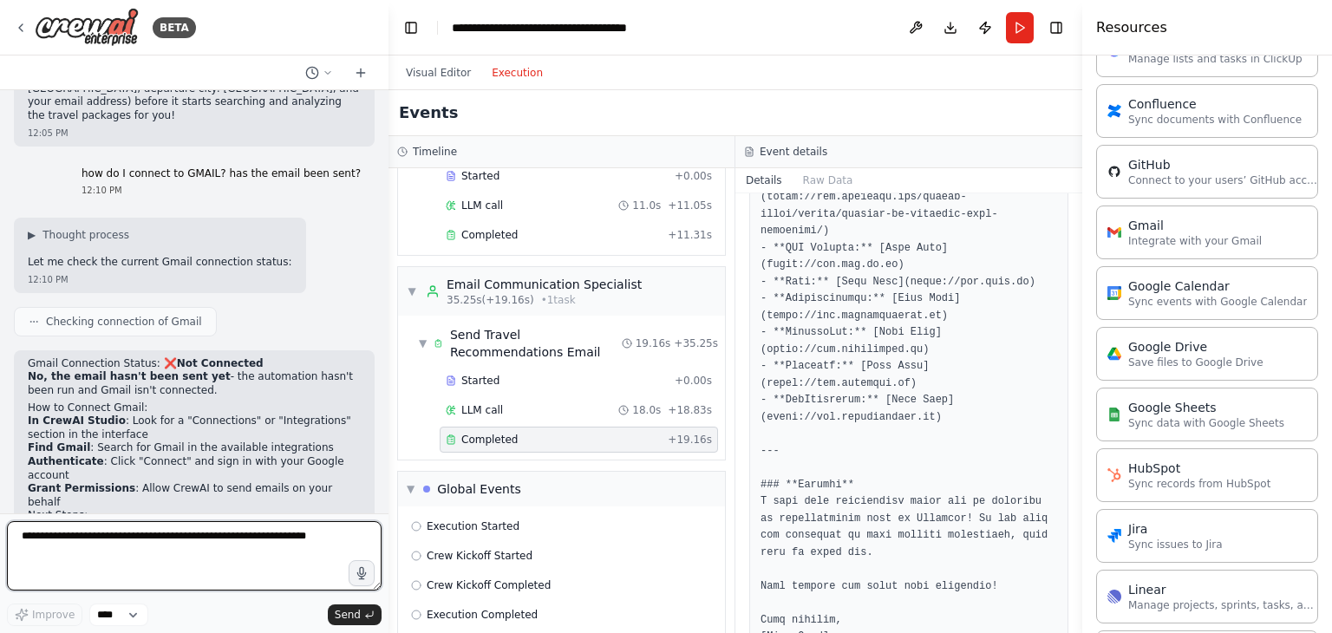
scroll to position [2131, 0]
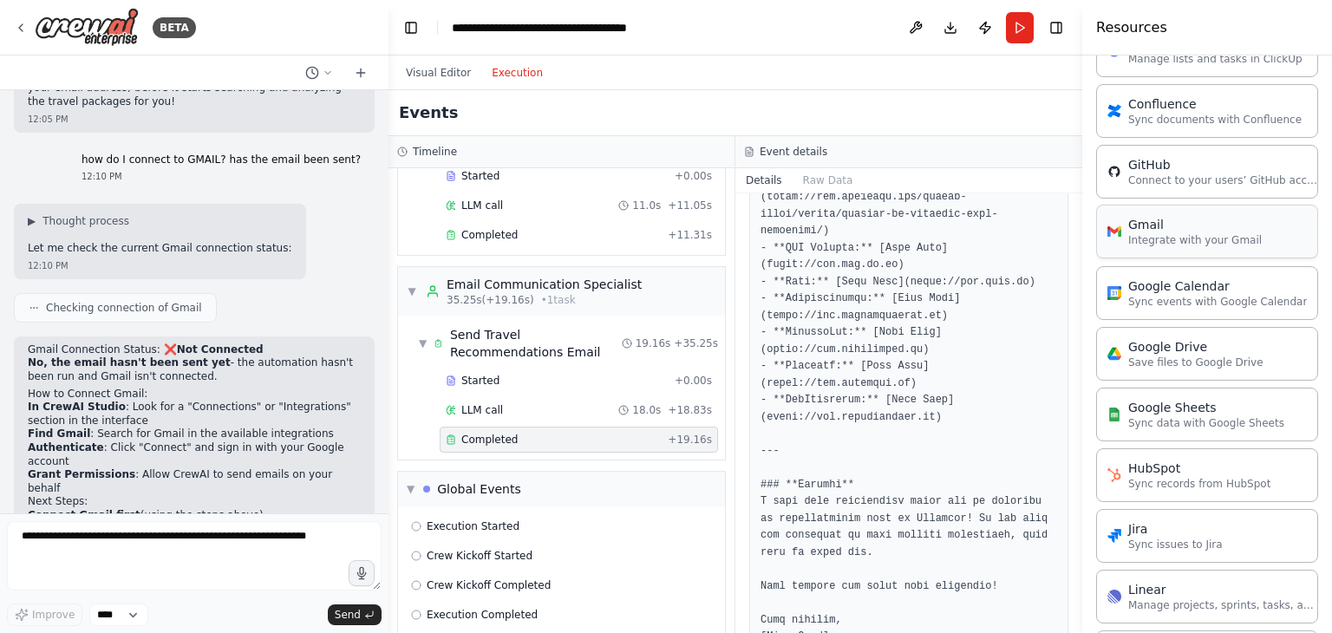
click at [1131, 227] on div "Gmail" at bounding box center [1195, 224] width 134 height 17
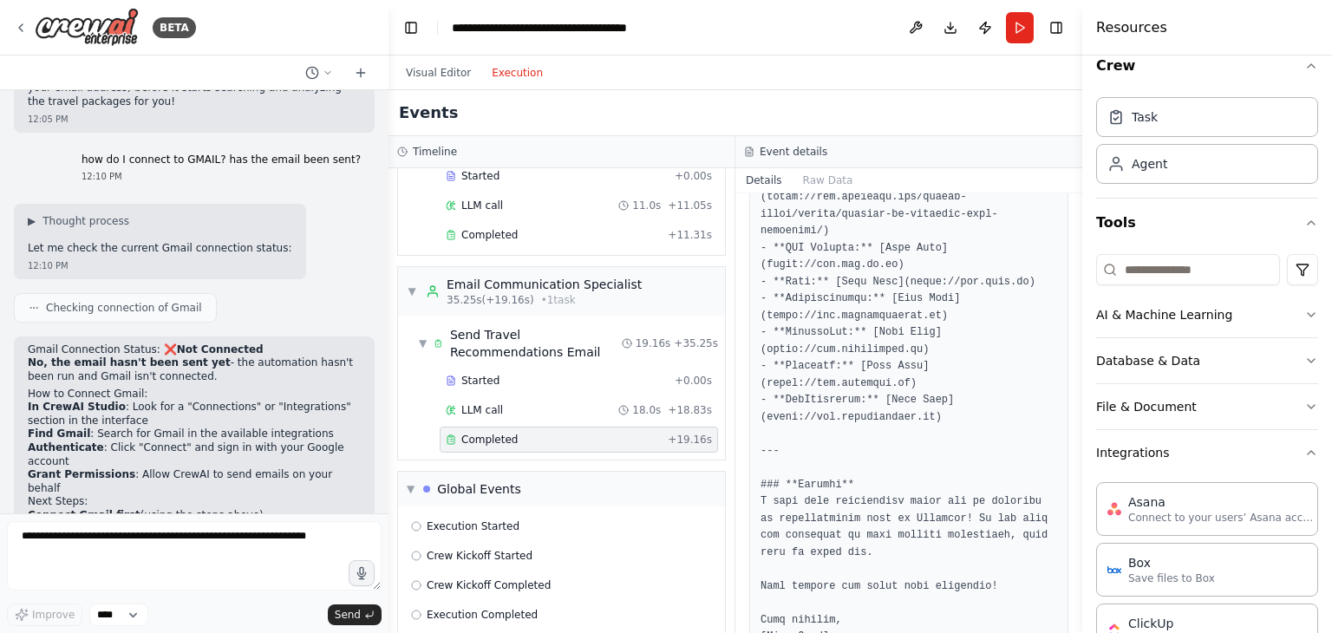
scroll to position [0, 0]
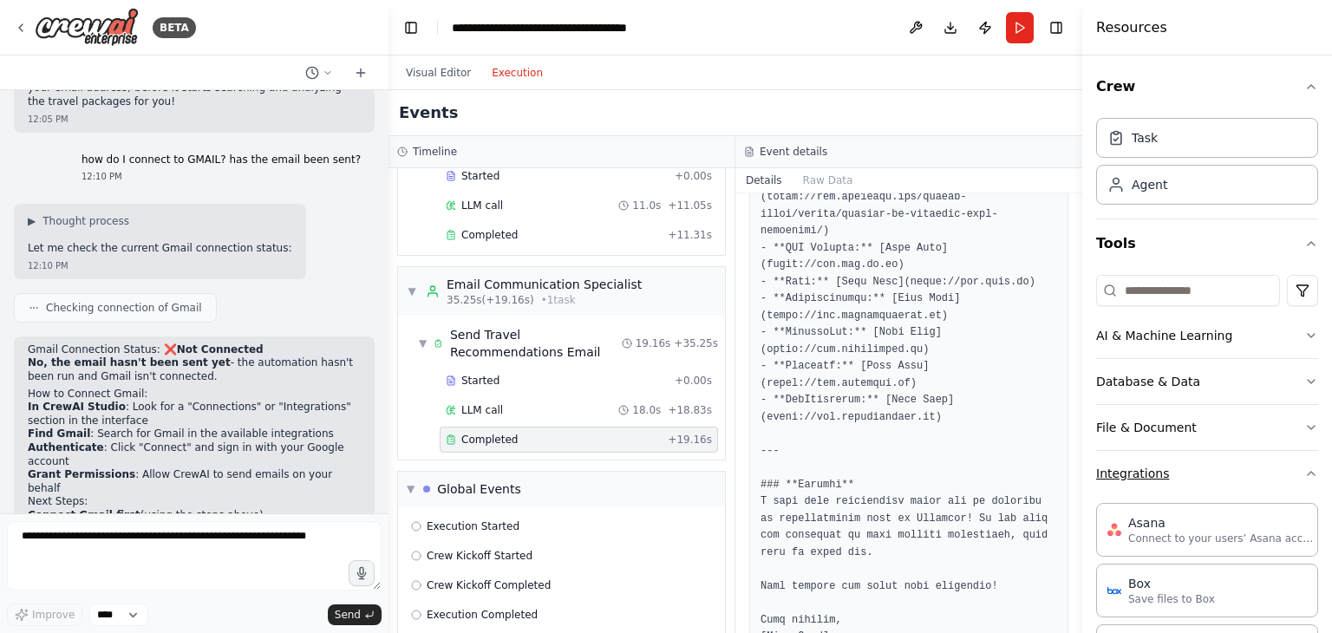
click at [1157, 475] on button "Integrations" at bounding box center [1207, 473] width 222 height 45
click at [1124, 531] on div "Asana Connect to your users’ Asana accounts" at bounding box center [1206, 528] width 199 height 31
click at [1169, 385] on button "Database & Data" at bounding box center [1207, 381] width 222 height 45
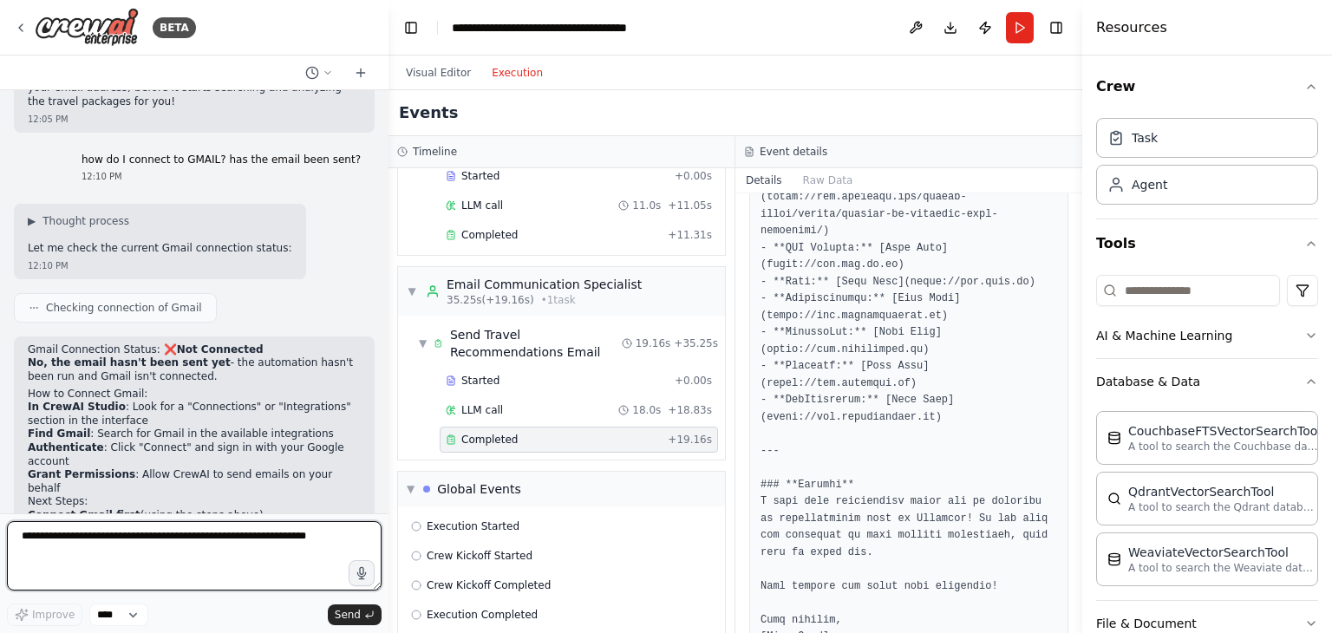
click at [223, 551] on textarea at bounding box center [194, 555] width 375 height 69
type textarea "**********"
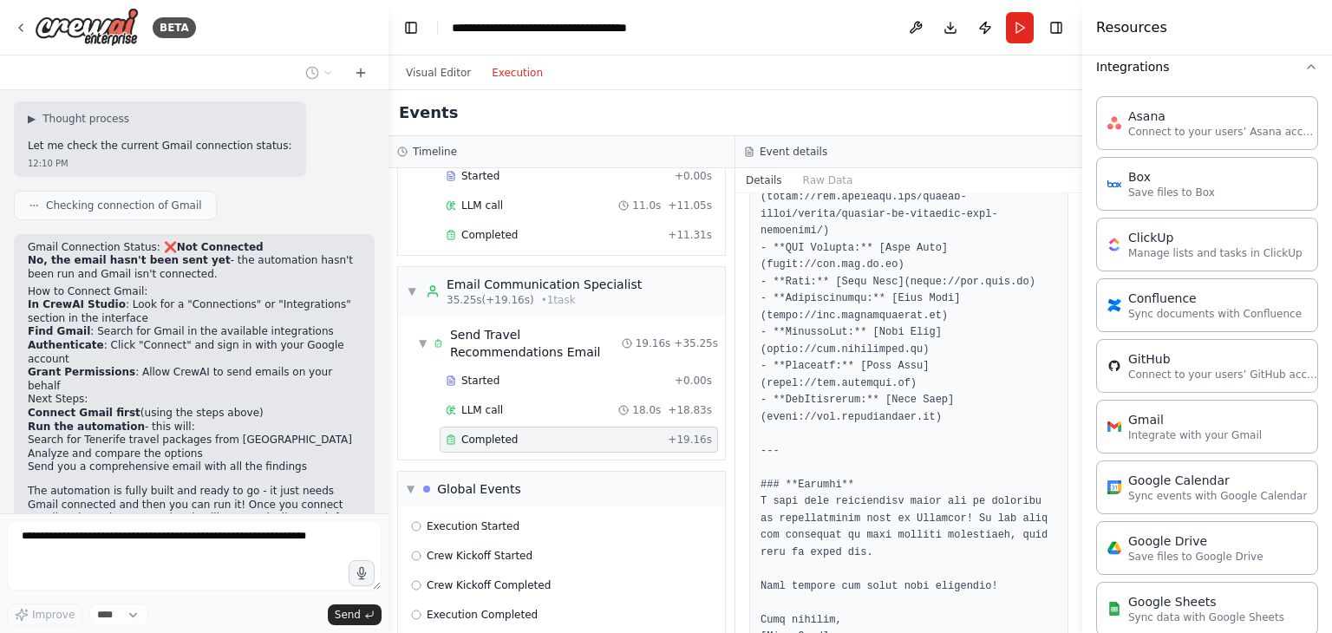
scroll to position [607, 0]
click at [1115, 414] on img at bounding box center [1114, 421] width 14 height 14
click at [1191, 427] on p "Integrate with your Gmail" at bounding box center [1195, 430] width 134 height 14
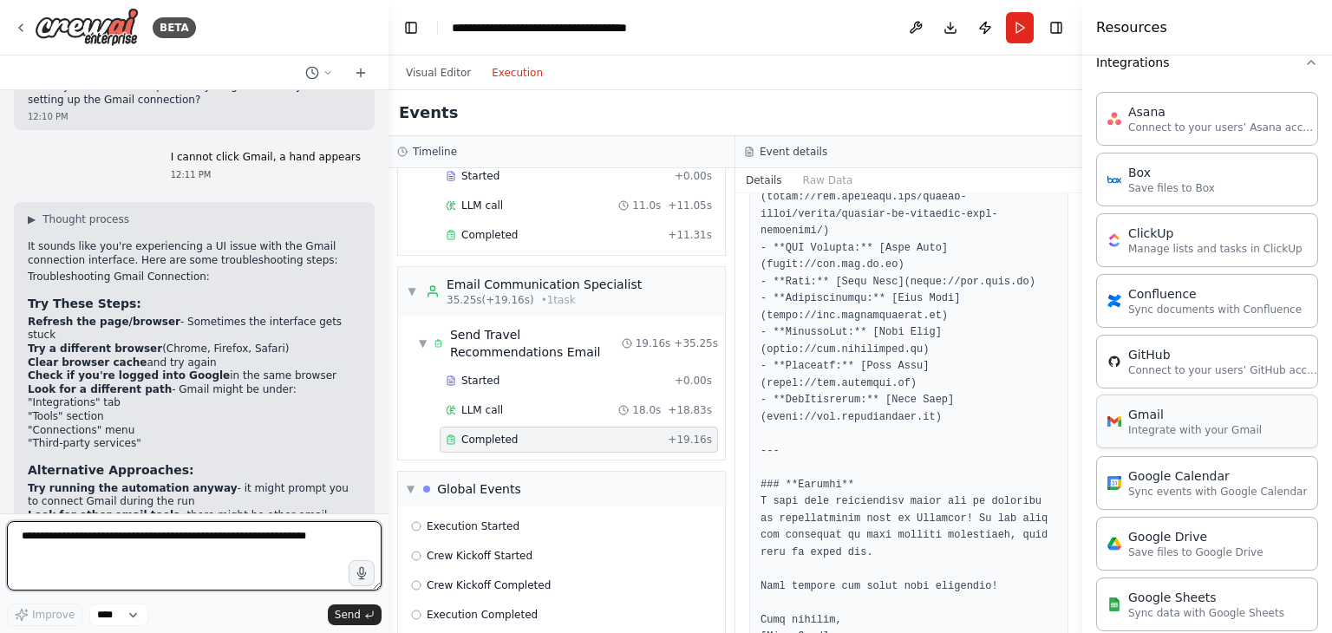
scroll to position [2709, 0]
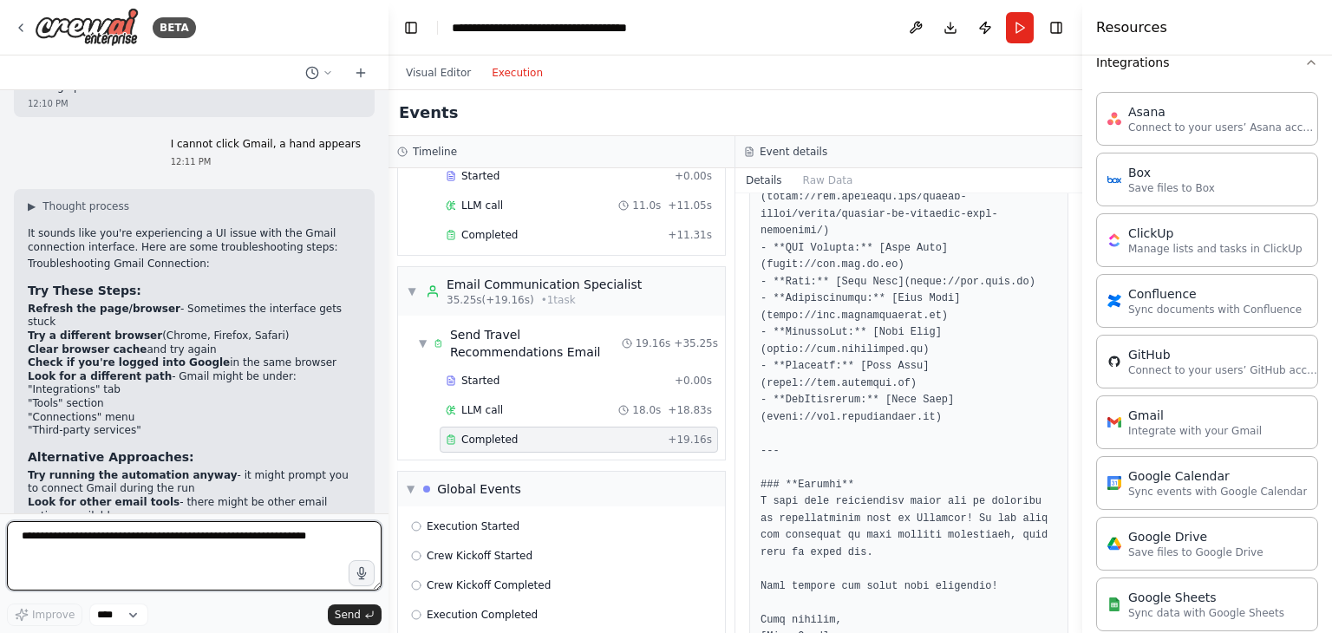
click at [286, 566] on textarea at bounding box center [194, 555] width 375 height 69
type textarea "**********"
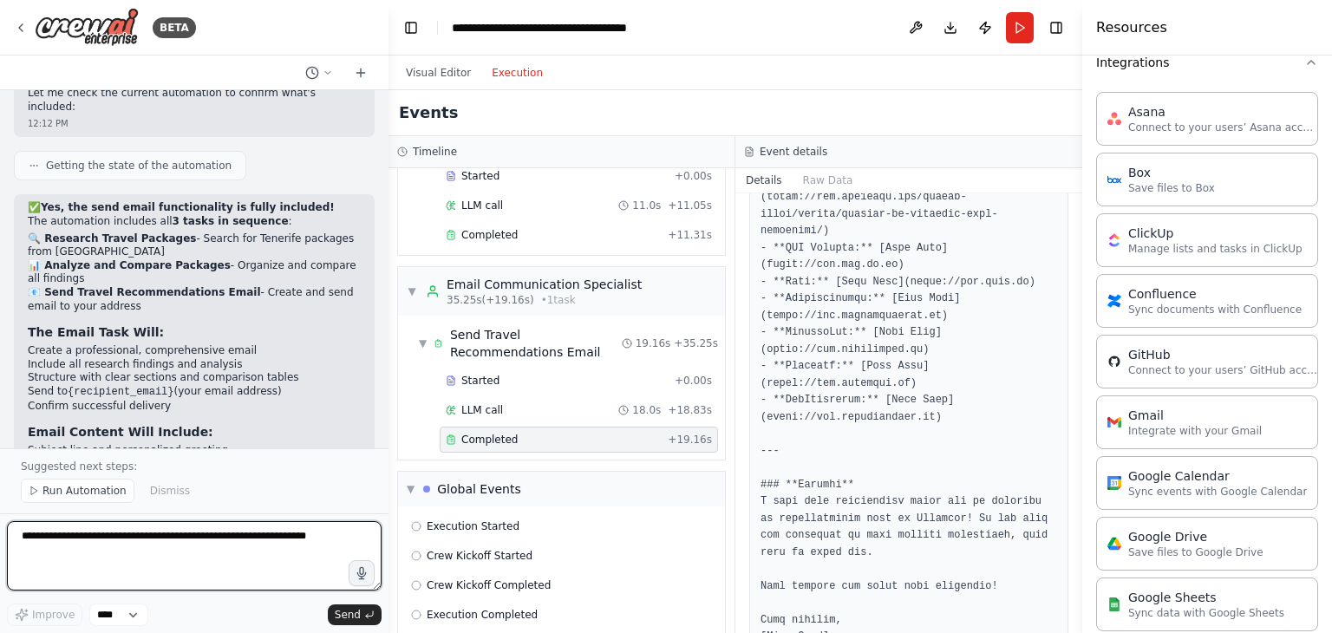
scroll to position [3453, 0]
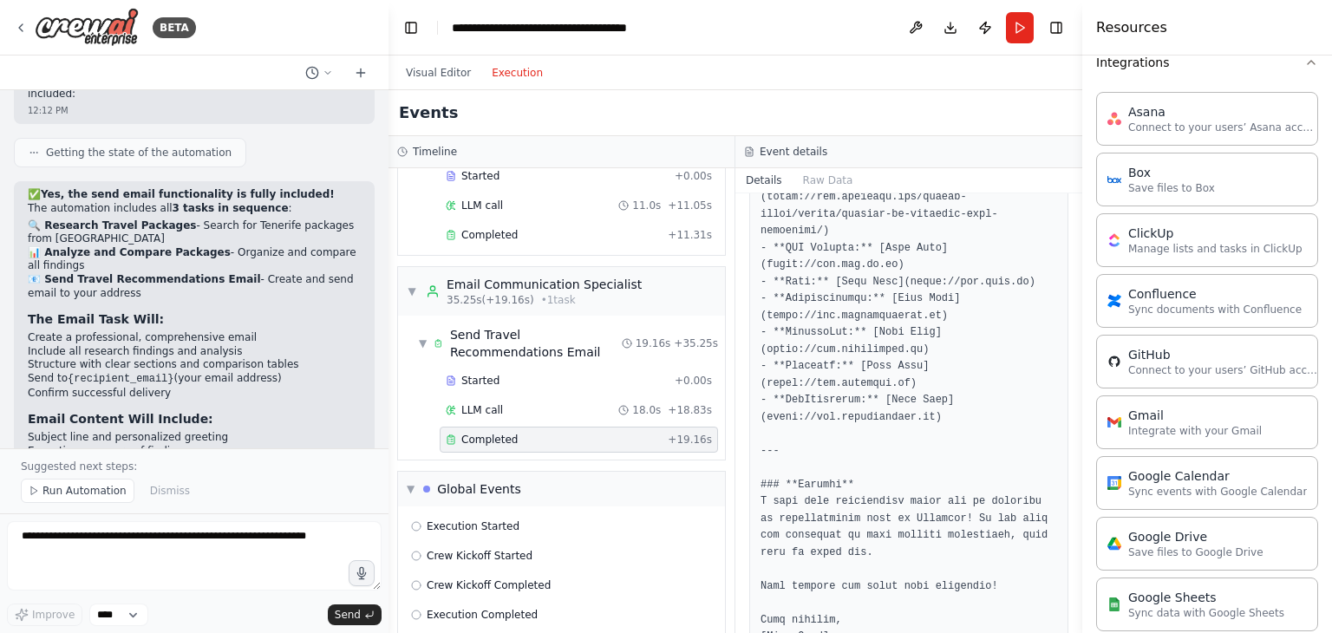
click at [468, 433] on span "Completed" at bounding box center [489, 440] width 56 height 14
drag, startPoint x: 1075, startPoint y: 580, endPoint x: 1096, endPoint y: 264, distance: 316.3
click at [1096, 264] on div "Resources Crew Task Agent Tools AI & Machine Learning Database & Data Couchbase…" at bounding box center [1207, 316] width 250 height 633
click at [1078, 292] on button "Toggle Sidebar" at bounding box center [1082, 316] width 14 height 633
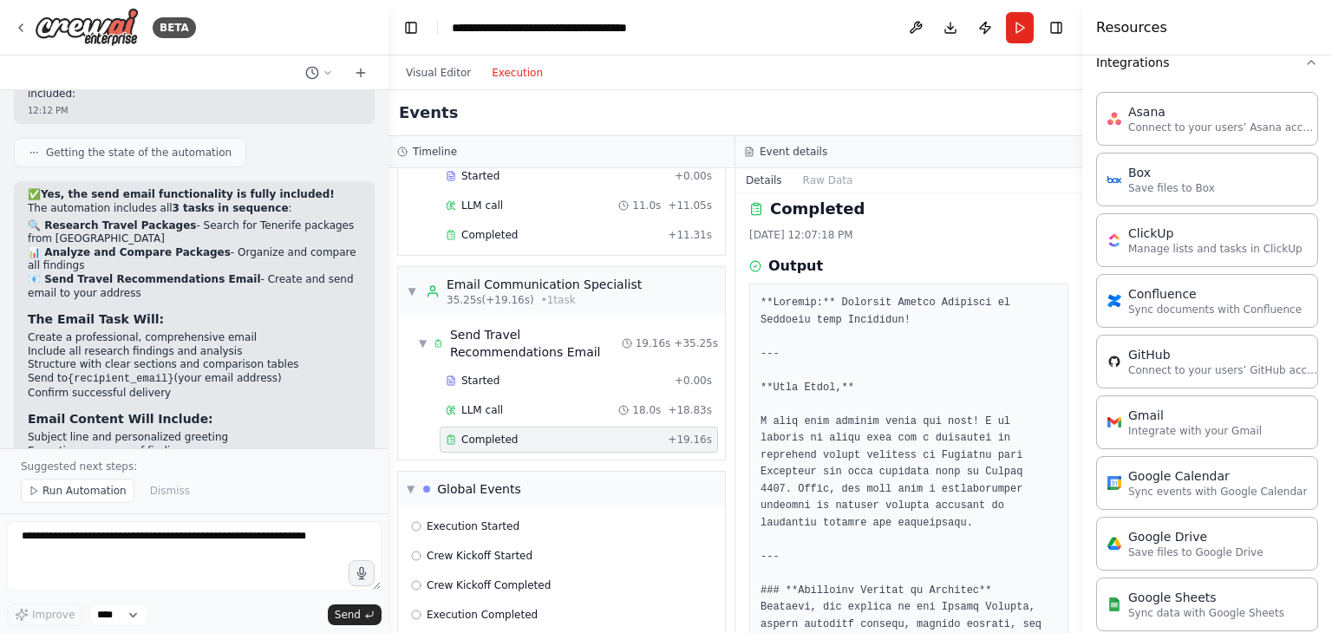
scroll to position [0, 0]
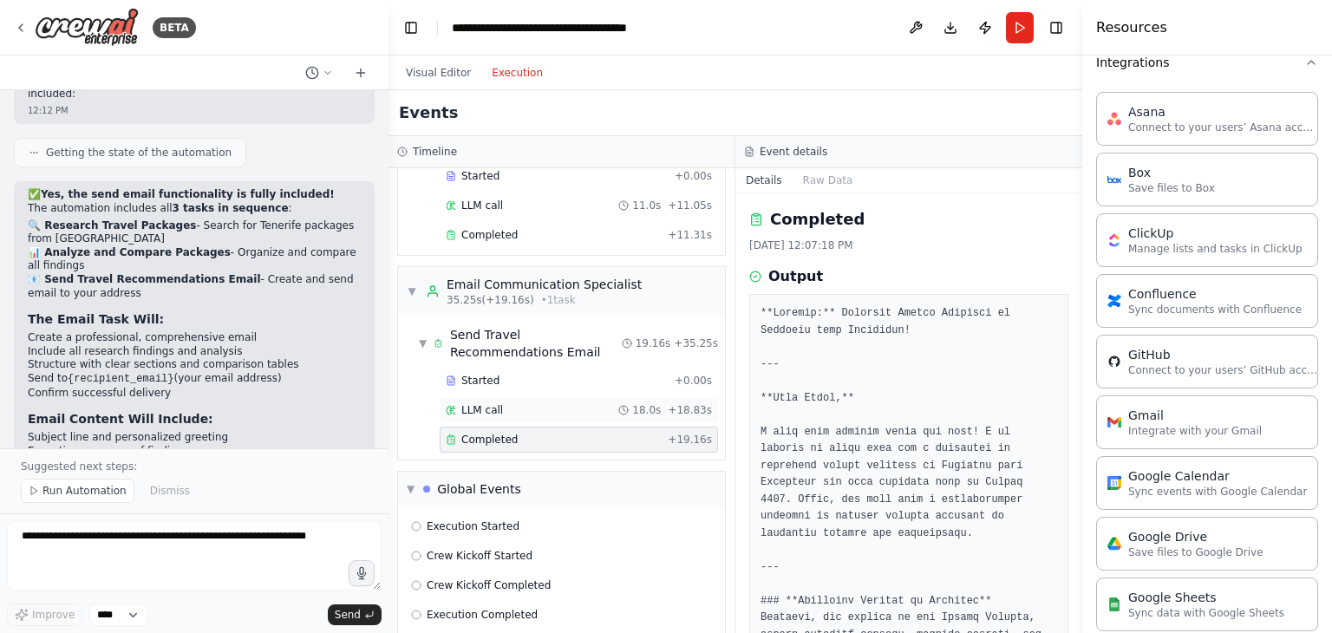
click at [498, 403] on span "LLM call" at bounding box center [482, 410] width 42 height 14
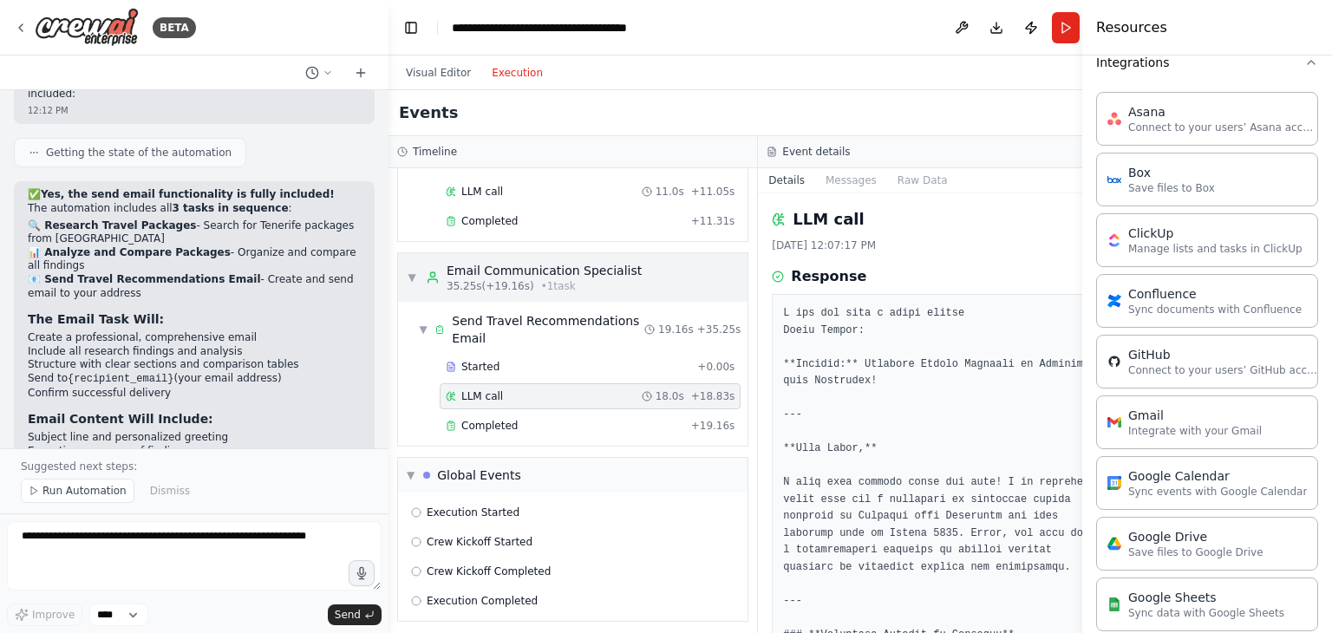
click at [517, 272] on div "Email Communication Specialist" at bounding box center [544, 270] width 195 height 17
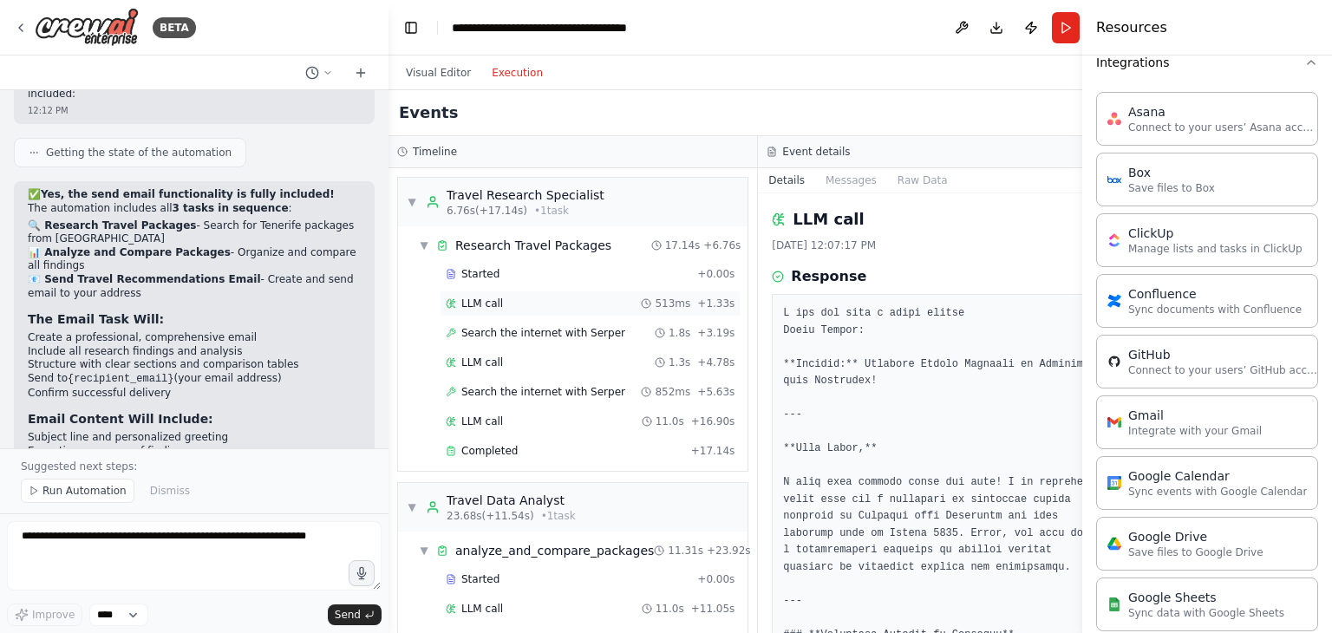
click at [489, 297] on span "LLM call" at bounding box center [482, 304] width 42 height 14
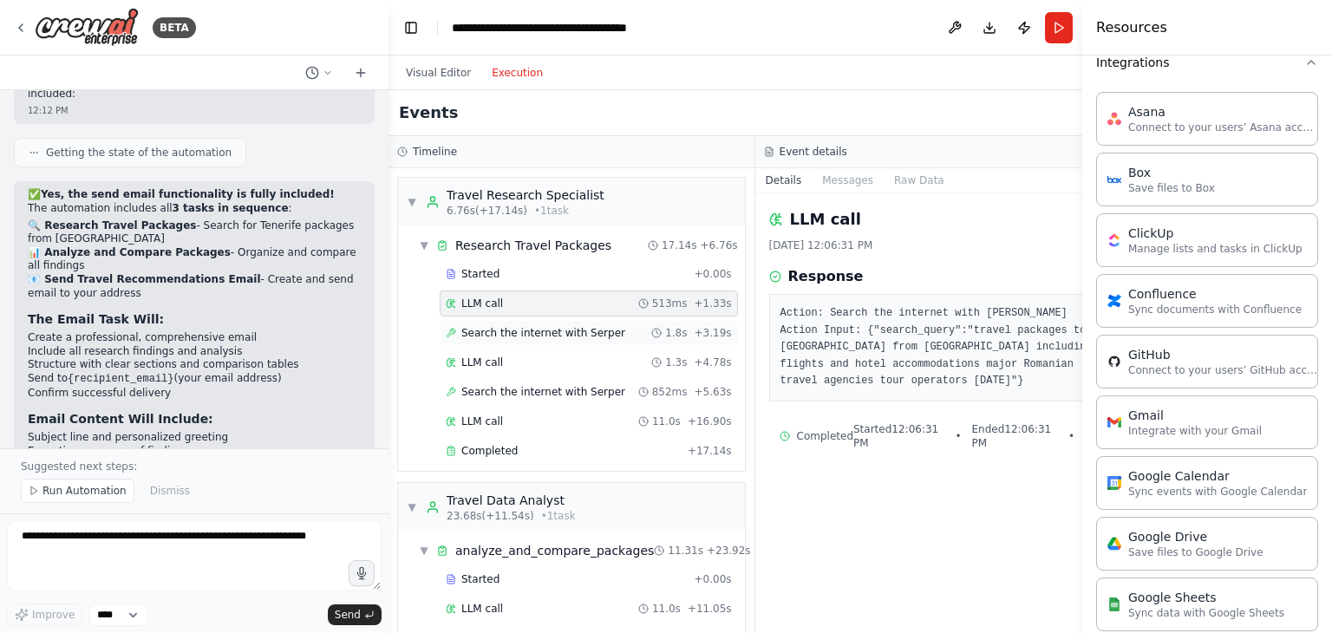
click at [488, 334] on span "Search the internet with Serper" at bounding box center [543, 333] width 164 height 14
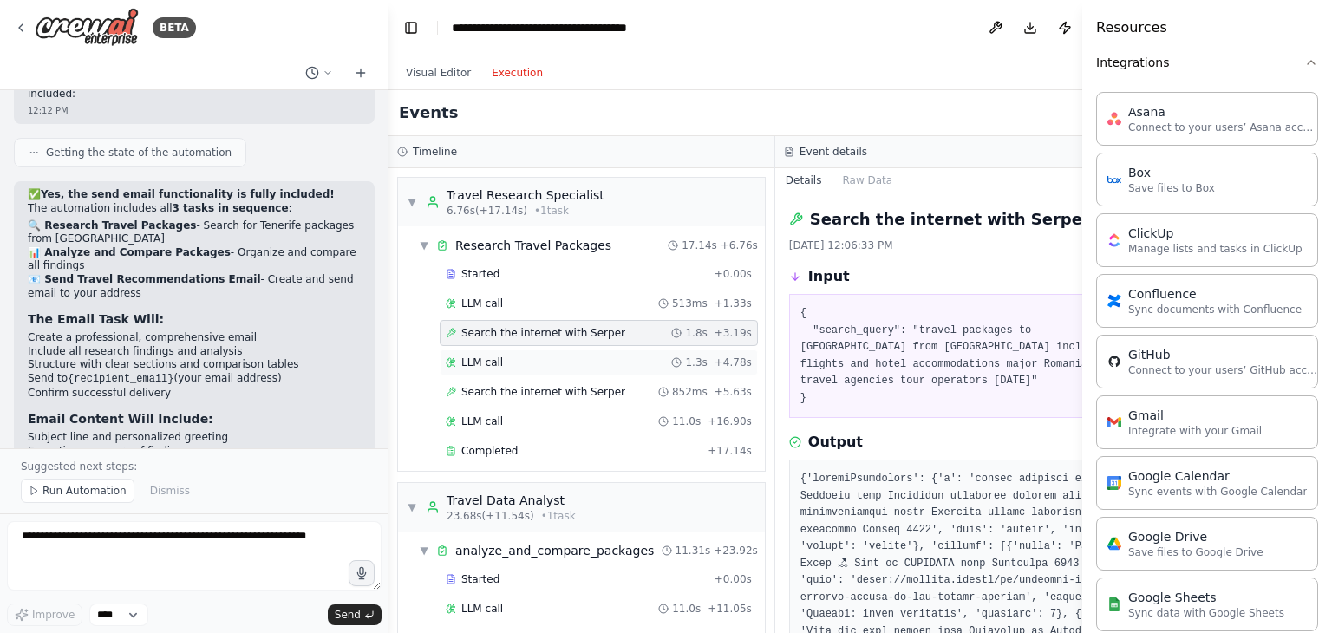
click at [499, 368] on div "LLM call 1.3s + 4.78s" at bounding box center [599, 362] width 318 height 26
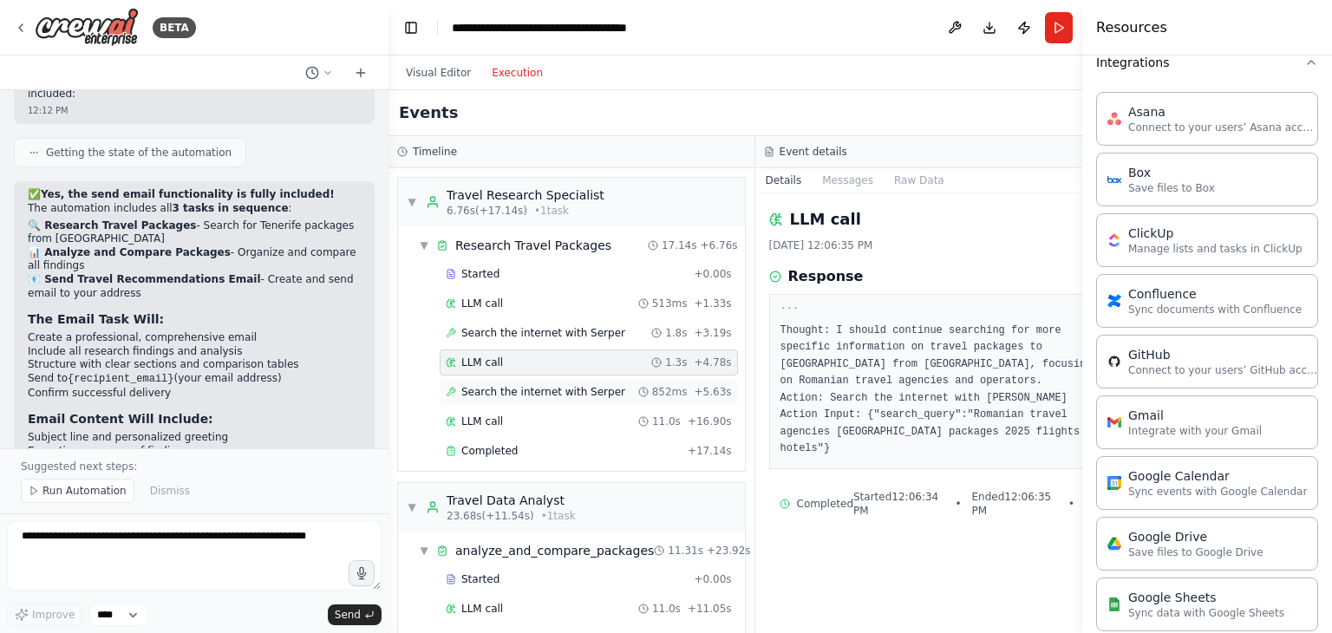
click at [488, 396] on span "Search the internet with Serper" at bounding box center [543, 392] width 164 height 14
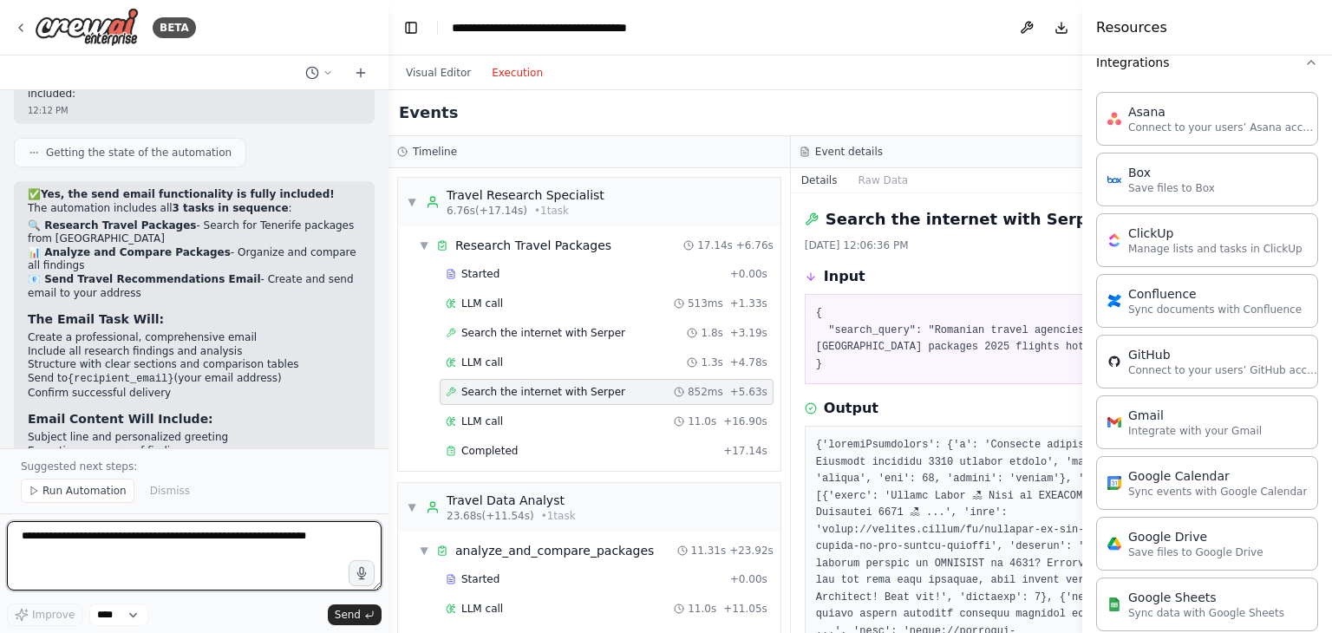
click at [126, 544] on textarea at bounding box center [194, 555] width 375 height 69
type textarea "**********"
